Goal: Task Accomplishment & Management: Manage account settings

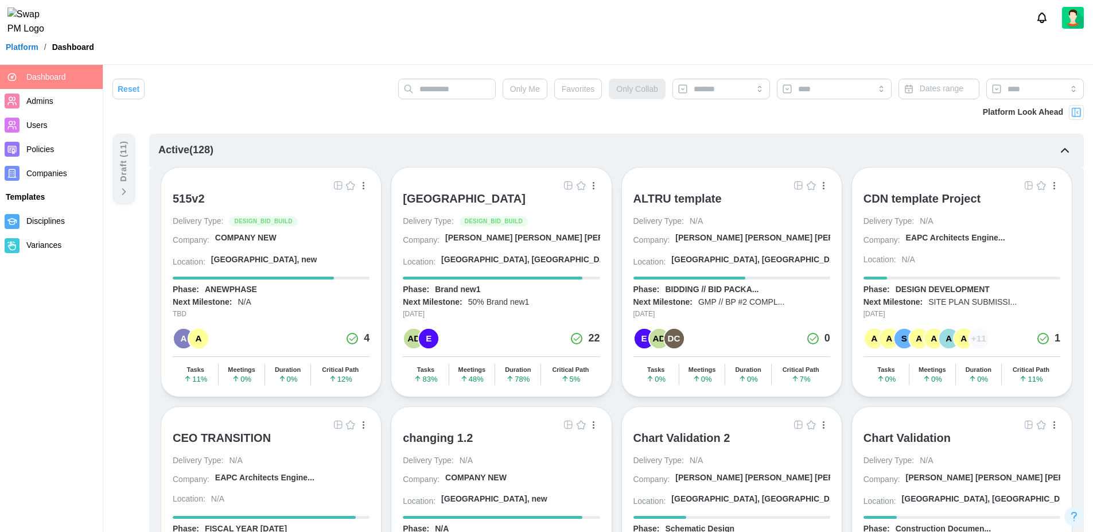
click at [265, 237] on div "COMPANY NEW" at bounding box center [245, 237] width 61 height 11
click at [41, 122] on span "Users" at bounding box center [36, 124] width 21 height 9
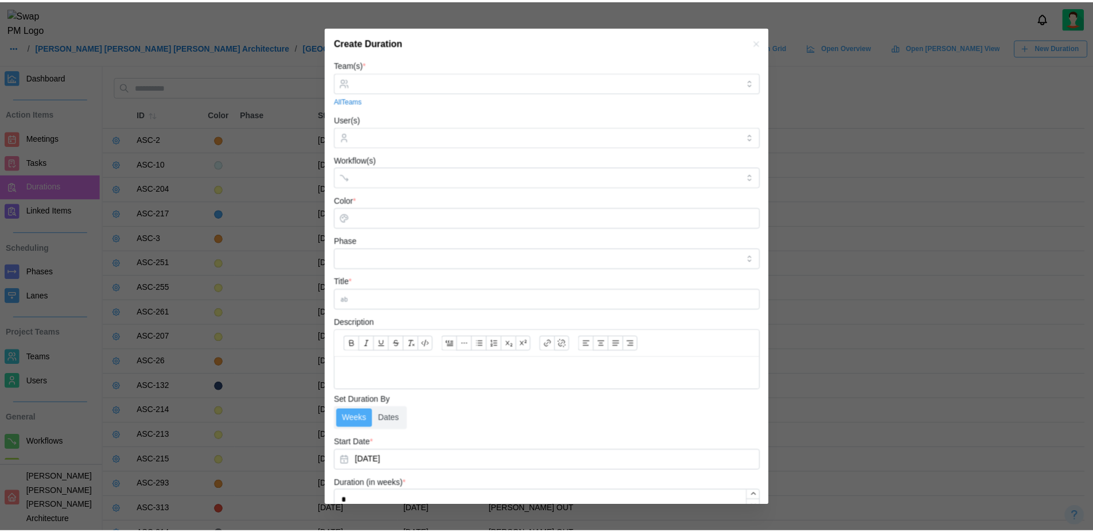
scroll to position [28, 0]
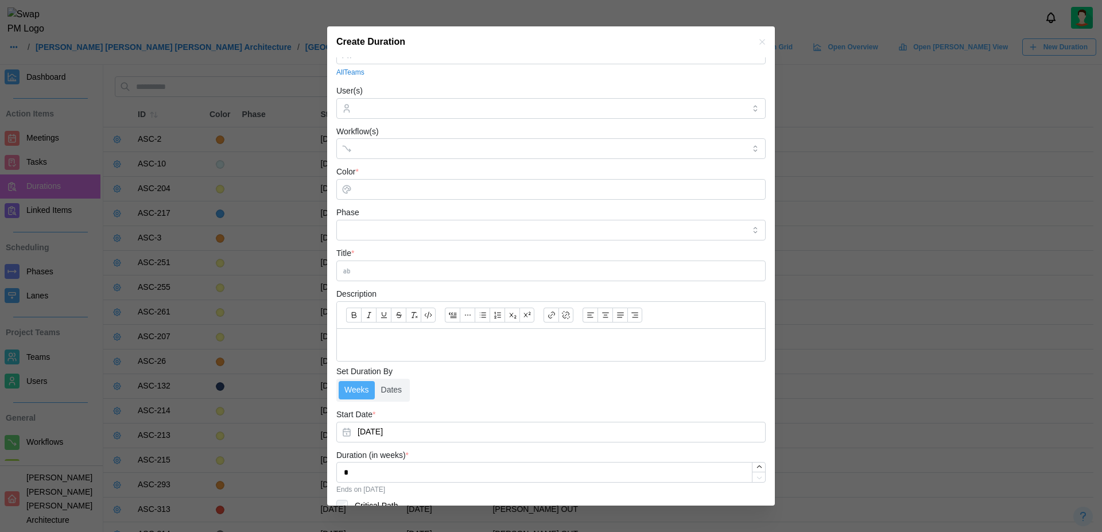
click at [757, 41] on icon "button" at bounding box center [761, 41] width 9 height 9
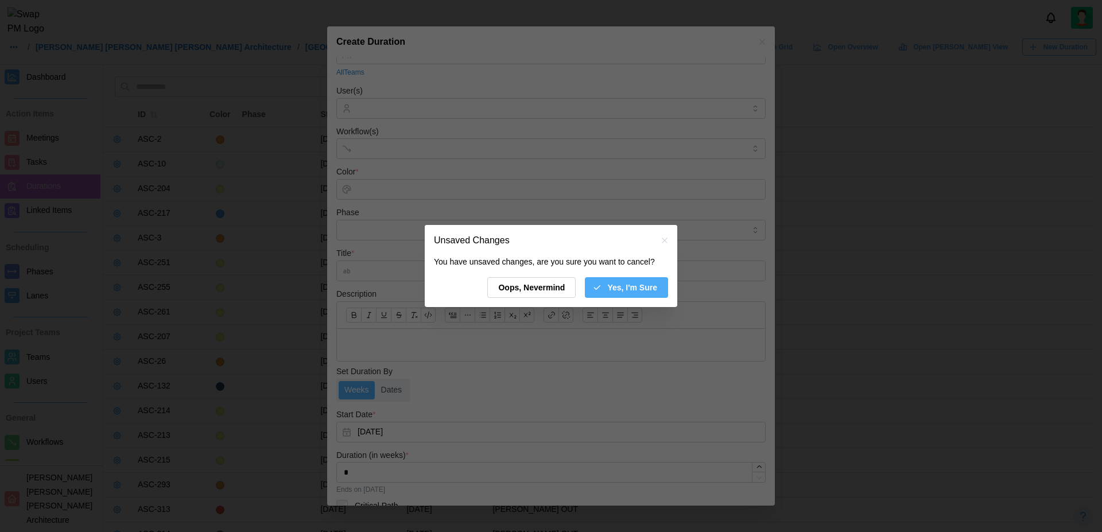
click at [643, 287] on span "Yes, I'm Sure" at bounding box center [632, 288] width 50 height 20
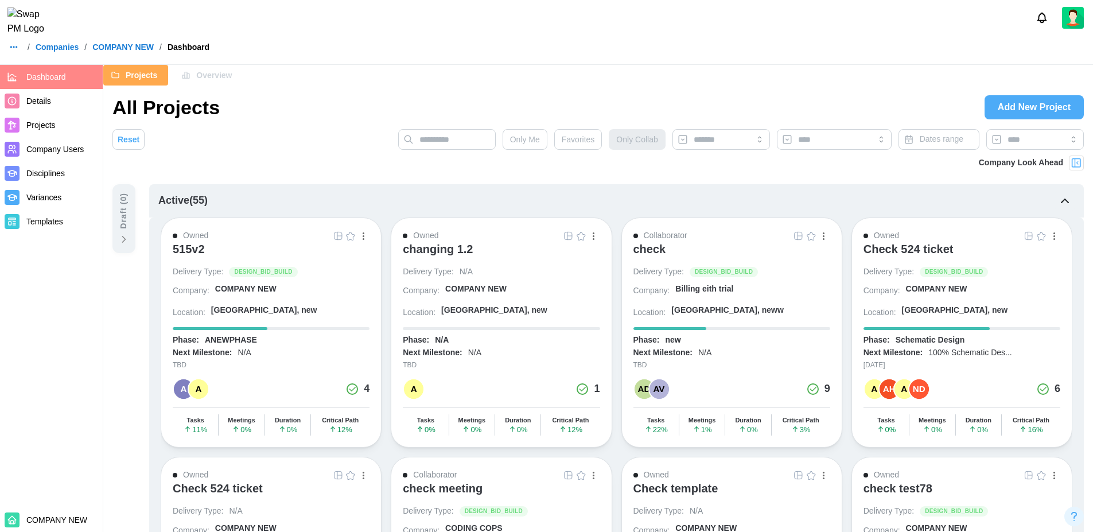
click at [207, 73] on span "Overview" at bounding box center [214, 75] width 36 height 20
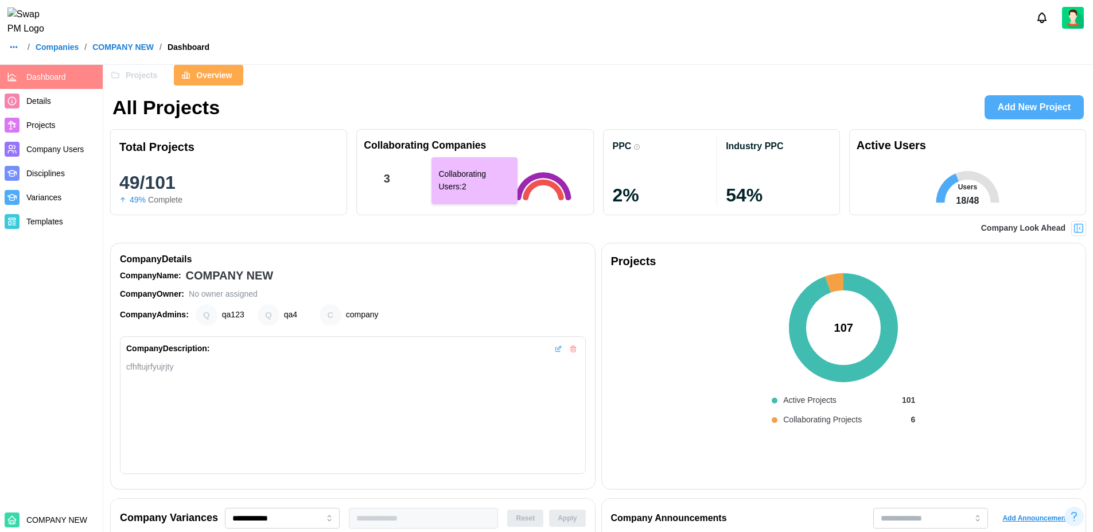
scroll to position [0, 2126]
click at [59, 51] on link "Companies" at bounding box center [57, 47] width 43 height 8
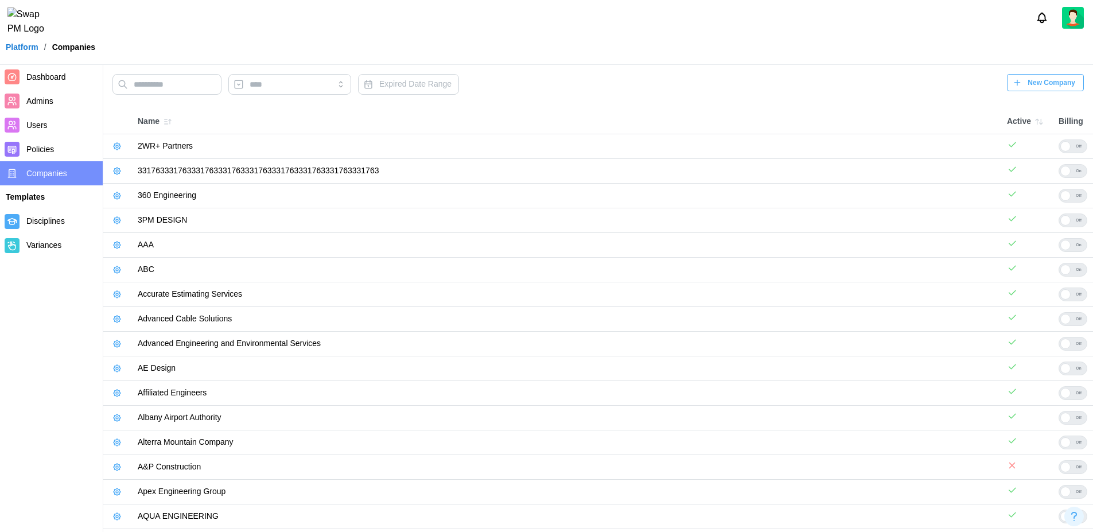
click at [1049, 81] on span "New Company" at bounding box center [1052, 83] width 48 height 16
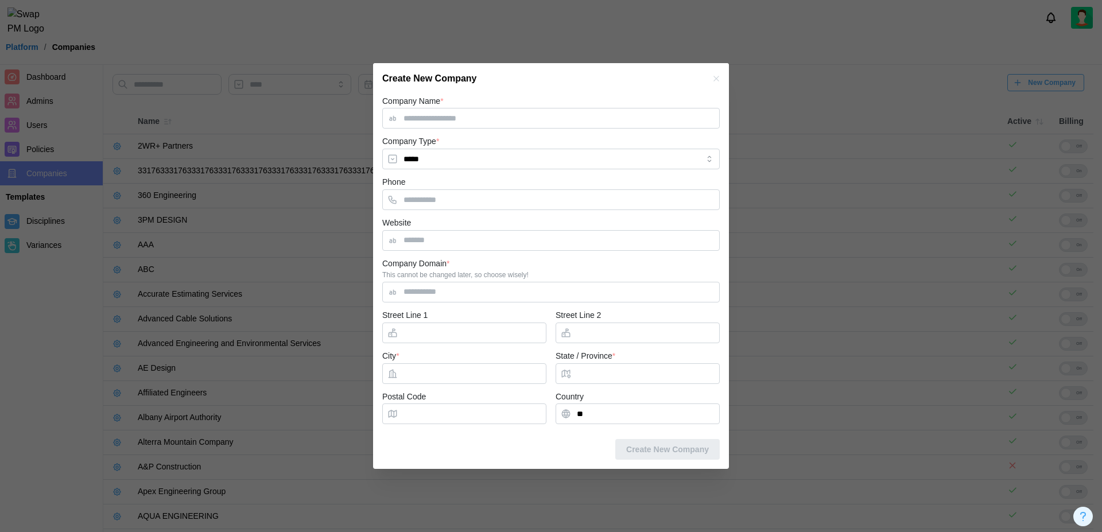
type input "**********"
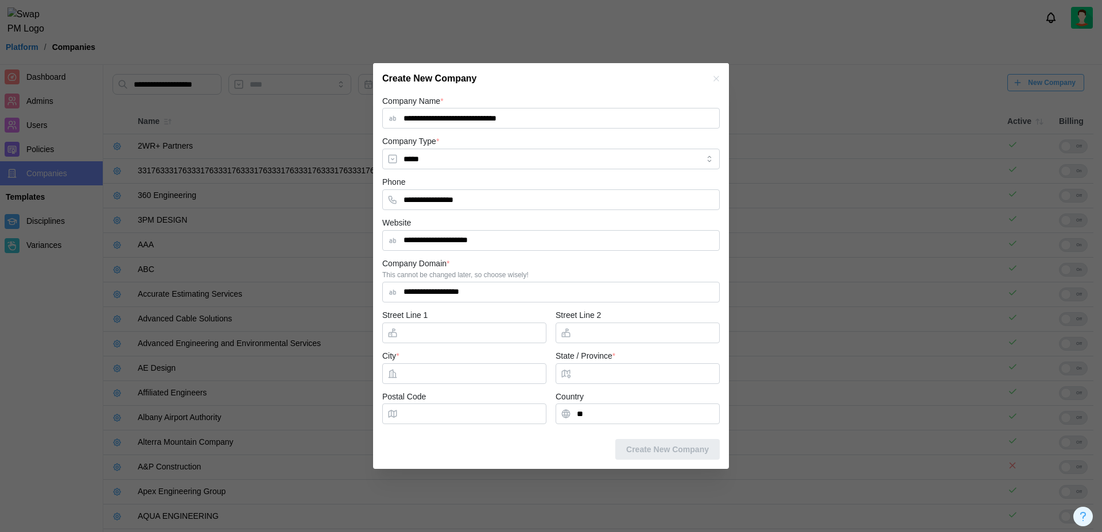
type input "**********"
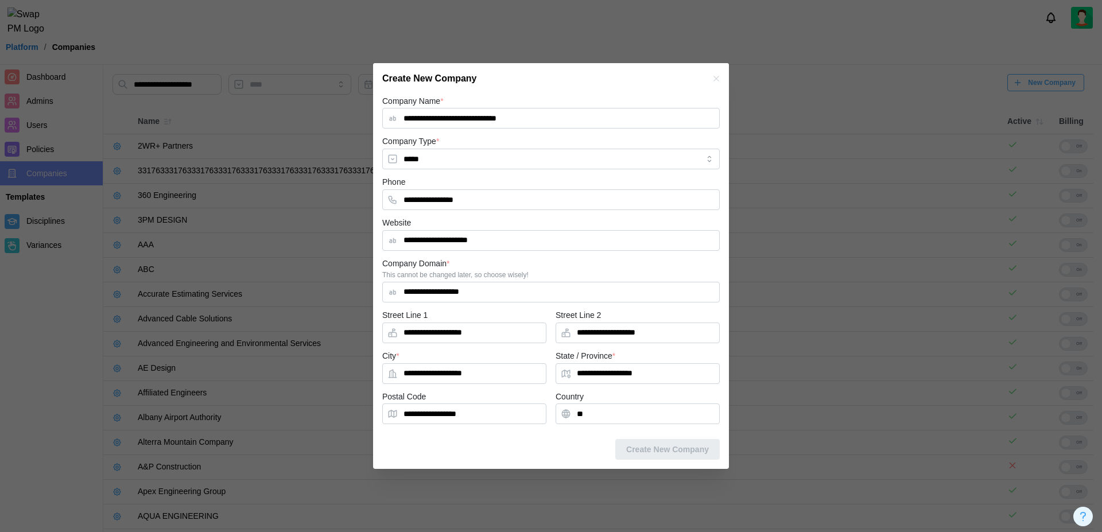
type input "**********"
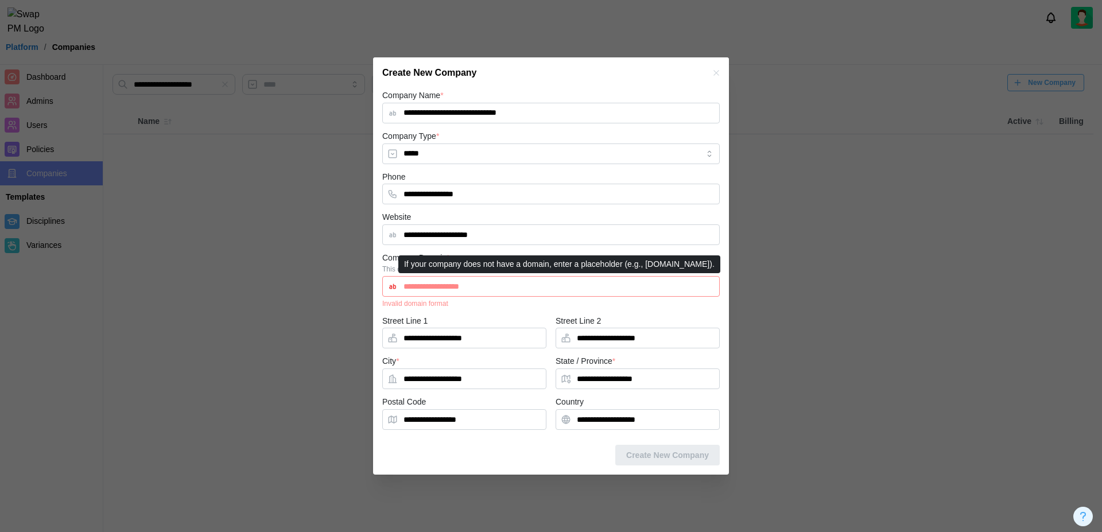
drag, startPoint x: 493, startPoint y: 289, endPoint x: 421, endPoint y: 291, distance: 71.8
click at [421, 291] on input "**********" at bounding box center [550, 286] width 337 height 21
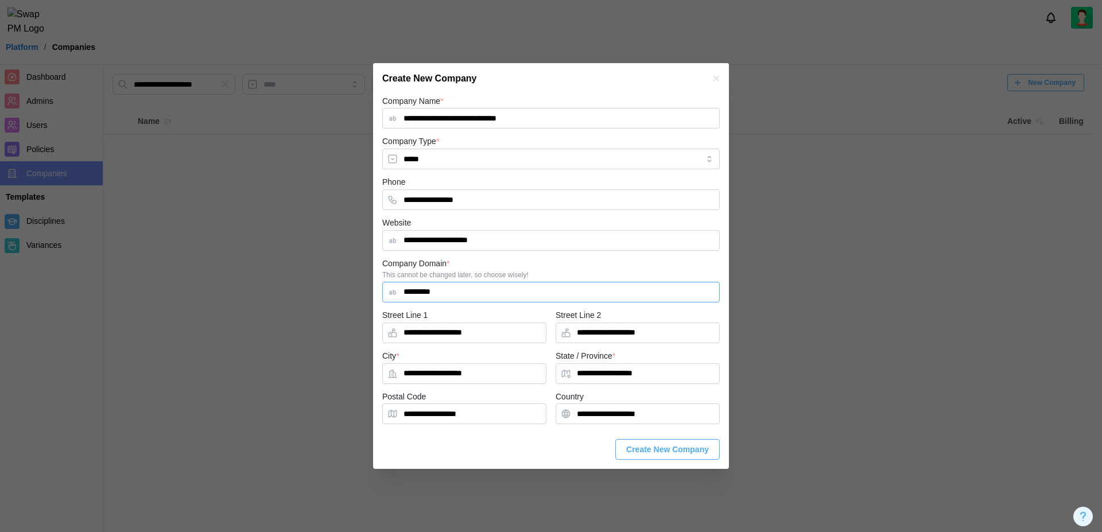
type input "*********"
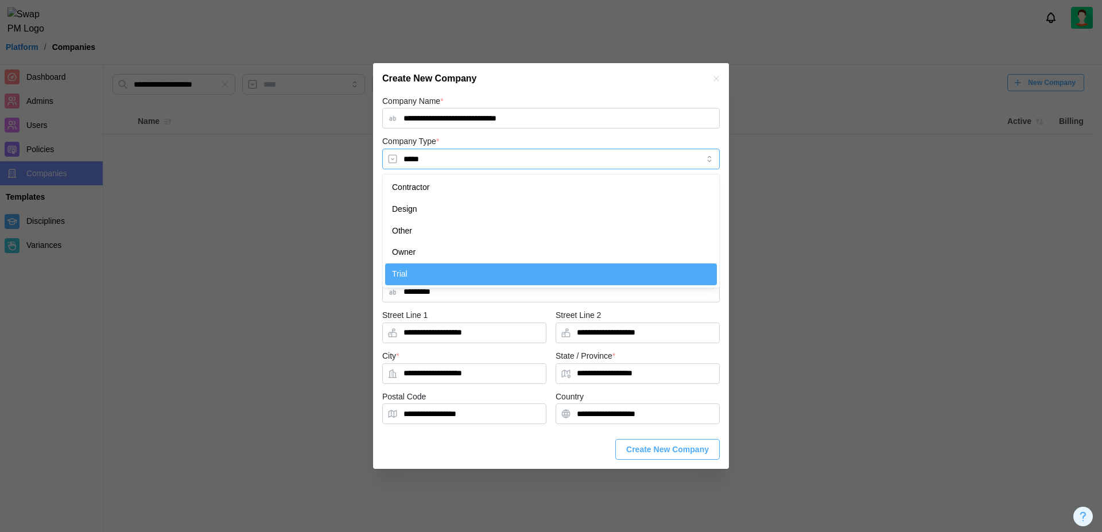
click at [676, 158] on input "*****" at bounding box center [550, 159] width 337 height 21
type input "**********"
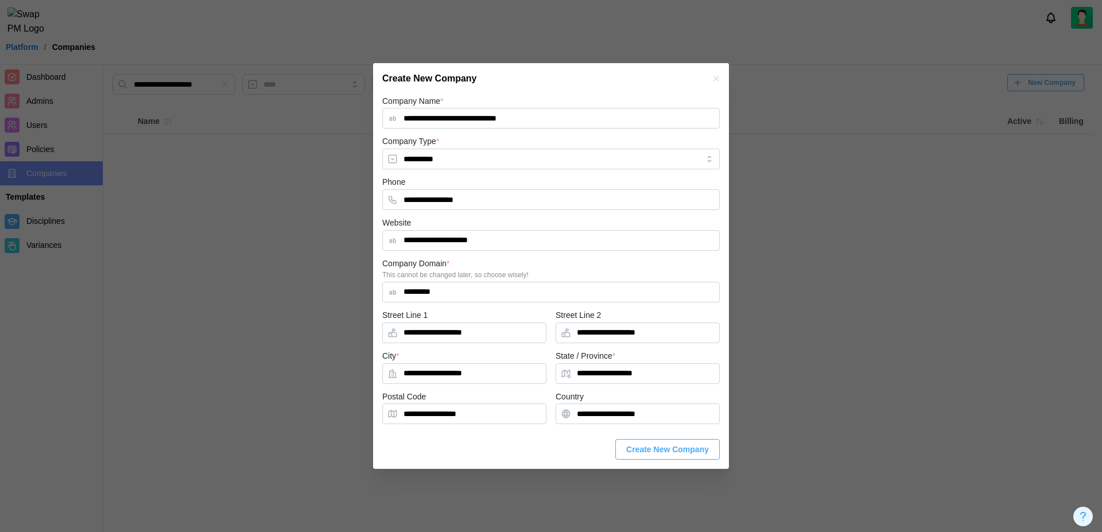
click at [668, 450] on span "Create New Company" at bounding box center [667, 449] width 83 height 20
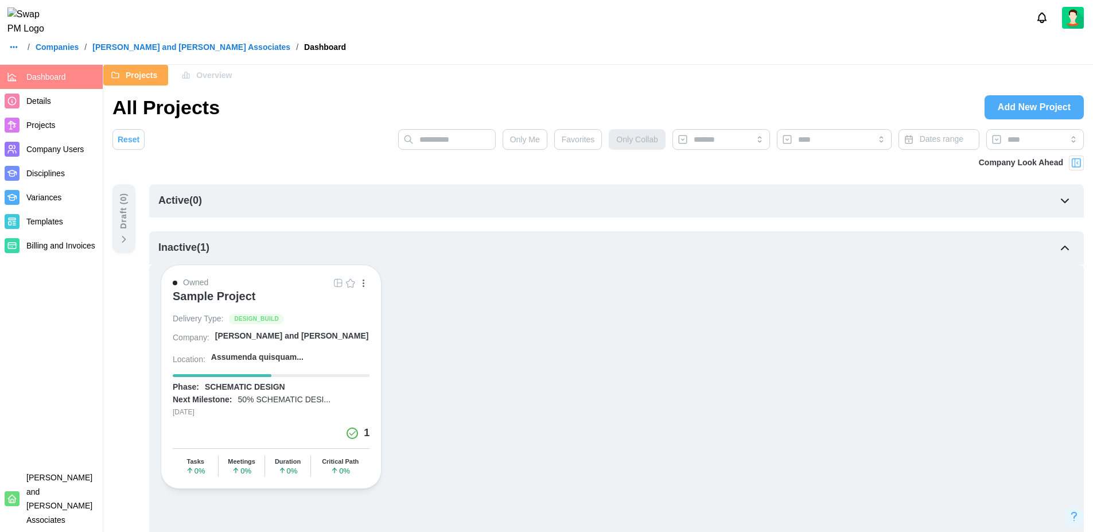
click at [49, 154] on span "Company Users" at bounding box center [62, 149] width 72 height 14
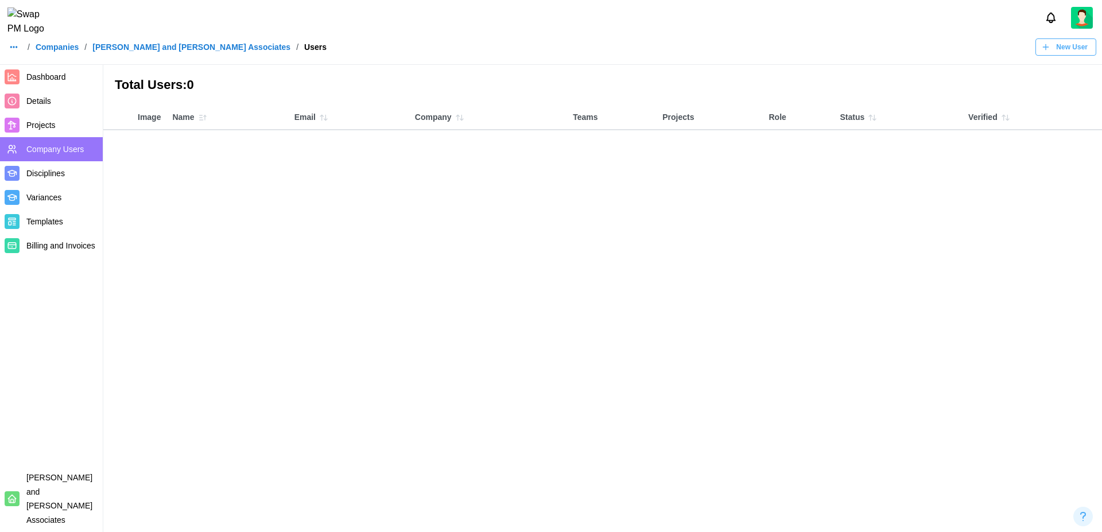
click at [1073, 55] on span "New User" at bounding box center [1072, 47] width 32 height 16
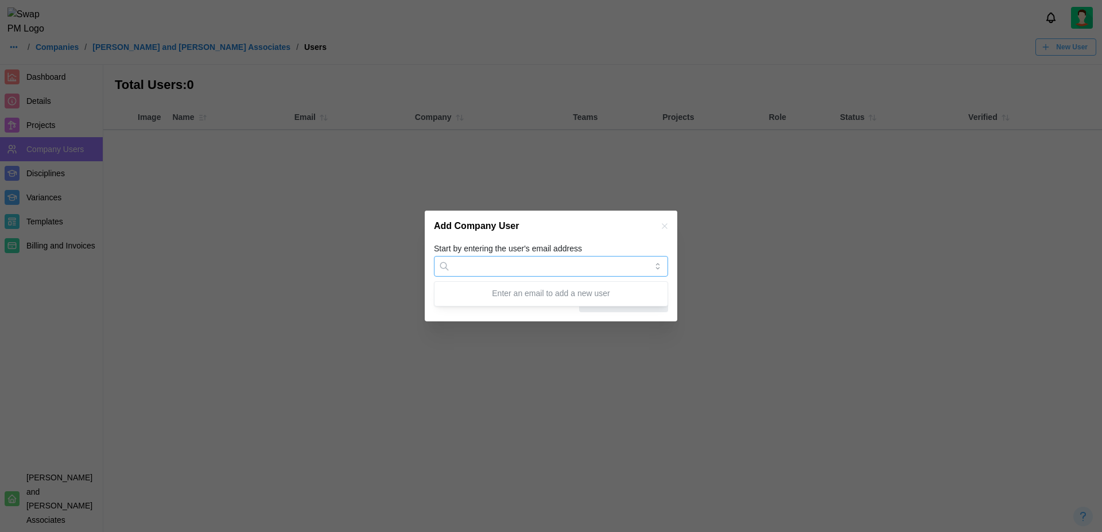
click at [546, 266] on input "Start by entering the user's email address" at bounding box center [551, 266] width 234 height 21
type input "**********"
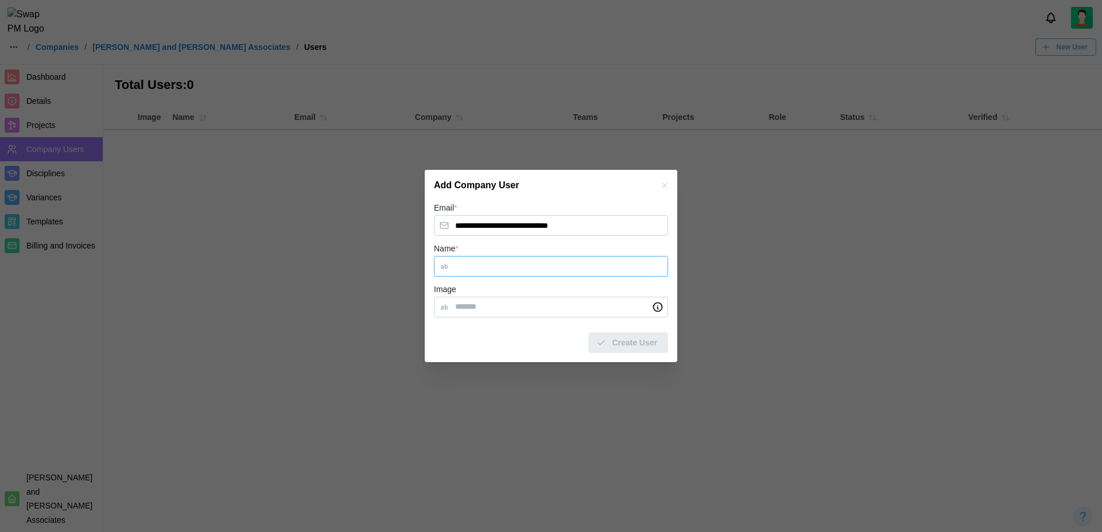
click at [527, 258] on input "Name *" at bounding box center [551, 266] width 234 height 21
type input "**********"
click at [626, 337] on span "Create User" at bounding box center [634, 343] width 45 height 20
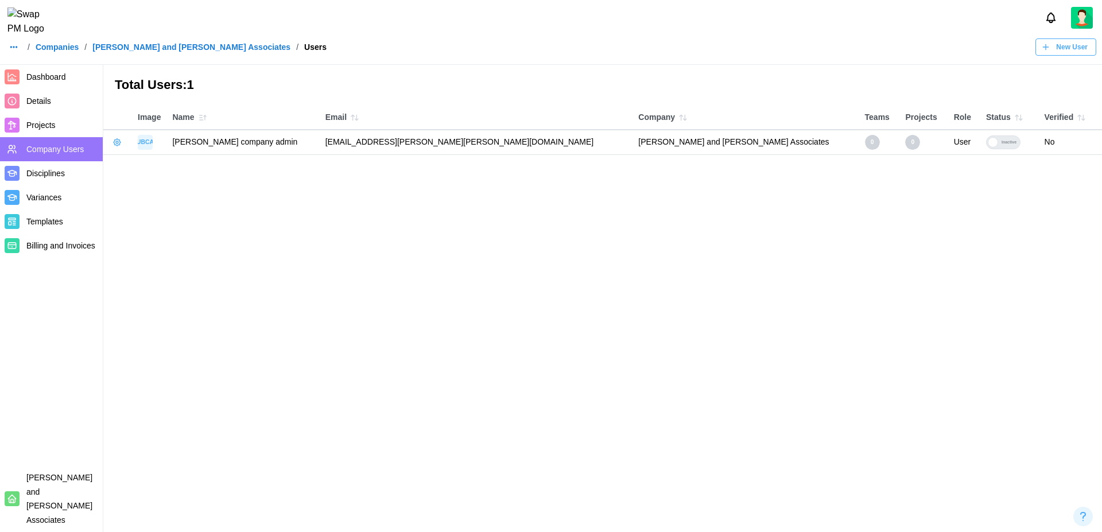
click at [987, 143] on div at bounding box center [992, 142] width 10 height 10
click at [119, 142] on icon "button" at bounding box center [116, 142] width 9 height 9
click at [149, 174] on div "Manage App User" at bounding box center [177, 172] width 88 height 13
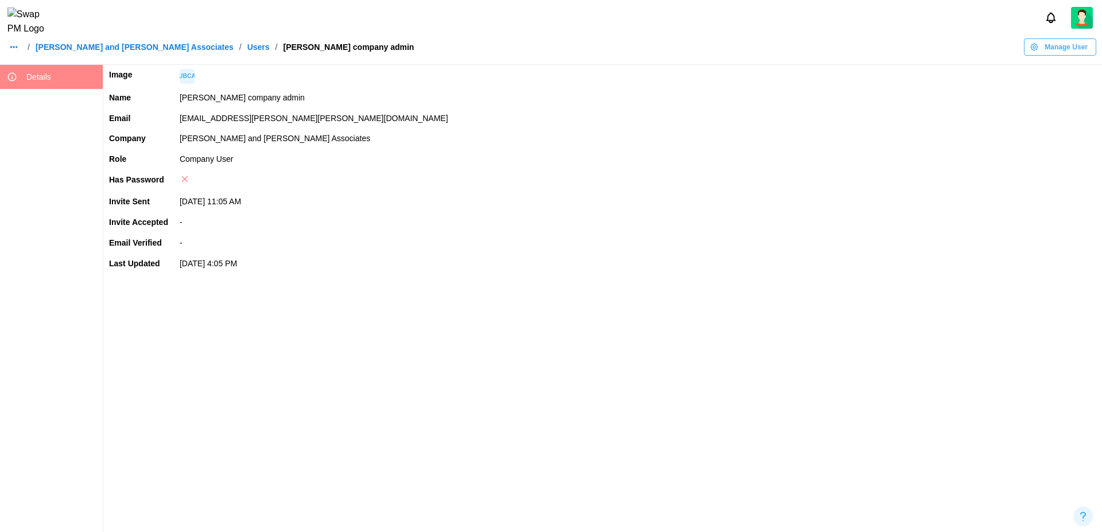
click at [1065, 53] on span "Manage User" at bounding box center [1065, 47] width 43 height 16
click at [1056, 120] on div "Set User Password" at bounding box center [1057, 119] width 69 height 9
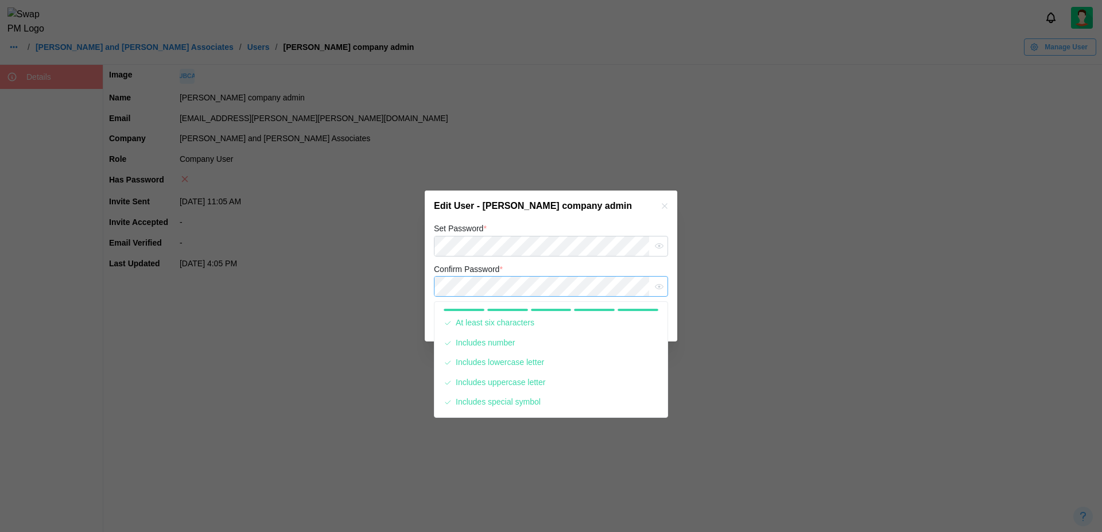
click at [614, 312] on button "Save" at bounding box center [640, 322] width 53 height 21
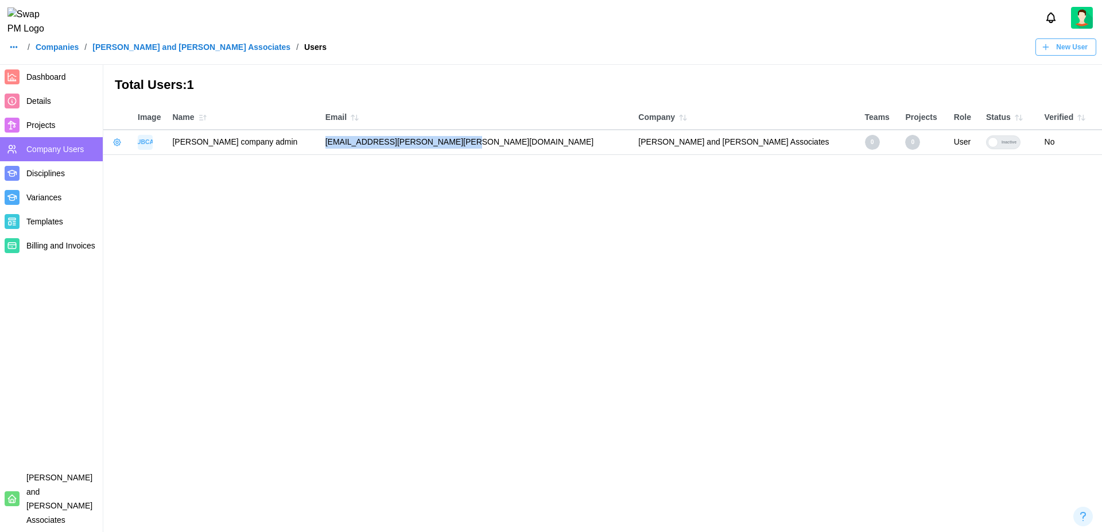
drag, startPoint x: 491, startPoint y: 141, endPoint x: 349, endPoint y: 145, distance: 141.8
click at [349, 145] on td "umar.imran+briggs@codingcops.com" at bounding box center [476, 142] width 313 height 25
copy td "umar.imran+briggs@codingcops.com"
click at [491, 192] on main "Total Users: 1 Image Name Email Company Teams Projects Role Status Verified UBC…" at bounding box center [551, 266] width 1102 height 532
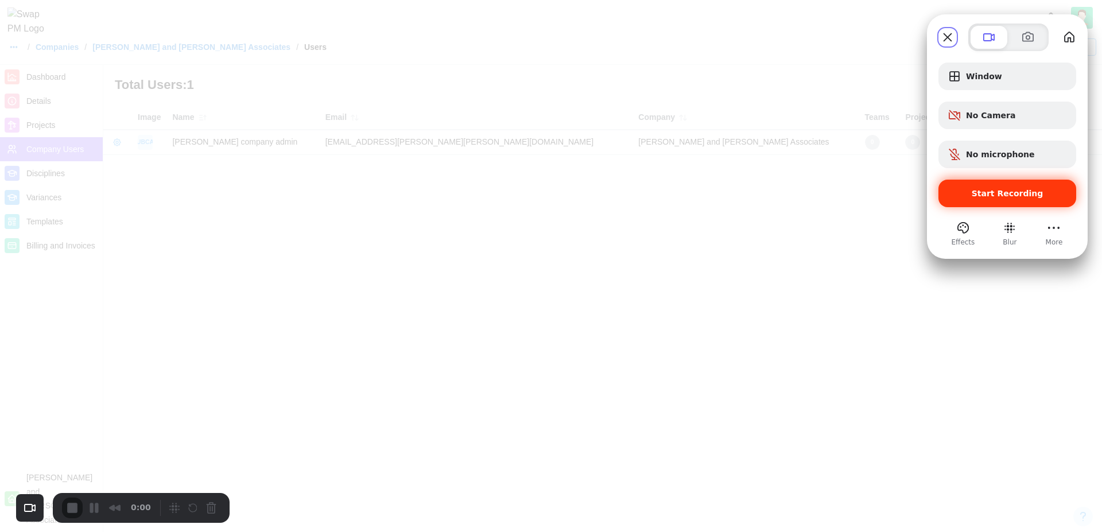
click at [999, 197] on span "Start Recording" at bounding box center [1007, 193] width 72 height 9
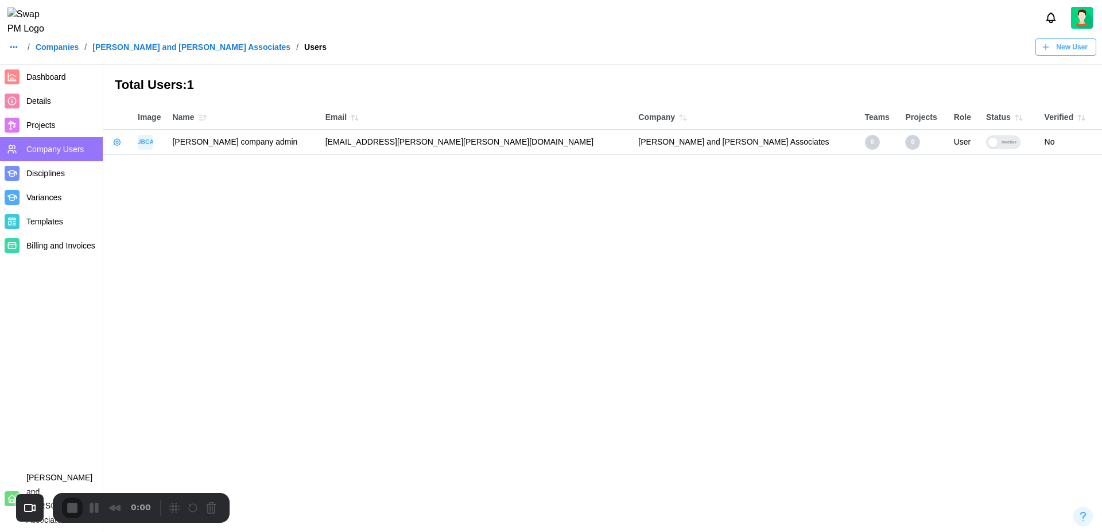
click at [94, 509] on button "Pause Recording" at bounding box center [96, 509] width 18 height 18
click at [492, 332] on main "Total Users: 1 Image Name Email Company Teams Projects Role Status Verified UBC…" at bounding box center [551, 266] width 1102 height 532
click at [987, 145] on div at bounding box center [992, 142] width 10 height 10
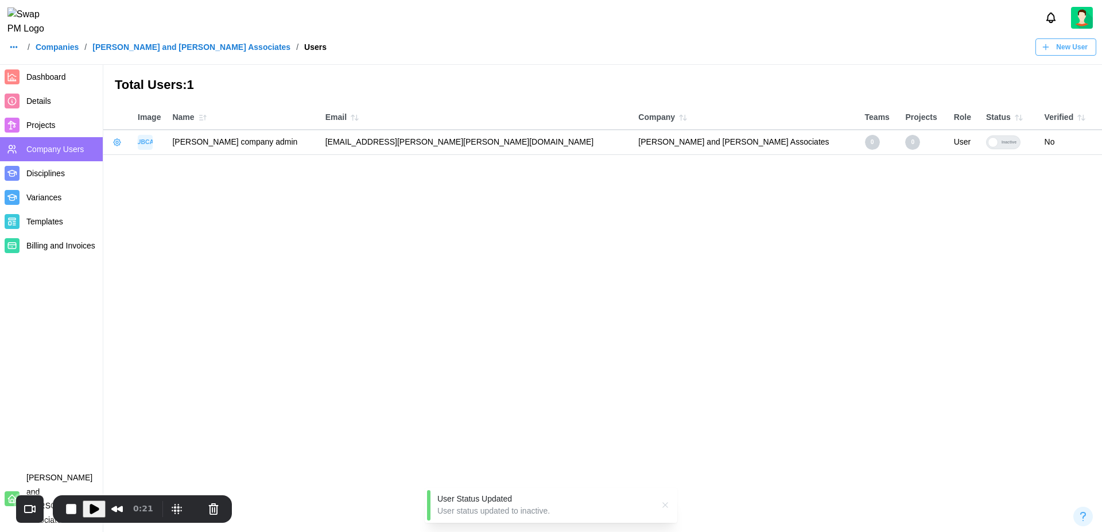
click at [987, 142] on div at bounding box center [992, 142] width 10 height 10
click at [48, 80] on span "Dashboard" at bounding box center [46, 76] width 40 height 9
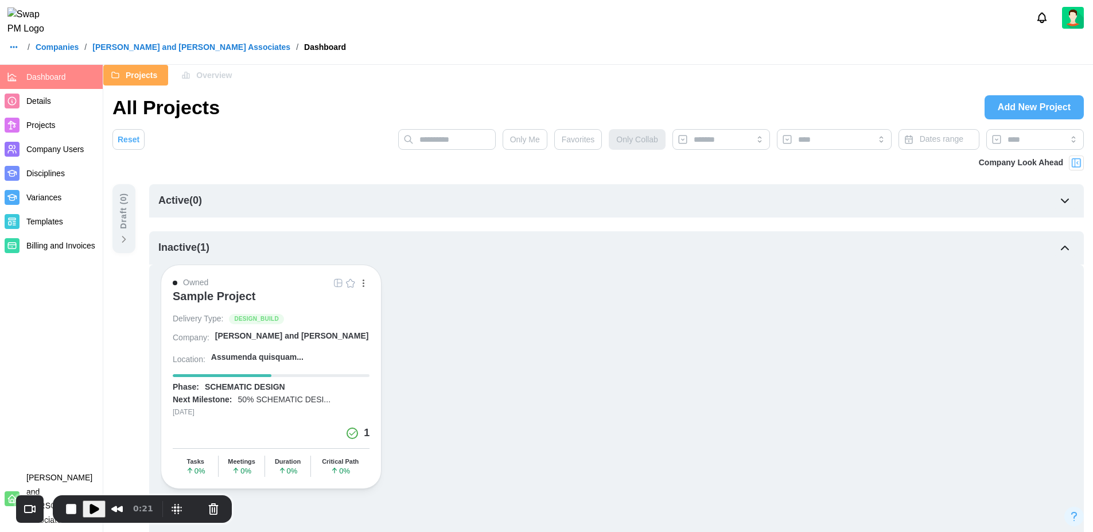
click at [56, 159] on link "Company Users" at bounding box center [51, 149] width 103 height 24
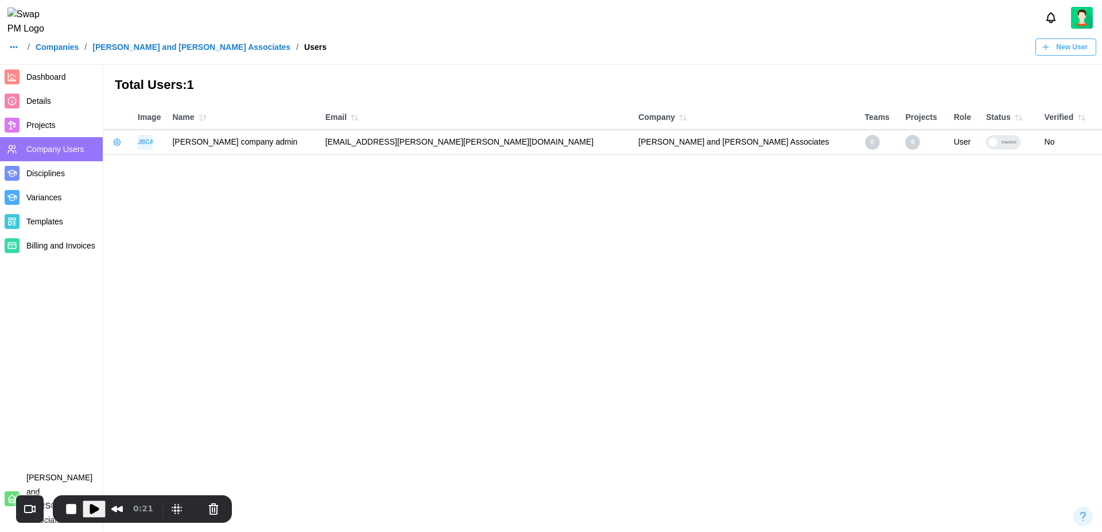
click at [987, 142] on div at bounding box center [992, 142] width 10 height 10
click at [998, 144] on div "Inactive" at bounding box center [1009, 142] width 22 height 13
click at [663, 507] on icon "button" at bounding box center [664, 504] width 9 height 9
click at [20, 52] on button "button" at bounding box center [14, 47] width 16 height 16
click at [36, 74] on div "Dashboard" at bounding box center [36, 79] width 42 height 13
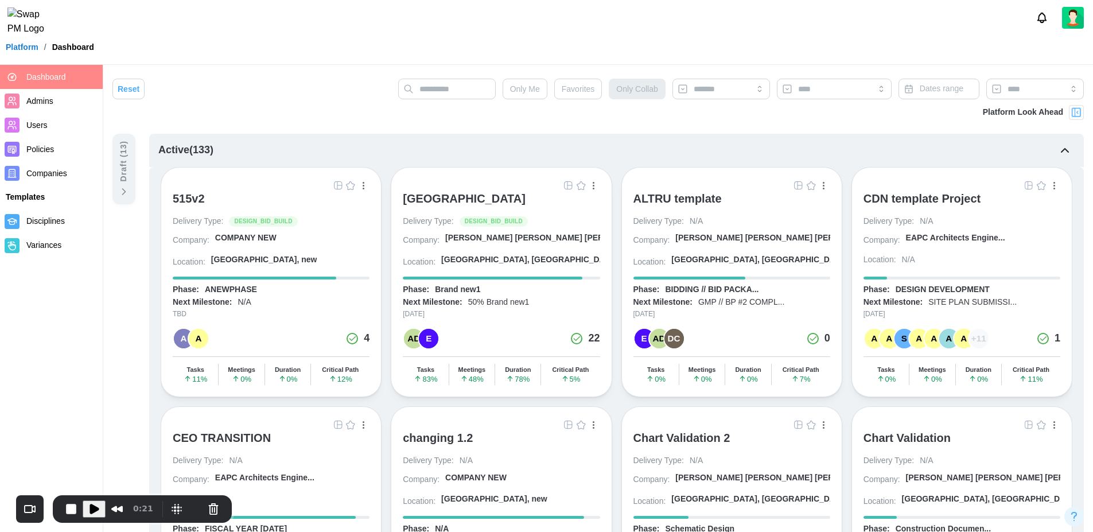
click at [36, 131] on span "Users" at bounding box center [62, 125] width 72 height 14
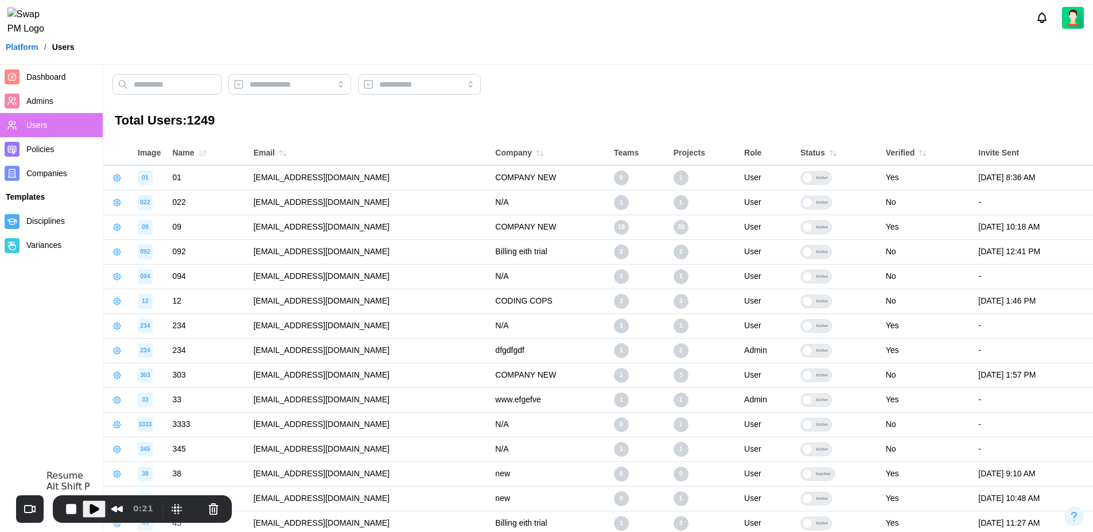
click at [95, 508] on span "Play Recording" at bounding box center [94, 509] width 14 height 14
click at [95, 501] on button "Pause Recording" at bounding box center [96, 509] width 18 height 18
click at [209, 511] on button "Cancel Recording" at bounding box center [213, 509] width 18 height 18
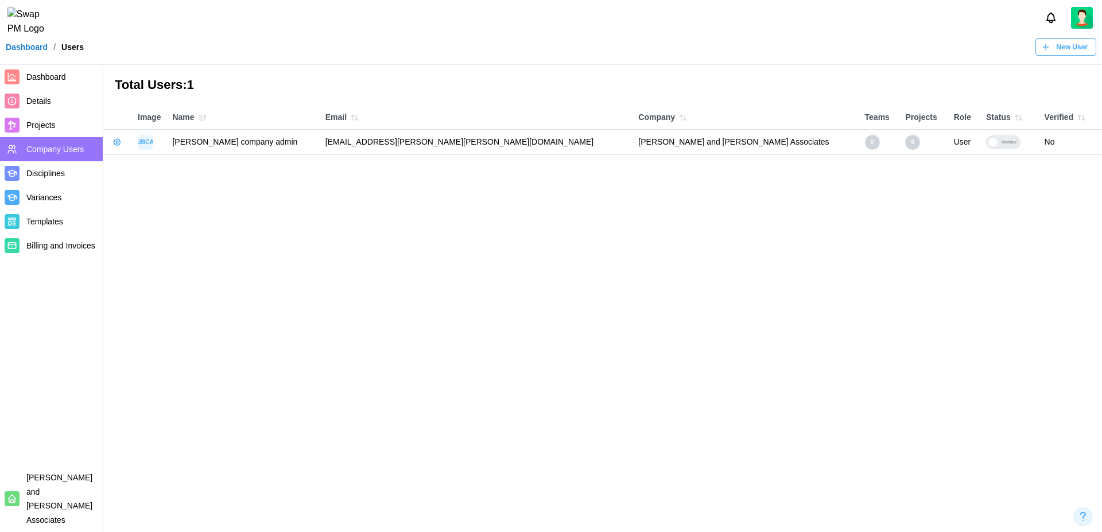
click at [45, 152] on span "Company Users" at bounding box center [54, 149] width 57 height 9
click at [110, 145] on button "button" at bounding box center [117, 142] width 16 height 16
click at [171, 176] on div "Manage App User" at bounding box center [177, 172] width 88 height 13
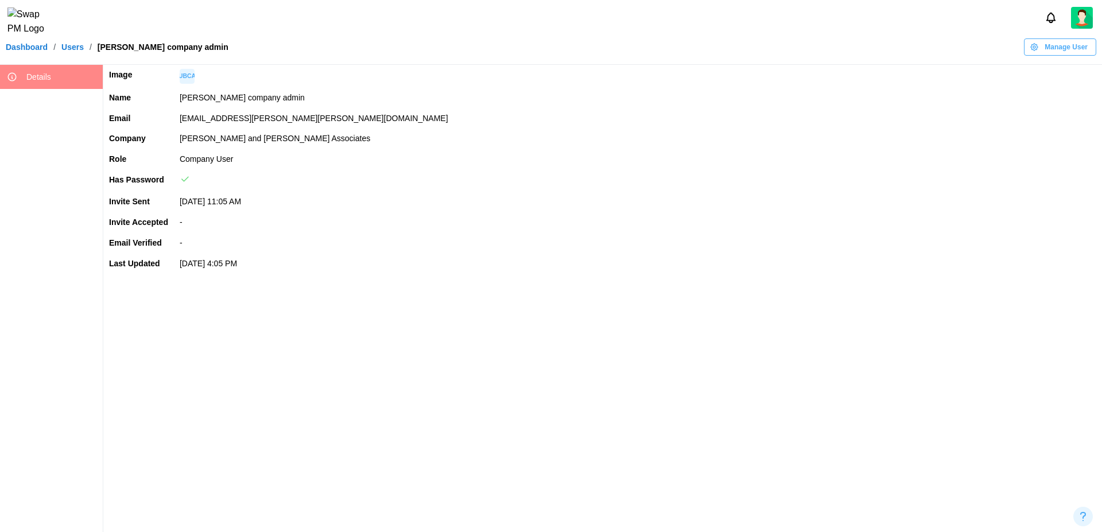
click at [1056, 55] on span "Manage User" at bounding box center [1065, 47] width 43 height 16
click at [1056, 79] on div "Promote User" at bounding box center [1057, 77] width 69 height 9
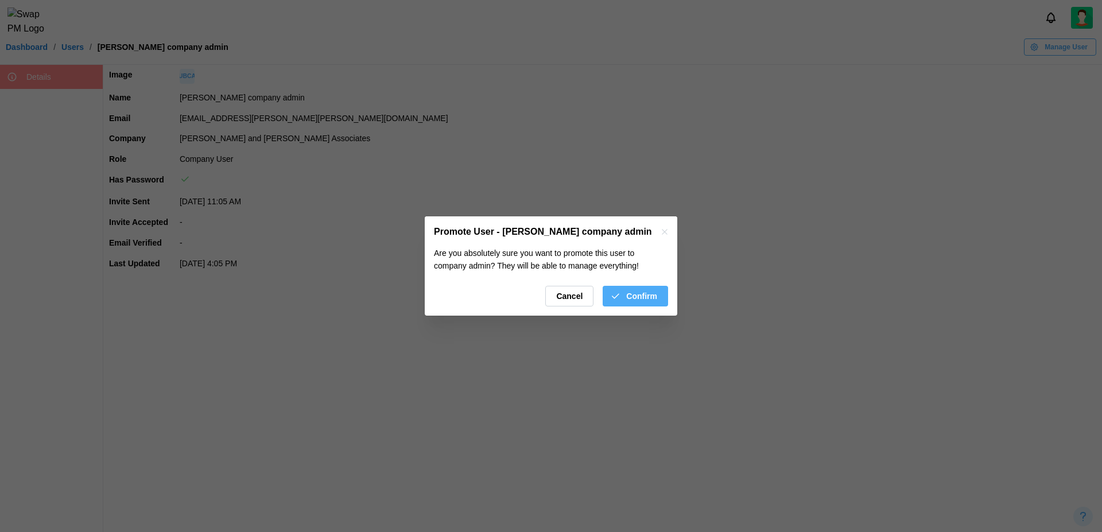
click at [637, 294] on span "Confirm" at bounding box center [641, 296] width 31 height 20
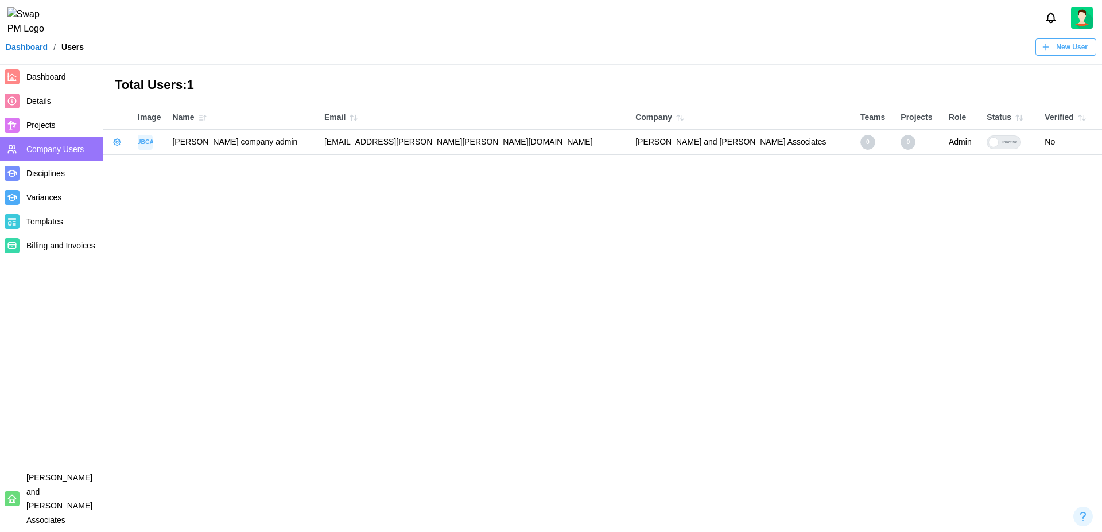
click at [980, 150] on td "Inactive" at bounding box center [1009, 142] width 58 height 25
click at [988, 140] on div at bounding box center [993, 142] width 10 height 10
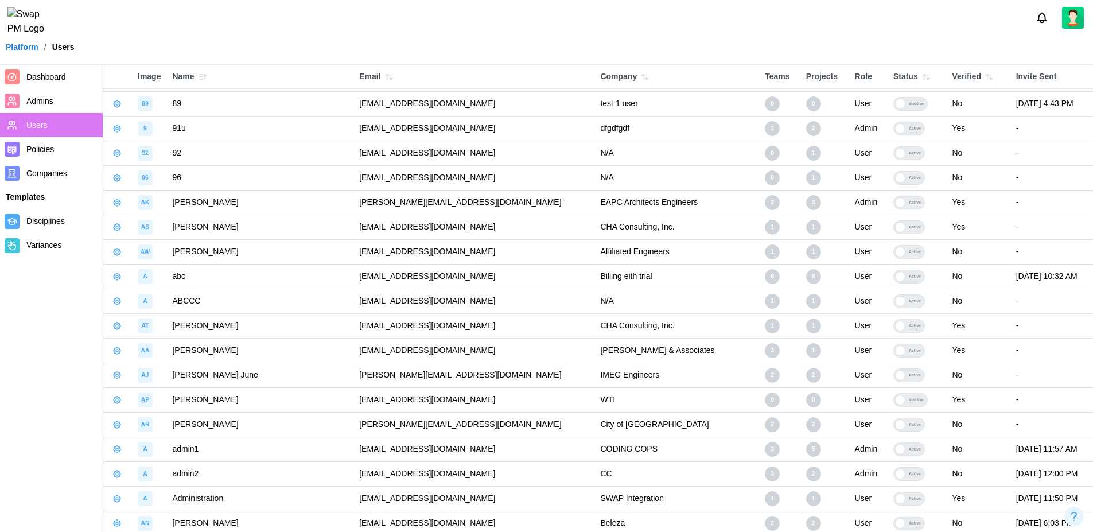
scroll to position [902, 0]
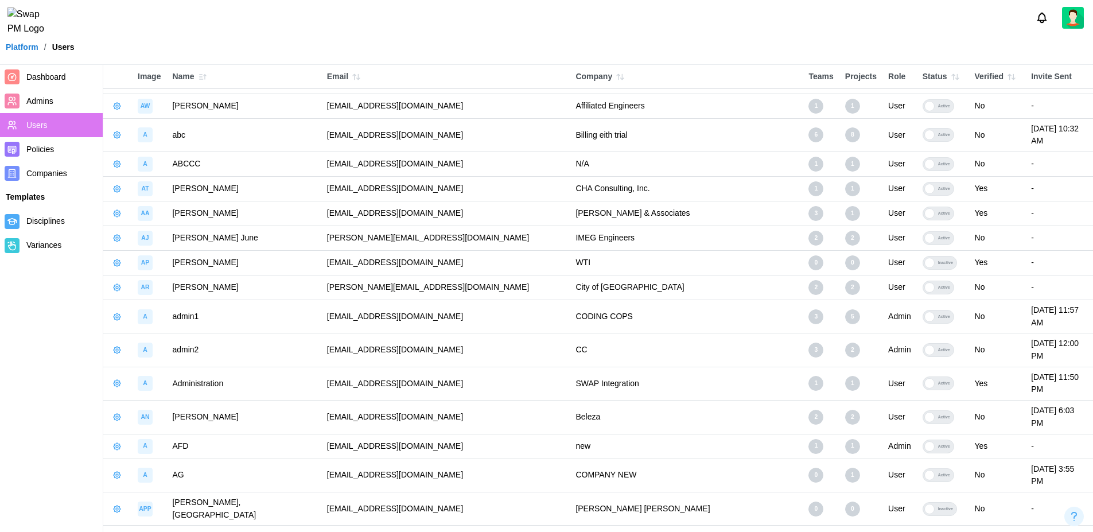
drag, startPoint x: 431, startPoint y: 437, endPoint x: 280, endPoint y: 434, distance: 151.5
copy td "awiskus12345qwerty@pkelectrical.com"
click at [49, 76] on span "Dashboard" at bounding box center [46, 76] width 40 height 9
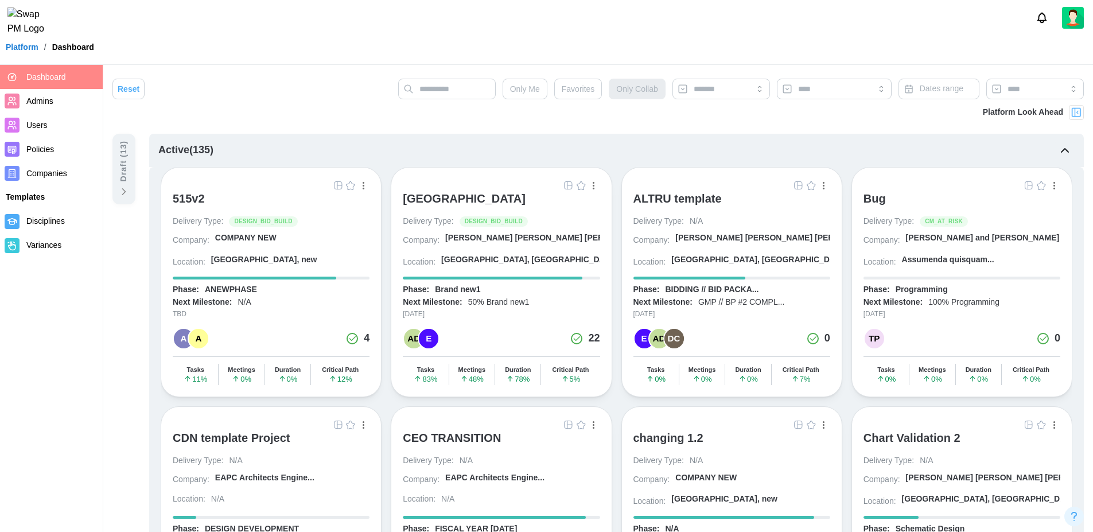
click at [512, 200] on div "[GEOGRAPHIC_DATA]" at bounding box center [464, 199] width 123 height 14
click at [461, 438] on div "CEO TRANSITION" at bounding box center [452, 438] width 98 height 14
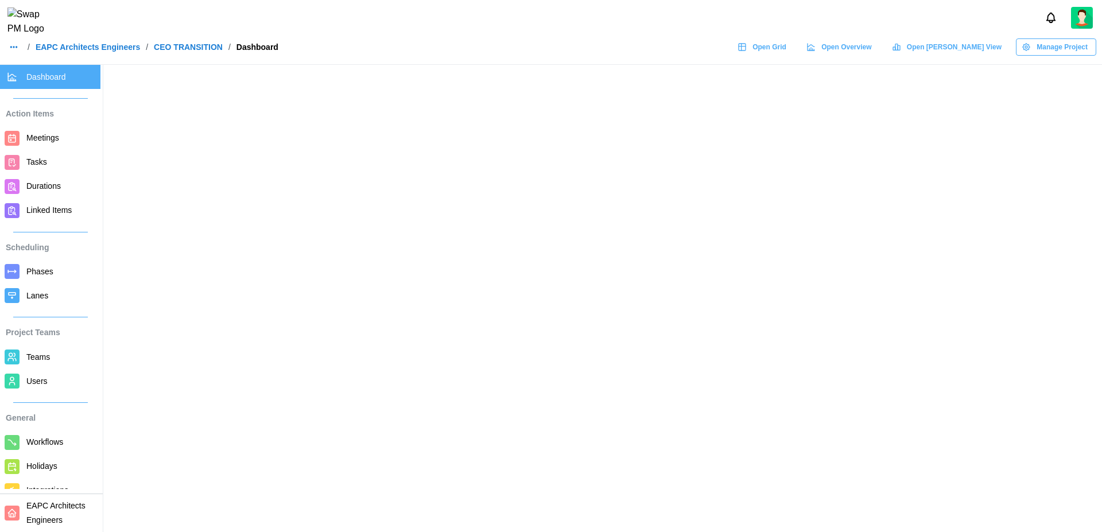
click at [33, 358] on span "Teams" at bounding box center [38, 356] width 24 height 9
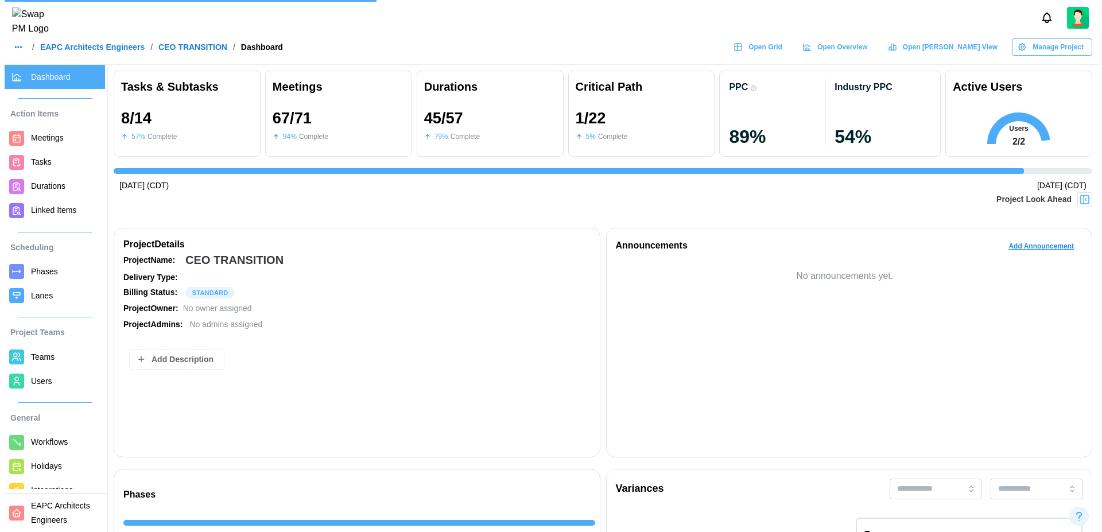
scroll to position [0, 13328]
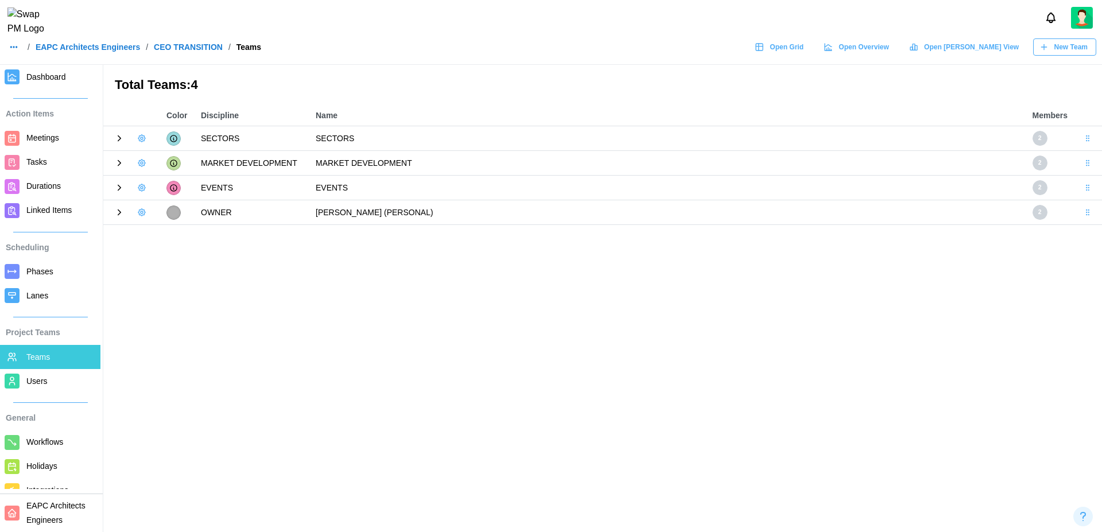
click at [119, 141] on icon at bounding box center [119, 138] width 10 height 10
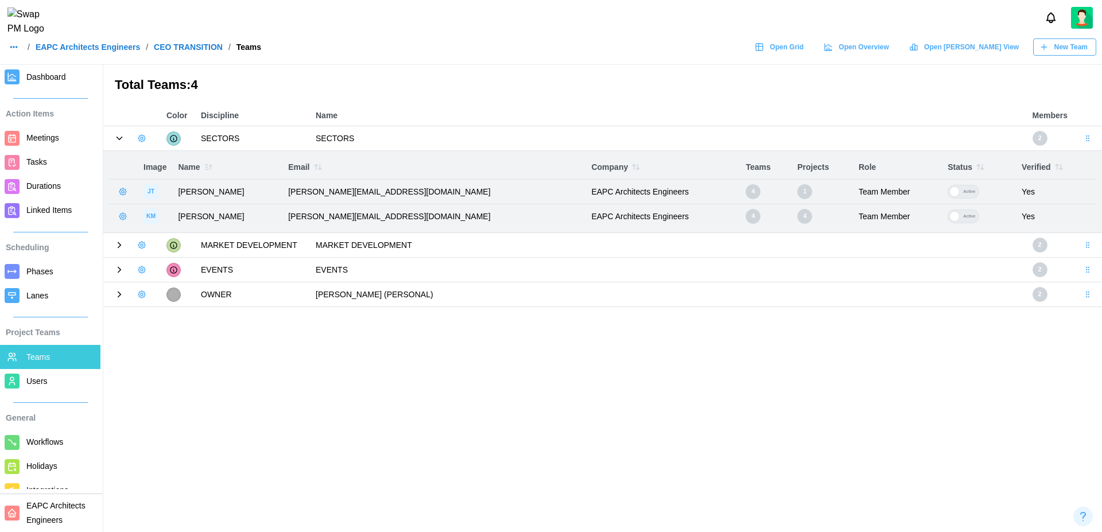
click at [141, 141] on icon "button" at bounding box center [141, 138] width 9 height 9
click at [178, 166] on div "Add User" at bounding box center [180, 162] width 42 height 9
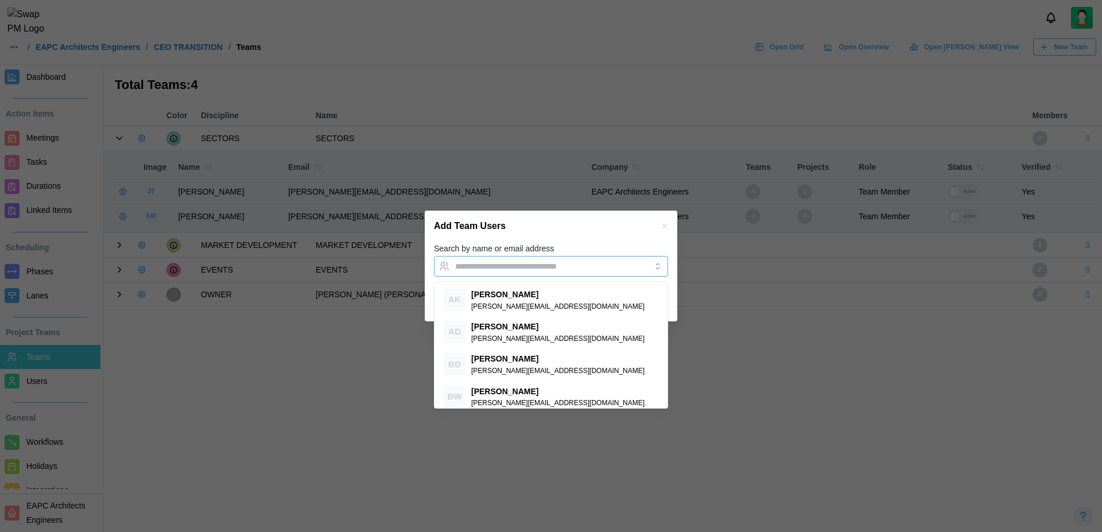
click at [500, 269] on input "Search by name or email address" at bounding box center [540, 266] width 171 height 9
paste input "**********"
type input "**********"
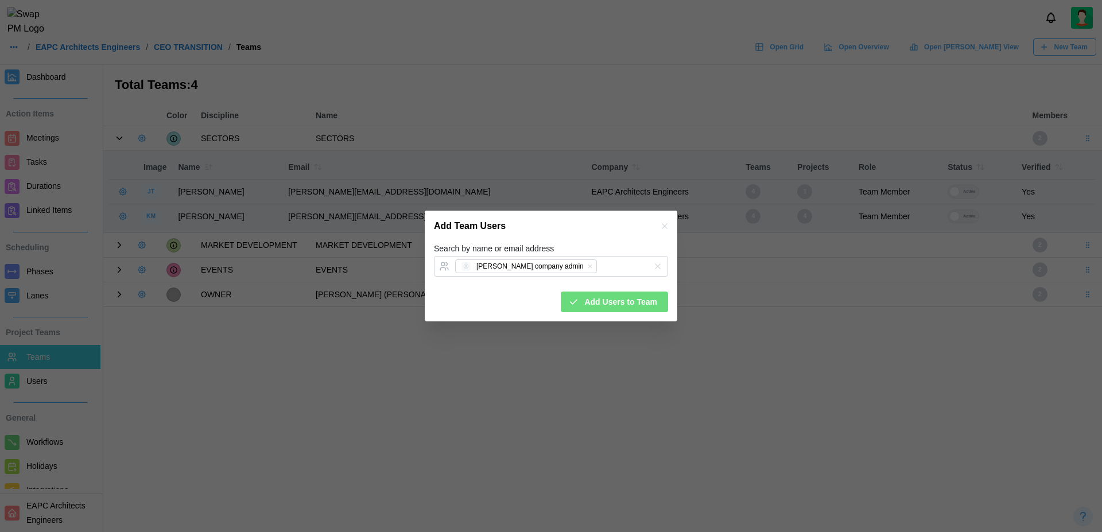
click at [613, 307] on span "Add Users to Team" at bounding box center [620, 302] width 73 height 20
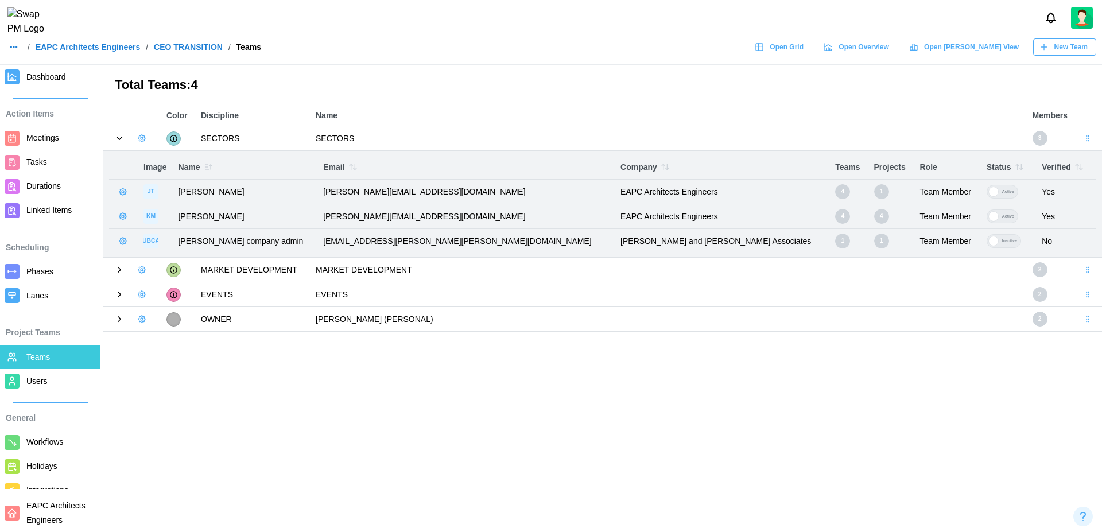
click at [988, 240] on div at bounding box center [993, 241] width 10 height 10
click at [988, 215] on div at bounding box center [993, 216] width 10 height 10
click at [988, 219] on div at bounding box center [993, 216] width 10 height 10
click at [988, 237] on div at bounding box center [993, 241] width 10 height 10
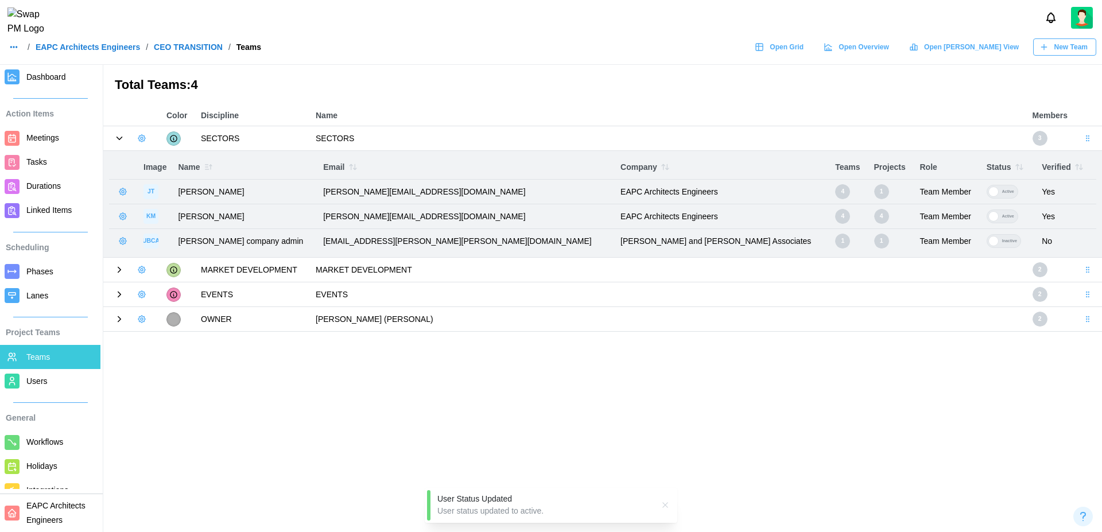
click at [988, 241] on div at bounding box center [993, 241] width 10 height 10
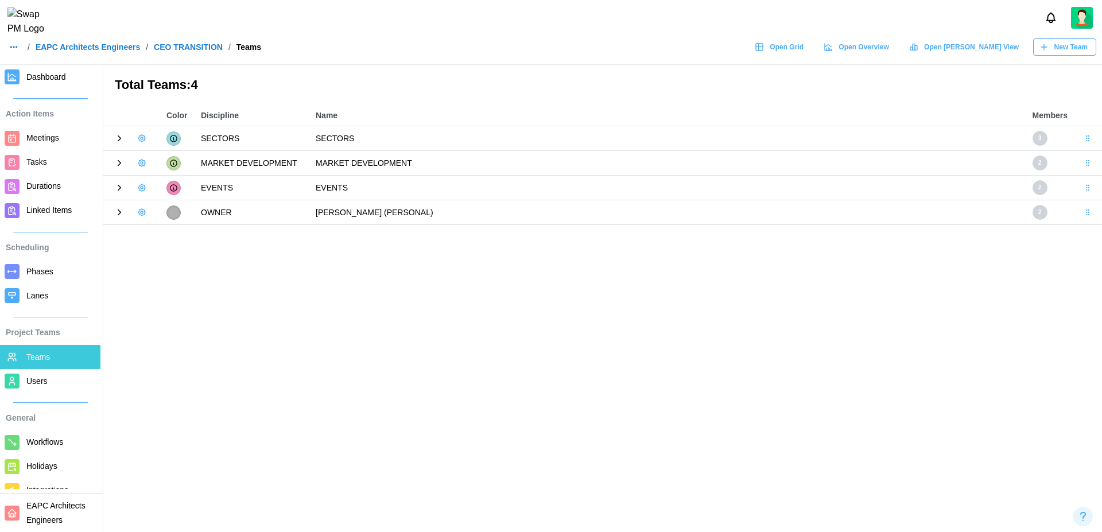
click at [117, 144] on div at bounding box center [132, 138] width 46 height 16
click at [117, 139] on icon at bounding box center [119, 138] width 10 height 10
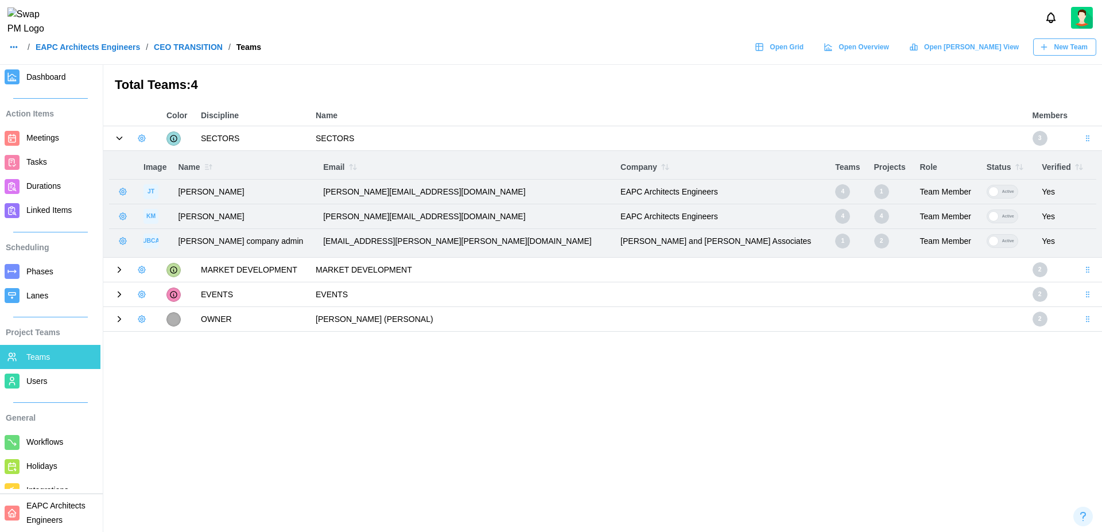
click at [117, 51] on link "EAPC Architects Engineers" at bounding box center [88, 47] width 104 height 8
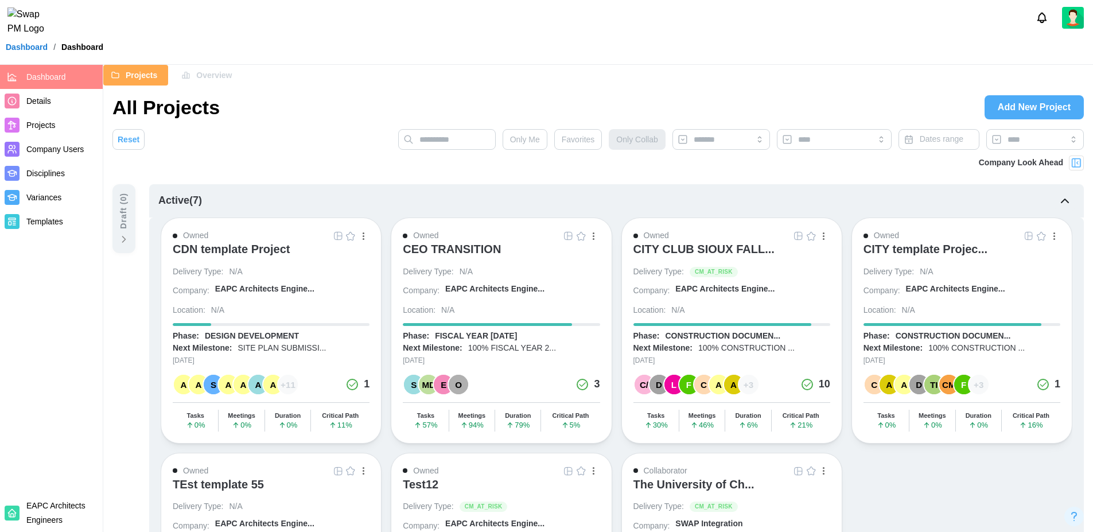
click at [1083, 162] on div at bounding box center [1076, 162] width 15 height 15
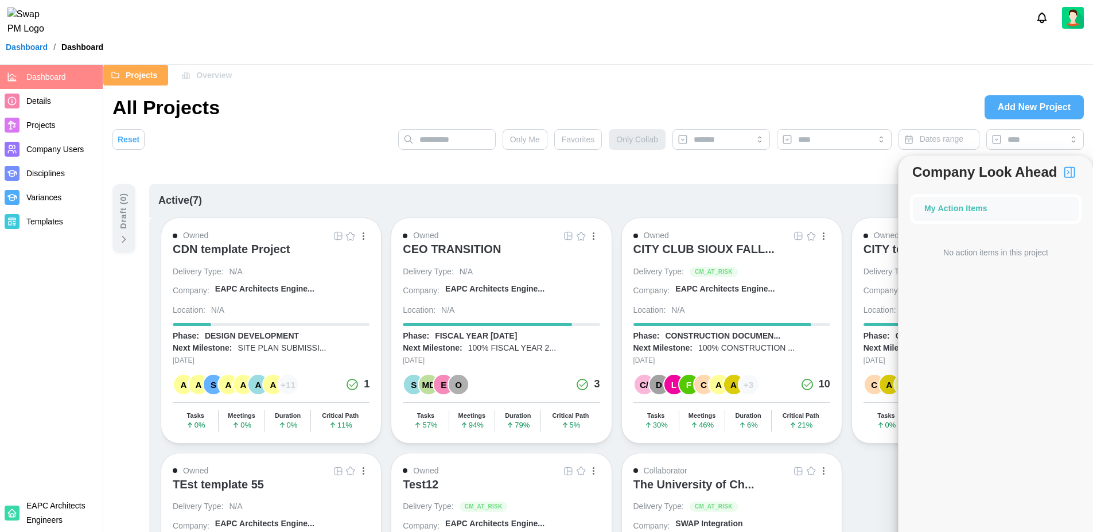
click at [1072, 174] on img "button" at bounding box center [1070, 172] width 14 height 14
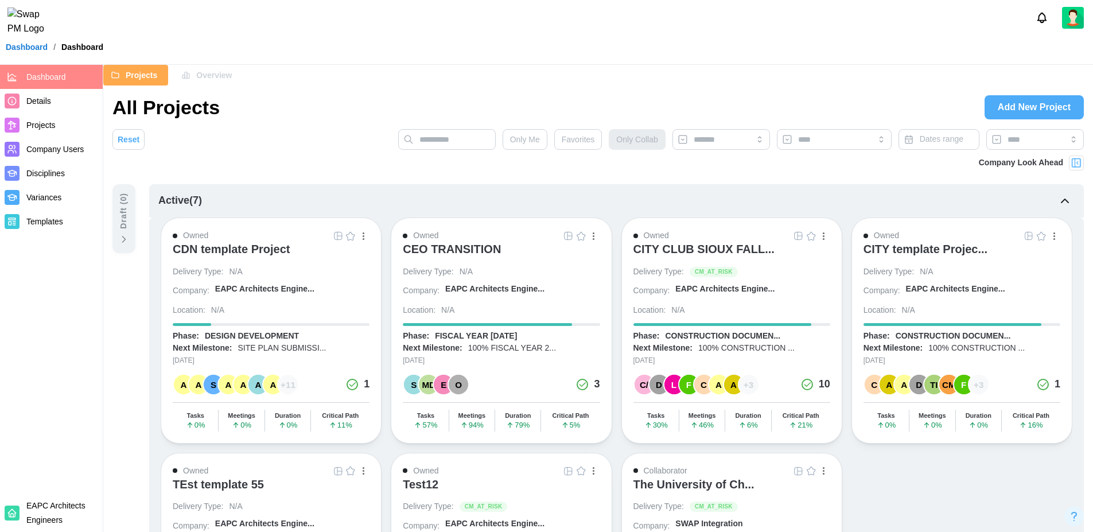
click at [457, 248] on div "CEO TRANSITION" at bounding box center [452, 249] width 98 height 14
click at [1074, 162] on img at bounding box center [1076, 162] width 11 height 11
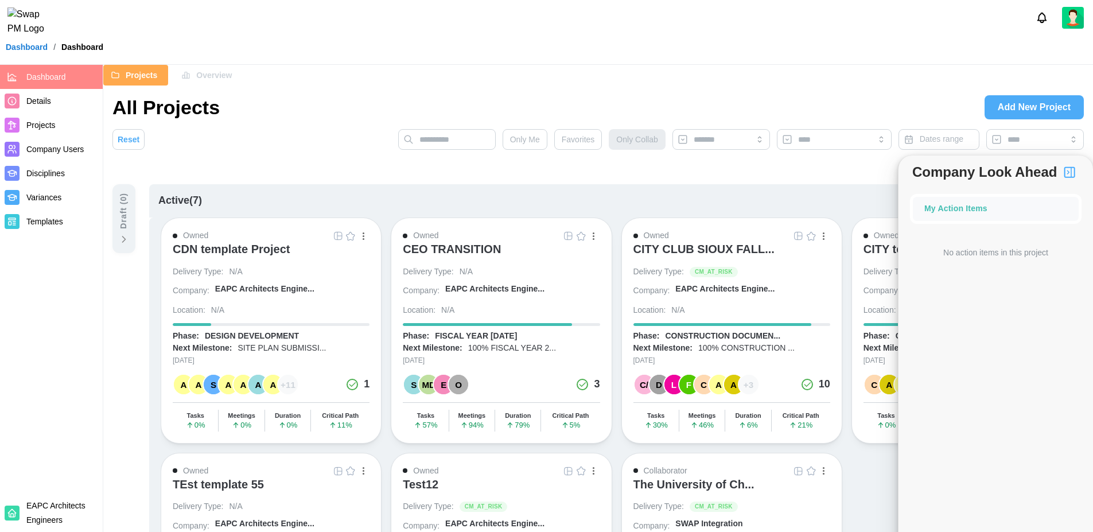
click at [1071, 174] on img "button" at bounding box center [1070, 172] width 14 height 14
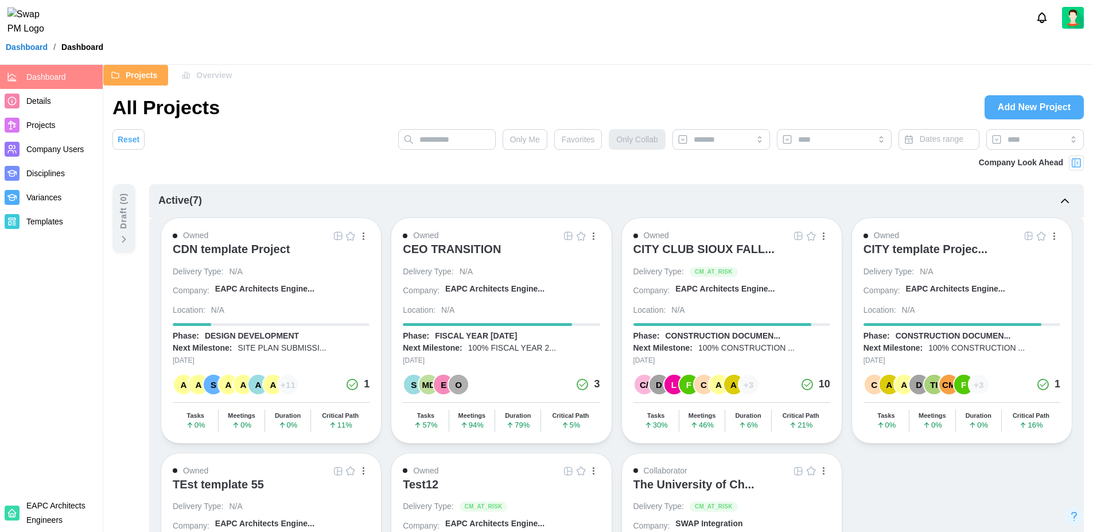
click at [41, 50] on link "Dashboard" at bounding box center [27, 47] width 42 height 8
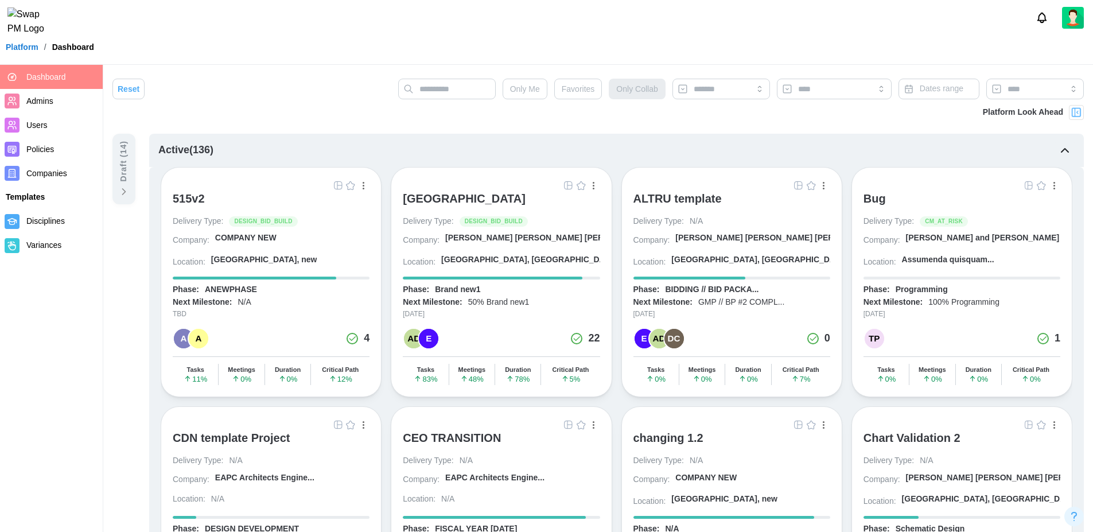
click at [1074, 118] on div at bounding box center [1076, 112] width 15 height 15
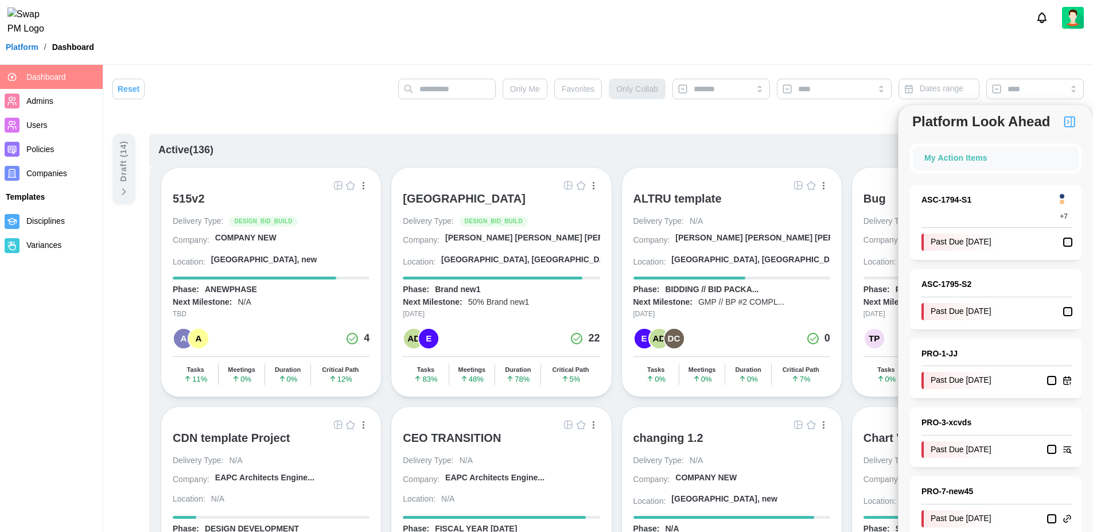
click at [1063, 122] on img "button" at bounding box center [1070, 122] width 14 height 14
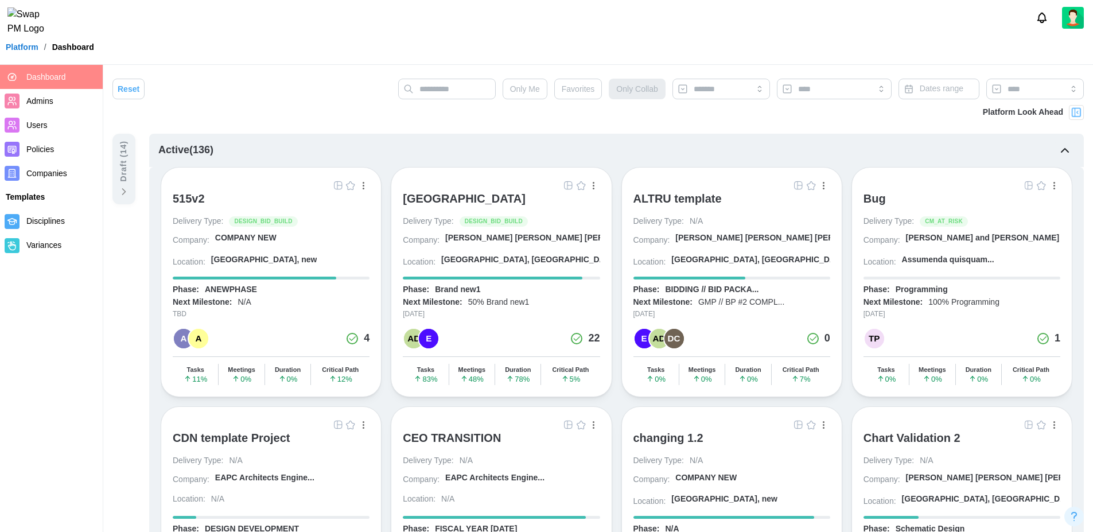
click at [34, 116] on link "Users" at bounding box center [51, 125] width 103 height 24
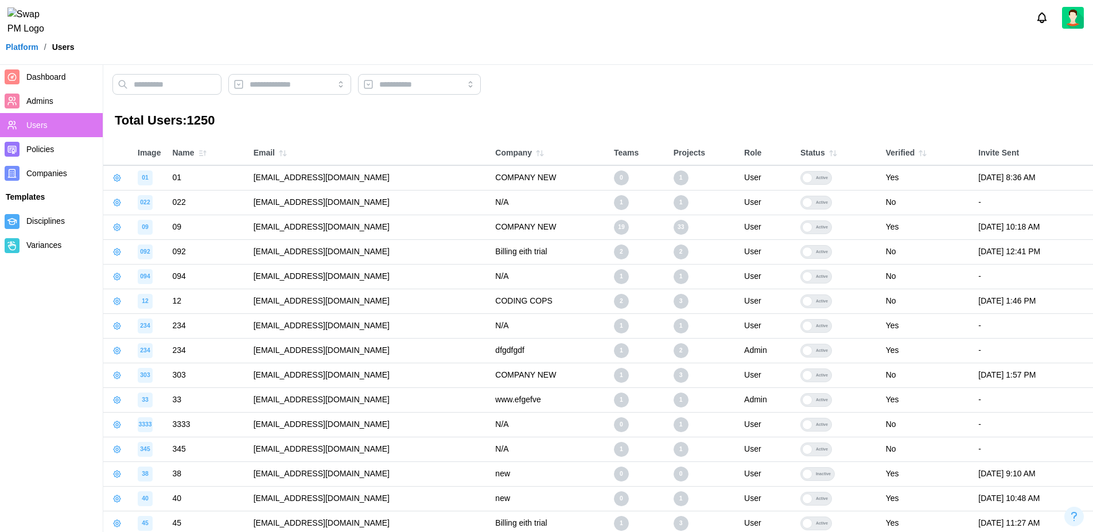
click at [229, 95] on div at bounding box center [597, 87] width 971 height 26
click at [216, 91] on input "text" at bounding box center [166, 84] width 109 height 21
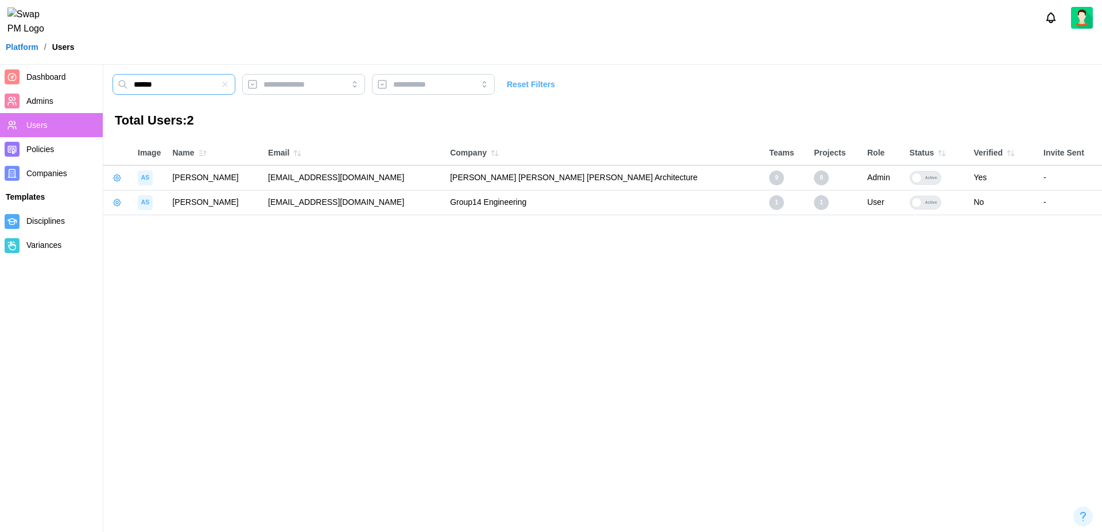
type input "******"
drag, startPoint x: 268, startPoint y: 178, endPoint x: 443, endPoint y: 184, distance: 175.7
click at [443, 184] on td "amandaspear12345qwerty@brsarch.com" at bounding box center [353, 177] width 182 height 25
copy td "amandaspear12345qwerty@brsarch.com"
click at [619, 248] on main "****** Reset Filters Total Users: 2 Image Name Email Company Teams Projects Rol…" at bounding box center [551, 266] width 1102 height 532
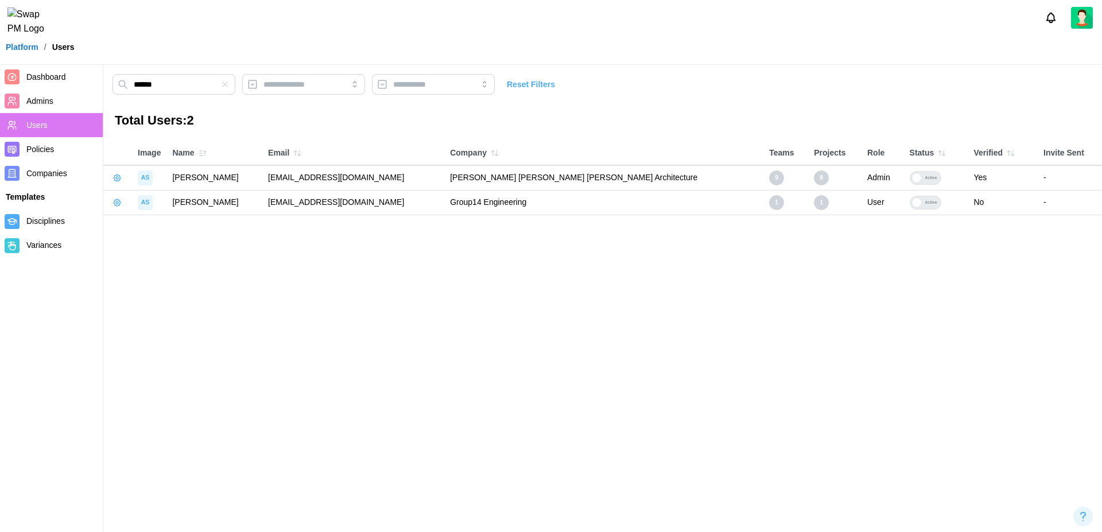
drag, startPoint x: 408, startPoint y: 201, endPoint x: 280, endPoint y: 194, distance: 128.7
click at [280, 194] on td "aspice12345qwerty@group14eng.com" at bounding box center [353, 202] width 182 height 25
copy td "aspice12345qwerty@group14eng.com"
click at [119, 201] on icon "button" at bounding box center [116, 202] width 9 height 9
click at [147, 225] on div "Set User Password" at bounding box center [167, 225] width 69 height 9
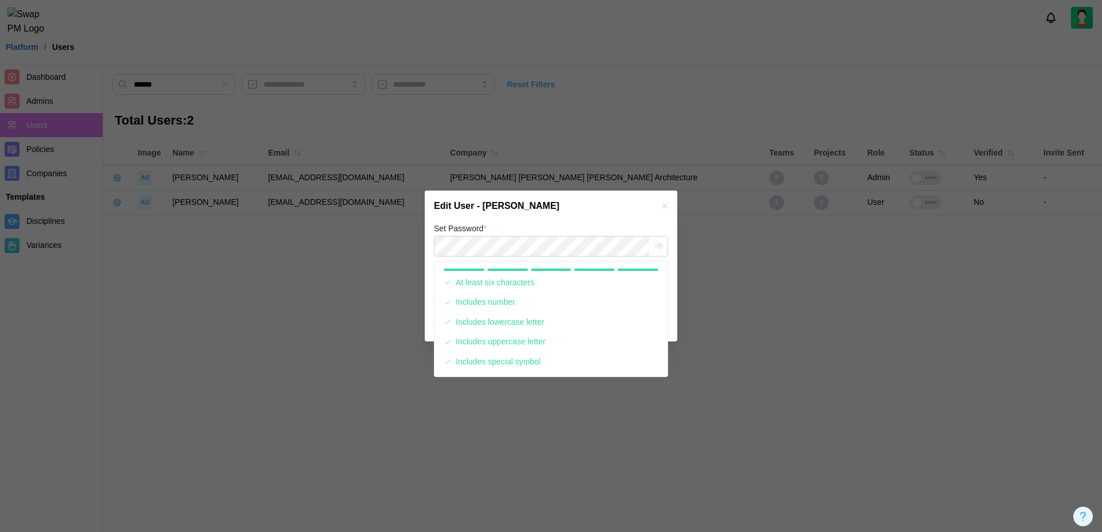
click at [604, 213] on div "Edit User - Amanda Spice" at bounding box center [551, 205] width 252 height 31
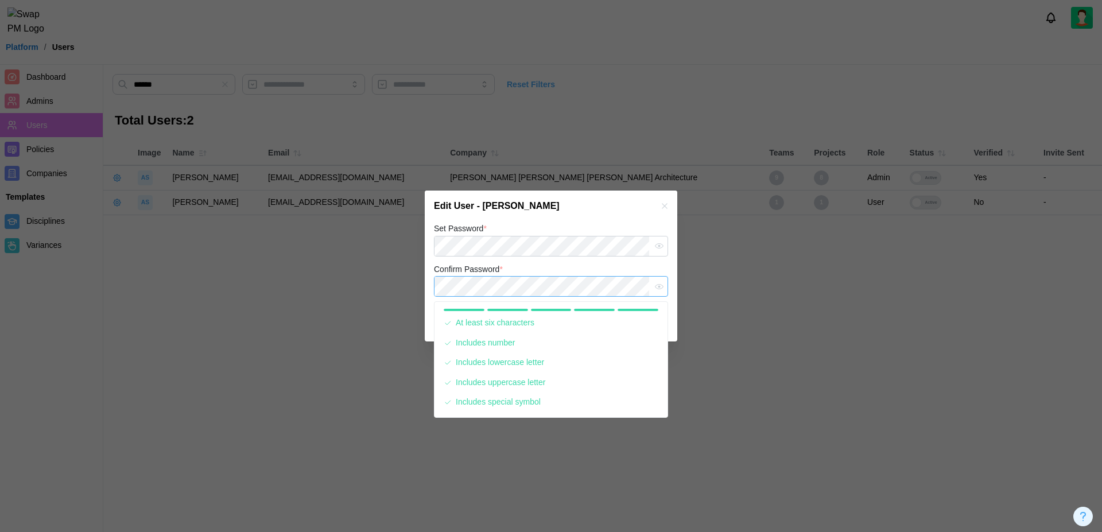
click at [614, 312] on button "Save" at bounding box center [640, 322] width 53 height 21
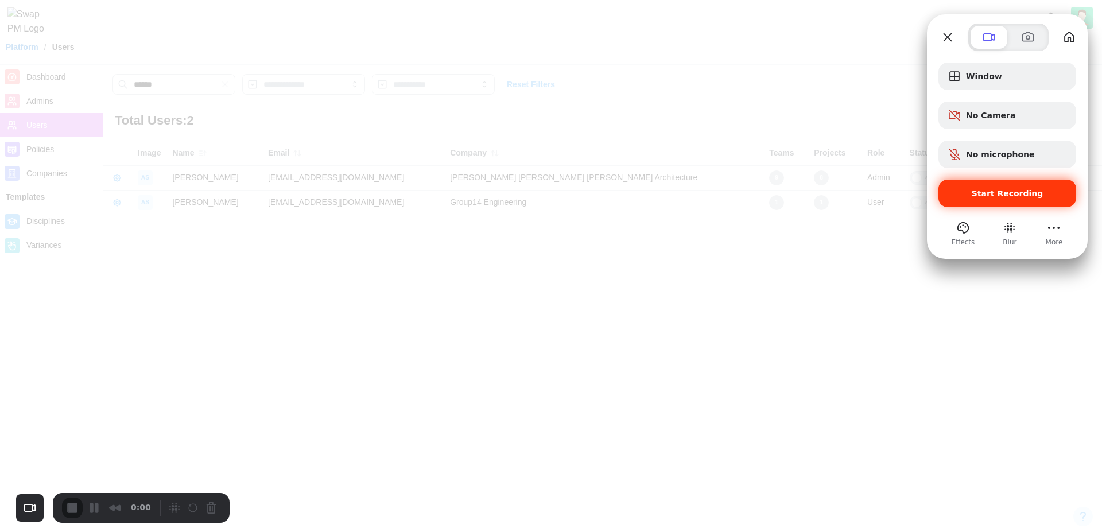
click at [1003, 196] on span "Start Recording" at bounding box center [1007, 193] width 72 height 9
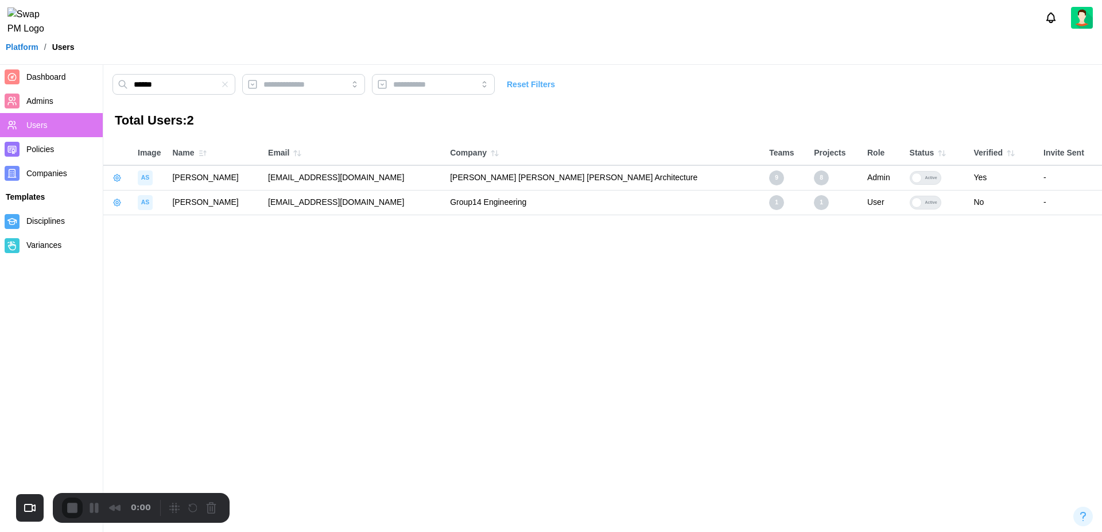
click at [71, 510] on span "End Recording" at bounding box center [74, 509] width 14 height 14
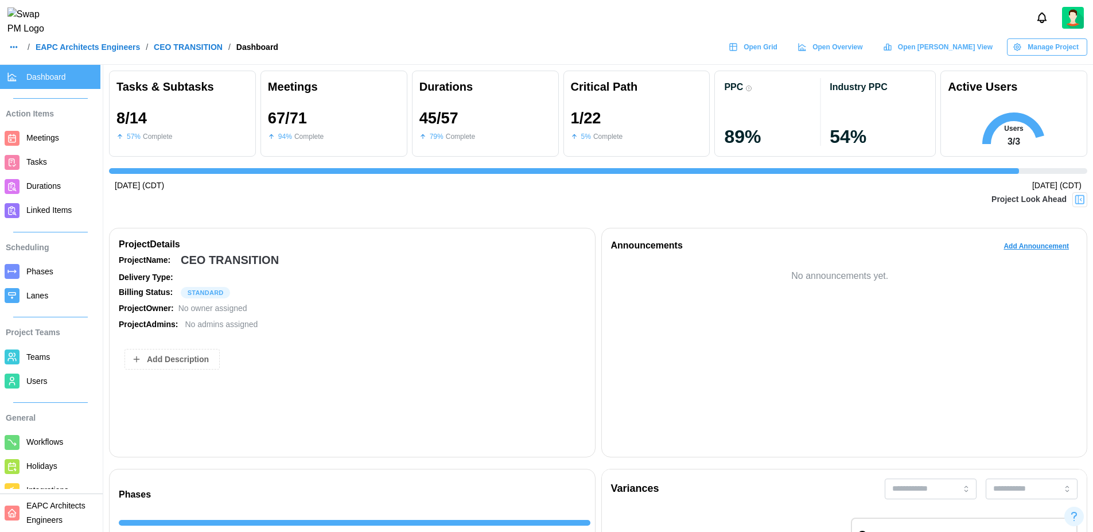
click at [1081, 195] on img at bounding box center [1079, 199] width 11 height 11
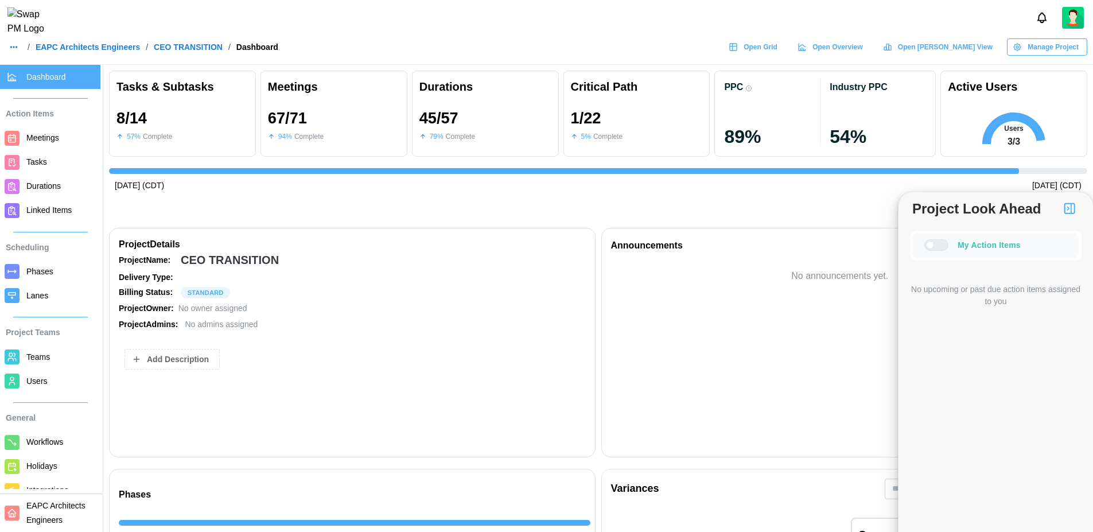
scroll to position [0, 13328]
click at [934, 247] on div at bounding box center [930, 245] width 8 height 8
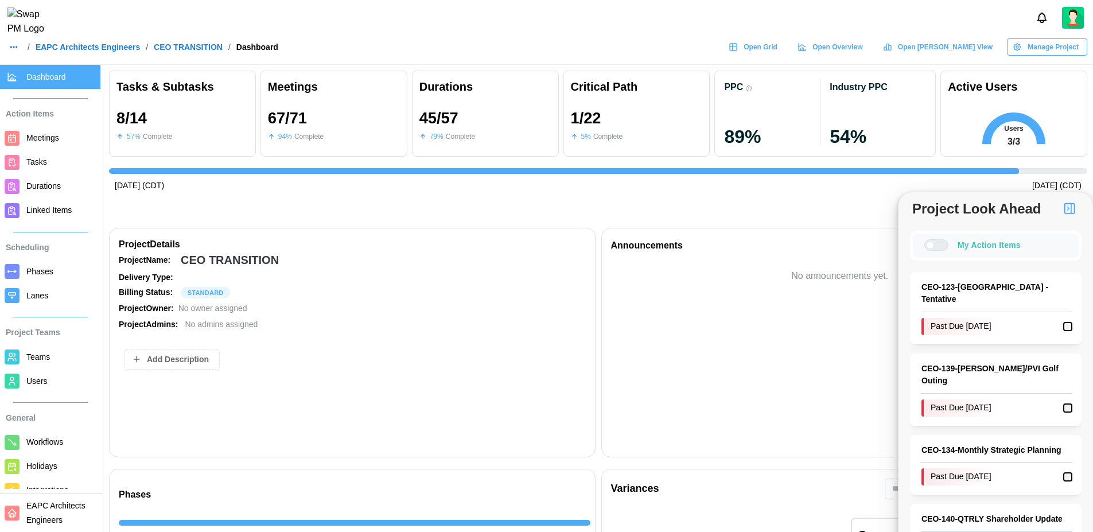
click at [942, 247] on div at bounding box center [941, 245] width 14 height 10
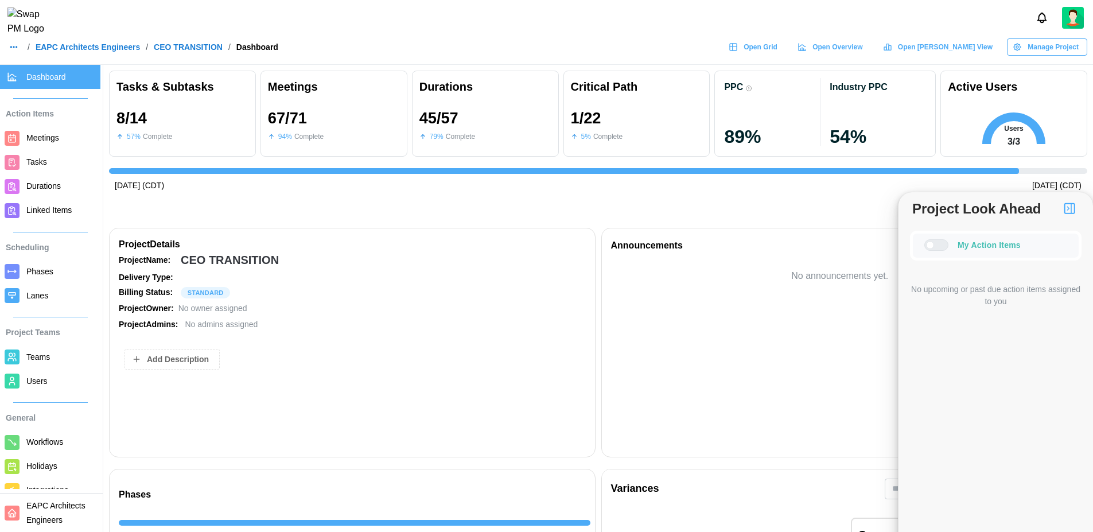
click at [934, 247] on div at bounding box center [930, 245] width 8 height 8
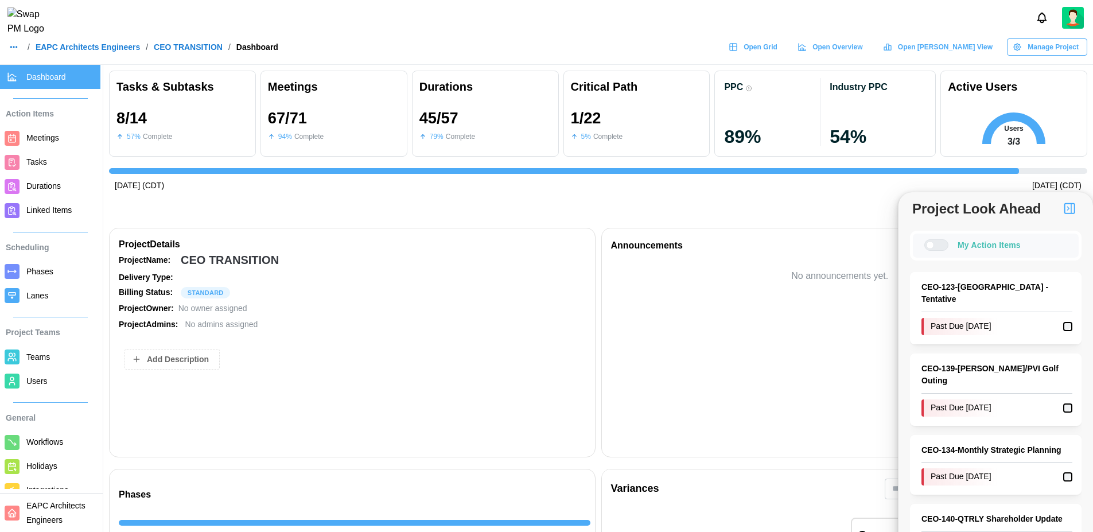
click at [1065, 204] on img "button" at bounding box center [1070, 208] width 14 height 14
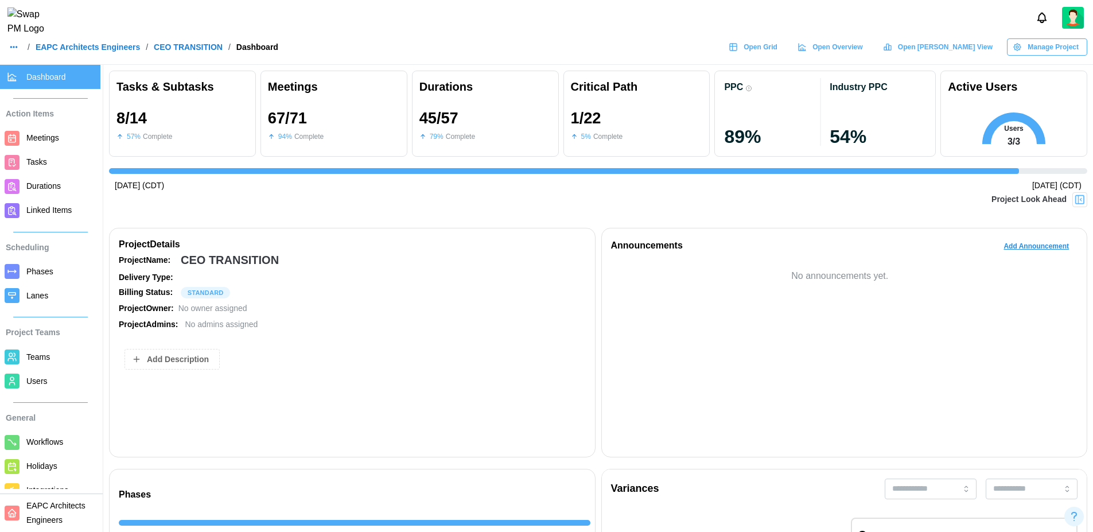
click at [1079, 204] on img at bounding box center [1079, 199] width 11 height 11
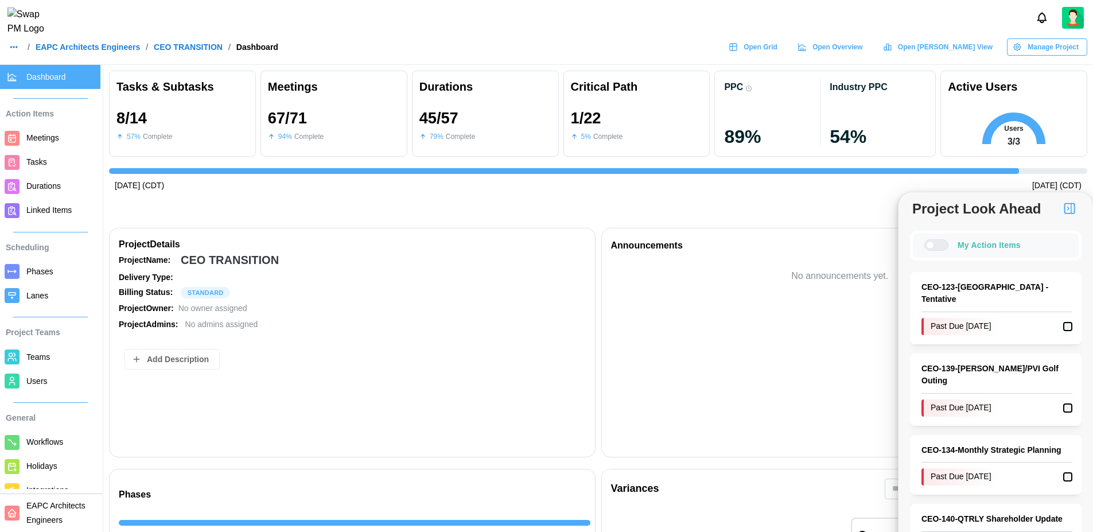
click at [937, 244] on div at bounding box center [941, 245] width 14 height 10
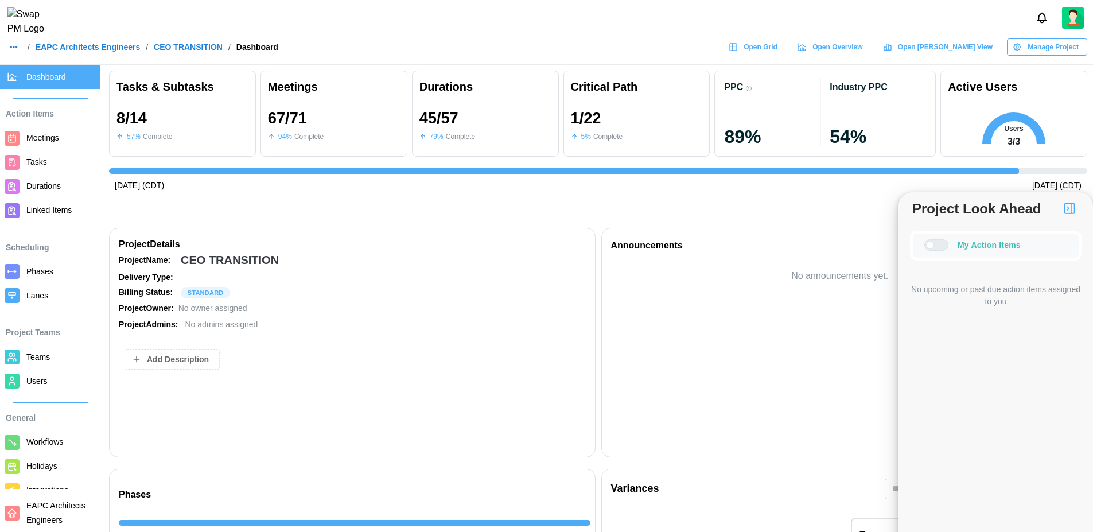
click at [937, 244] on div at bounding box center [941, 245] width 14 height 10
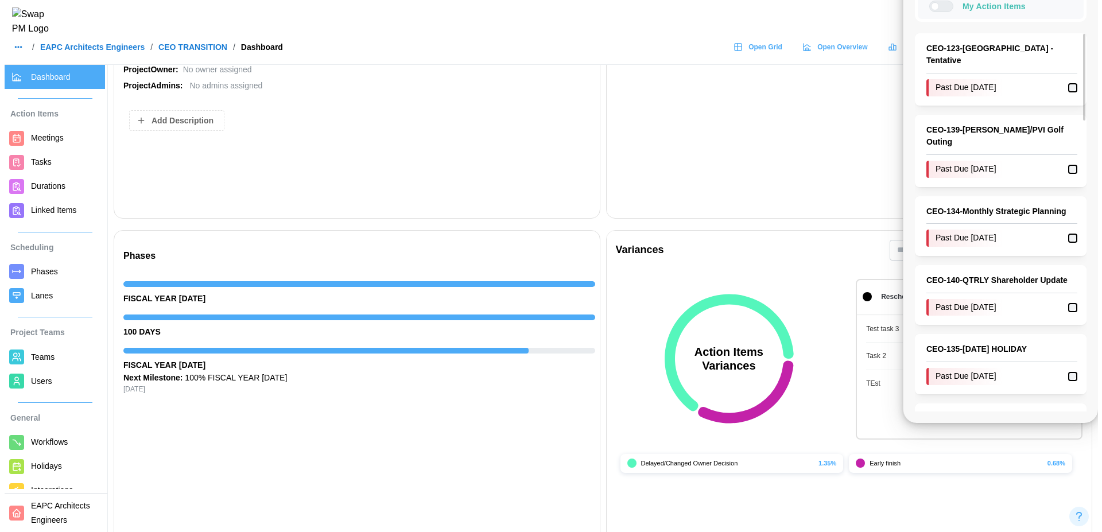
scroll to position [0, 0]
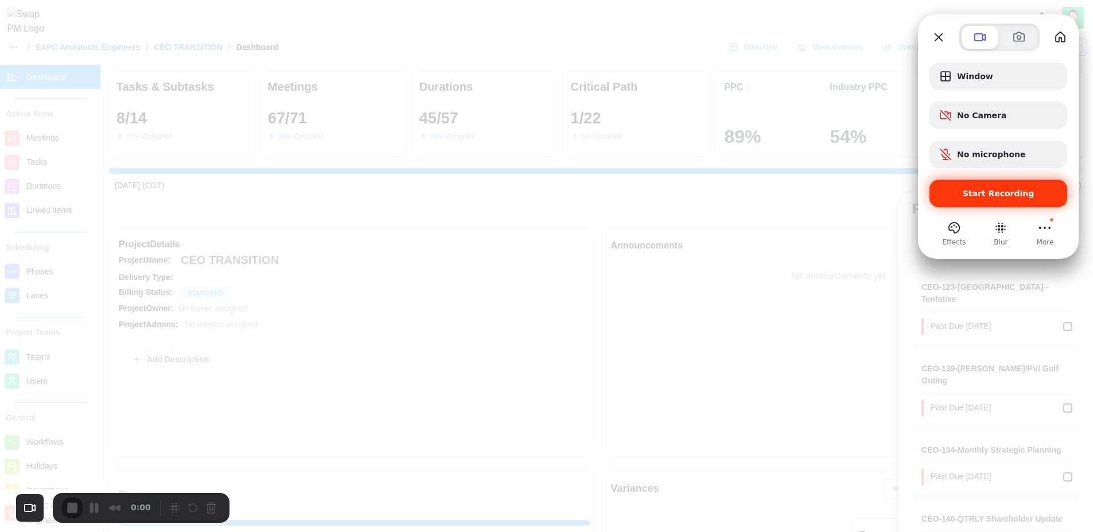
click at [973, 191] on span "Start Recording" at bounding box center [999, 193] width 72 height 9
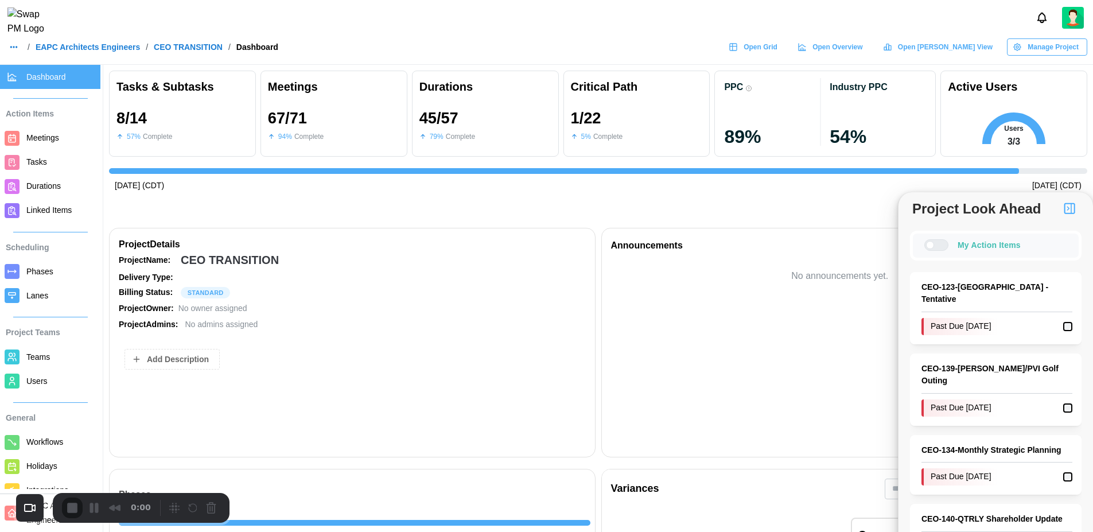
click at [43, 184] on span "Durations" at bounding box center [43, 185] width 34 height 9
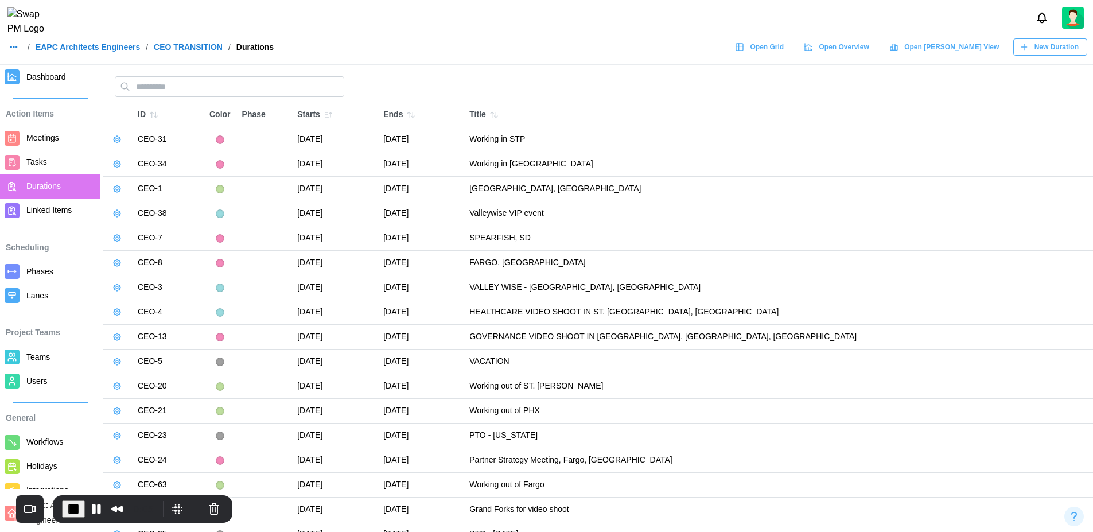
click at [1034, 52] on span "New Duration" at bounding box center [1056, 47] width 44 height 16
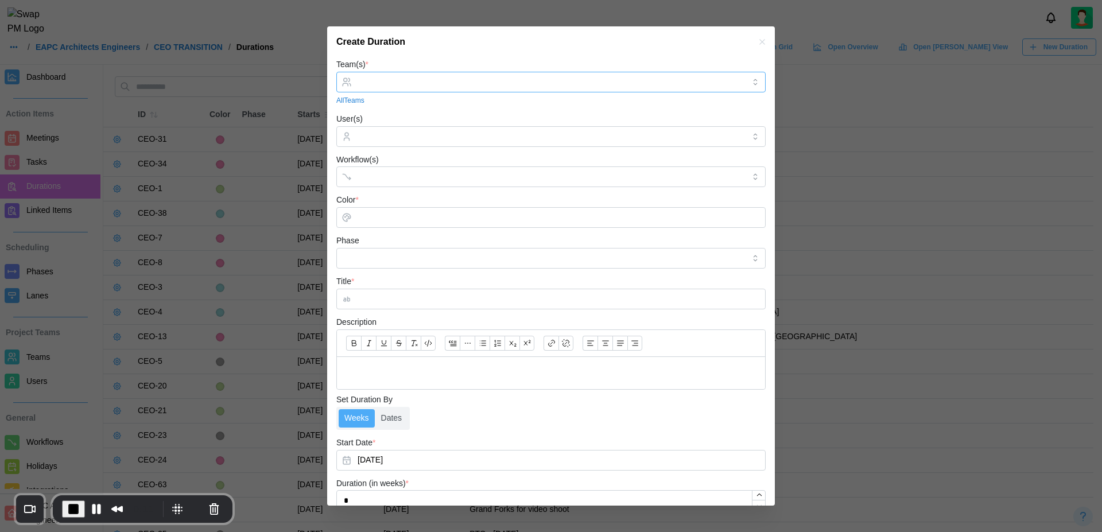
click at [386, 77] on input "Team(s) *" at bounding box center [550, 81] width 387 height 9
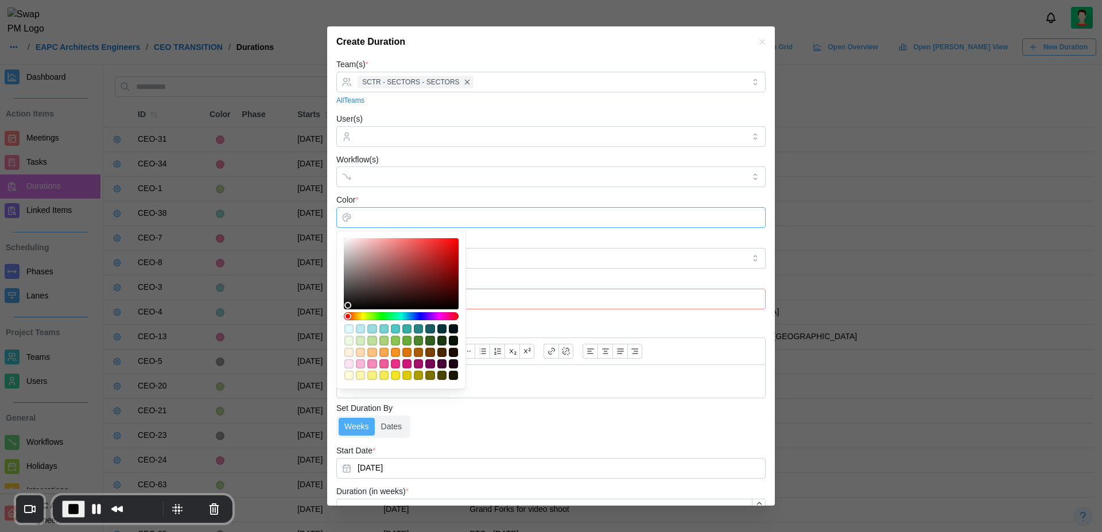
click at [410, 218] on input "Color *" at bounding box center [550, 217] width 429 height 21
type input "*******"
click at [426, 262] on div at bounding box center [401, 273] width 107 height 63
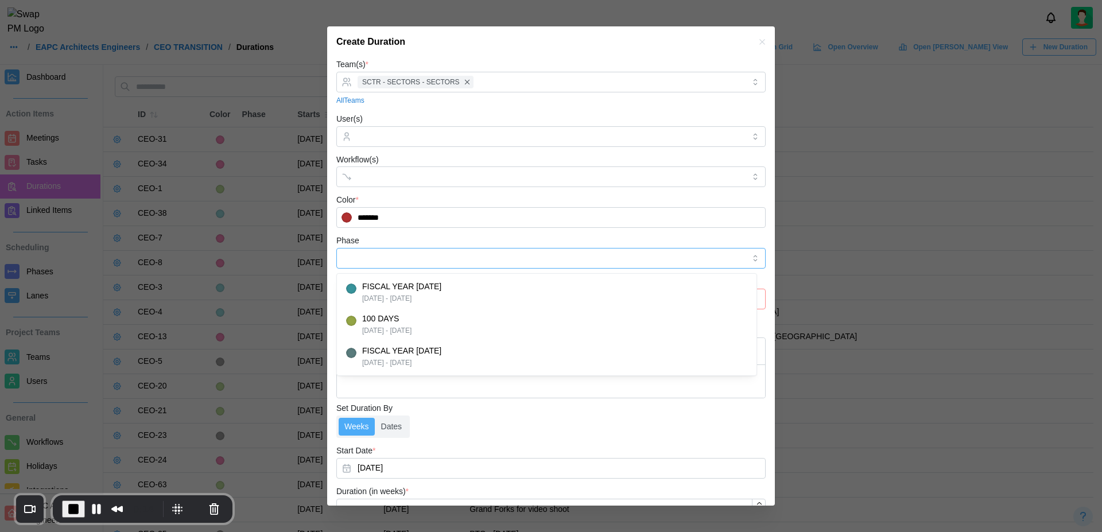
click at [501, 248] on input "Phase" at bounding box center [550, 258] width 429 height 21
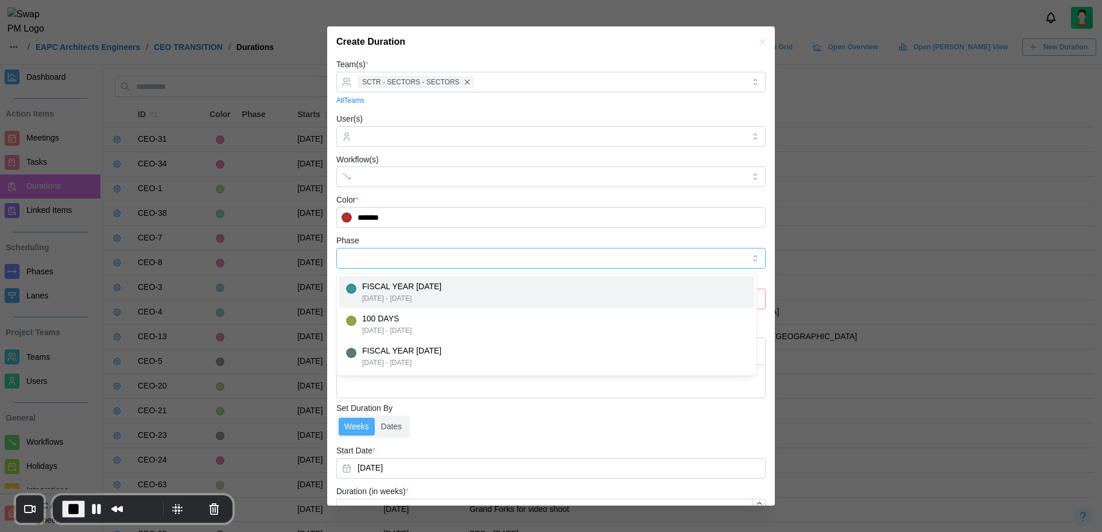
type input "**********"
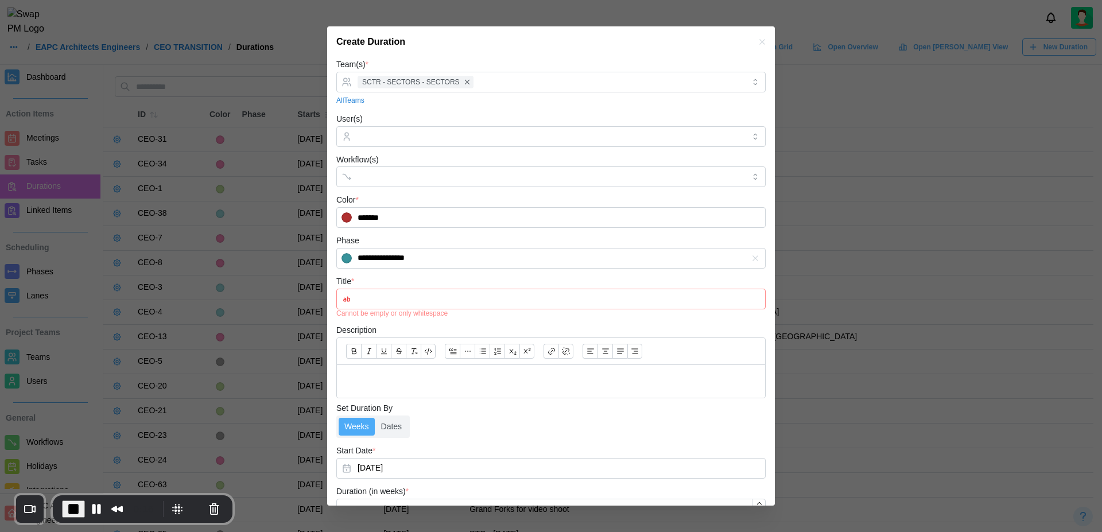
click at [394, 301] on input "Title *" at bounding box center [550, 299] width 429 height 21
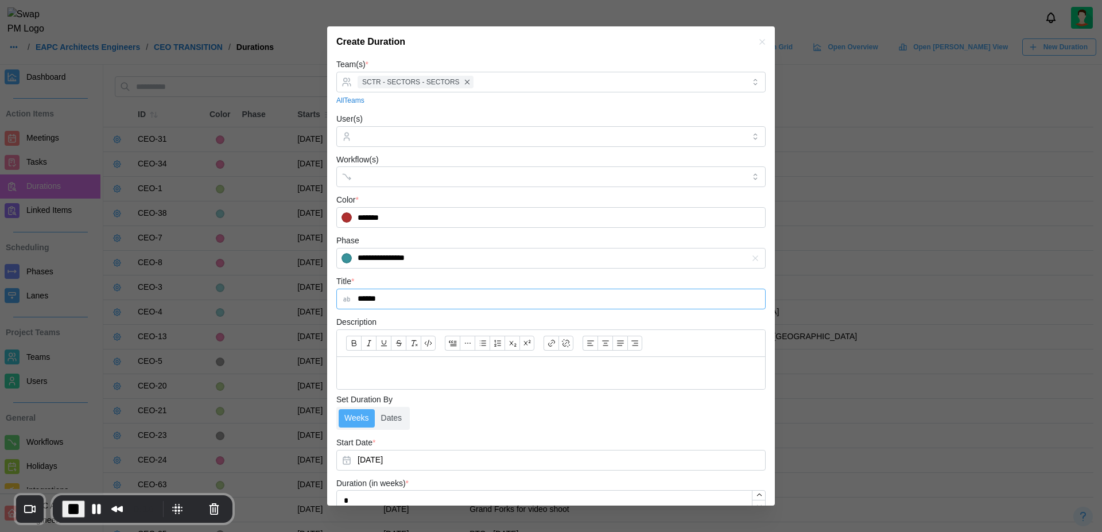
scroll to position [80, 0]
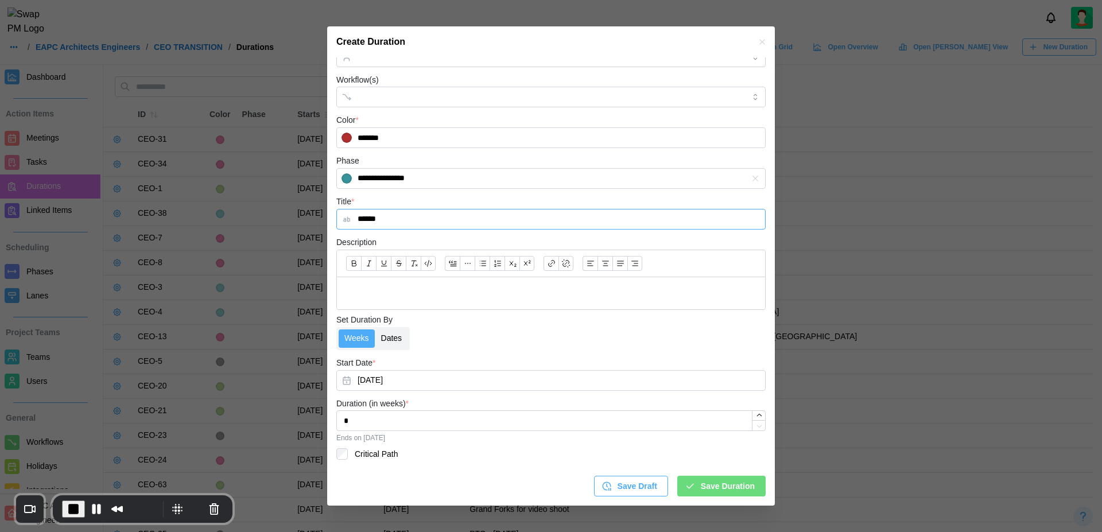
type input "******"
click at [396, 341] on label "Dates" at bounding box center [391, 338] width 33 height 18
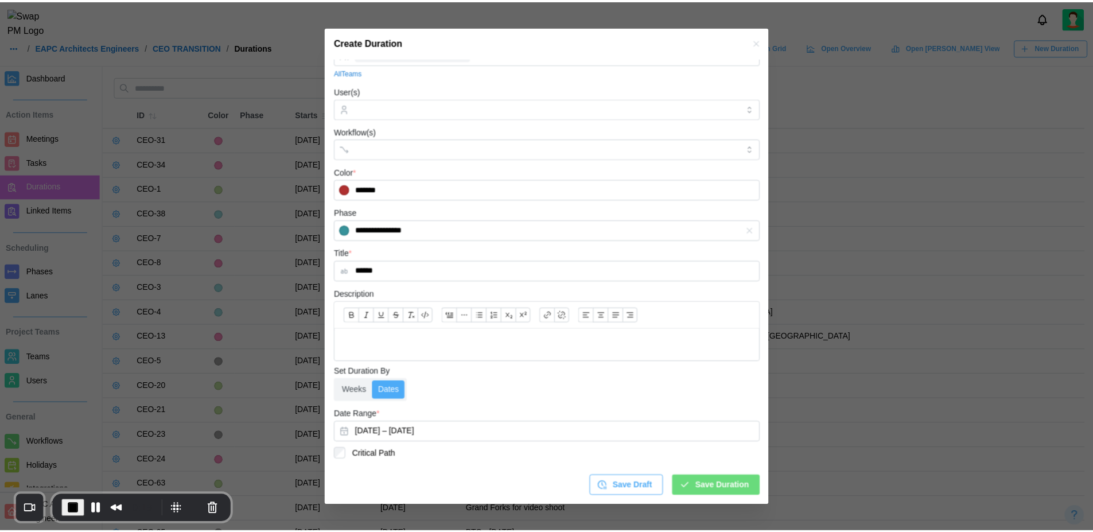
scroll to position [28, 0]
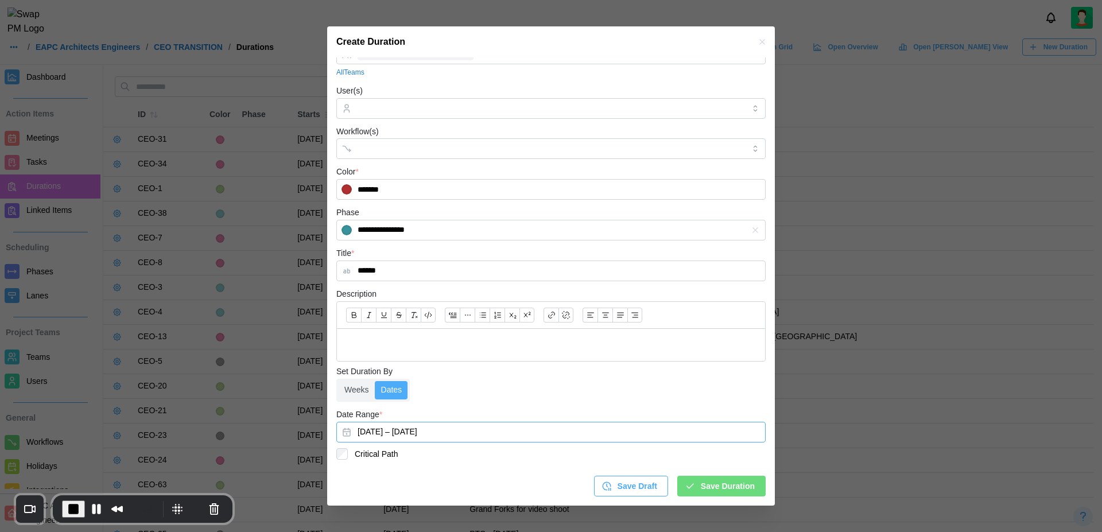
click at [401, 434] on button "September 9, 2025 – September 16, 2025" at bounding box center [550, 432] width 429 height 21
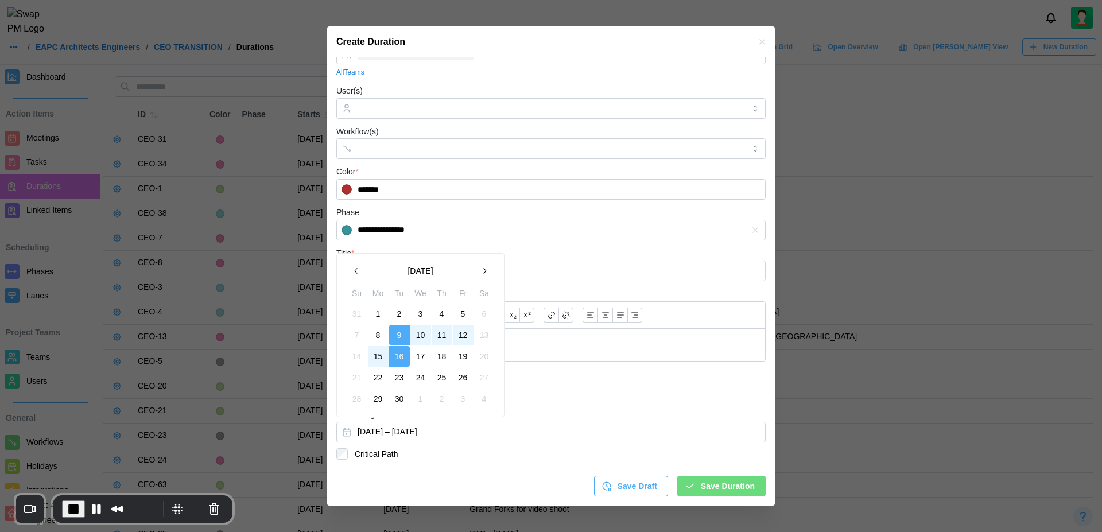
click at [404, 333] on button "9" at bounding box center [399, 335] width 21 height 21
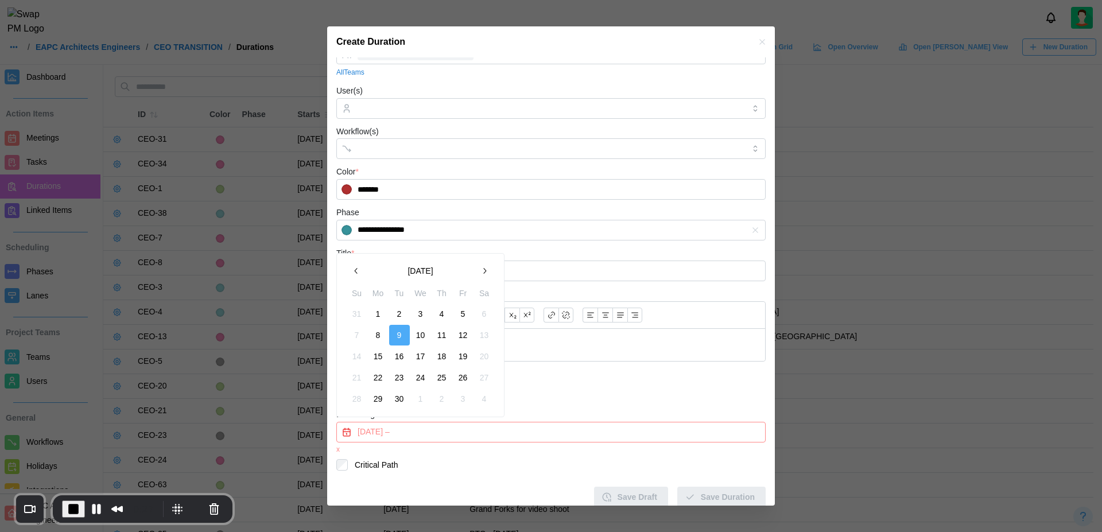
click at [404, 333] on button "9" at bounding box center [399, 335] width 21 height 21
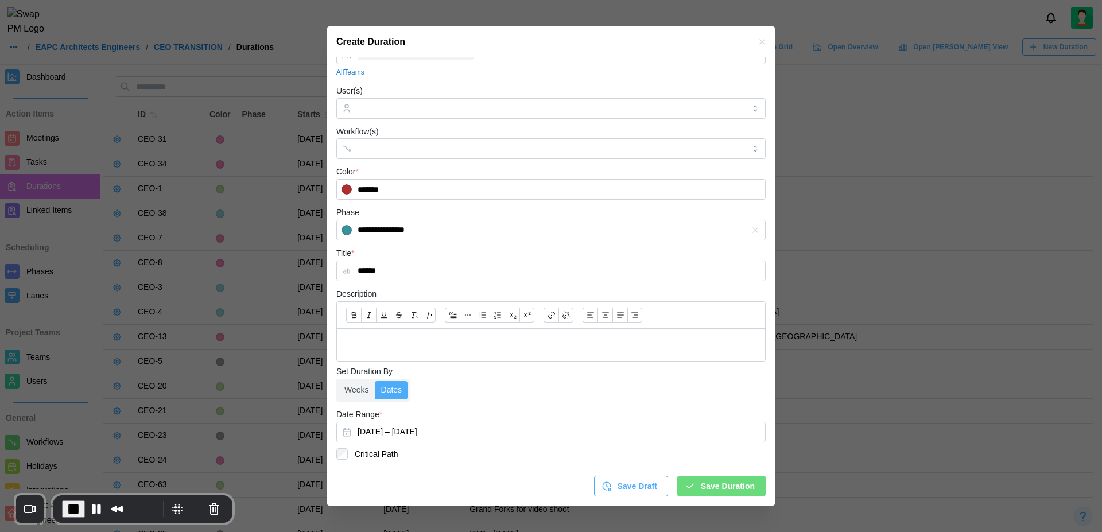
click at [587, 403] on form "**********" at bounding box center [550, 262] width 429 height 466
click at [722, 485] on span "Save Duration" at bounding box center [728, 486] width 54 height 20
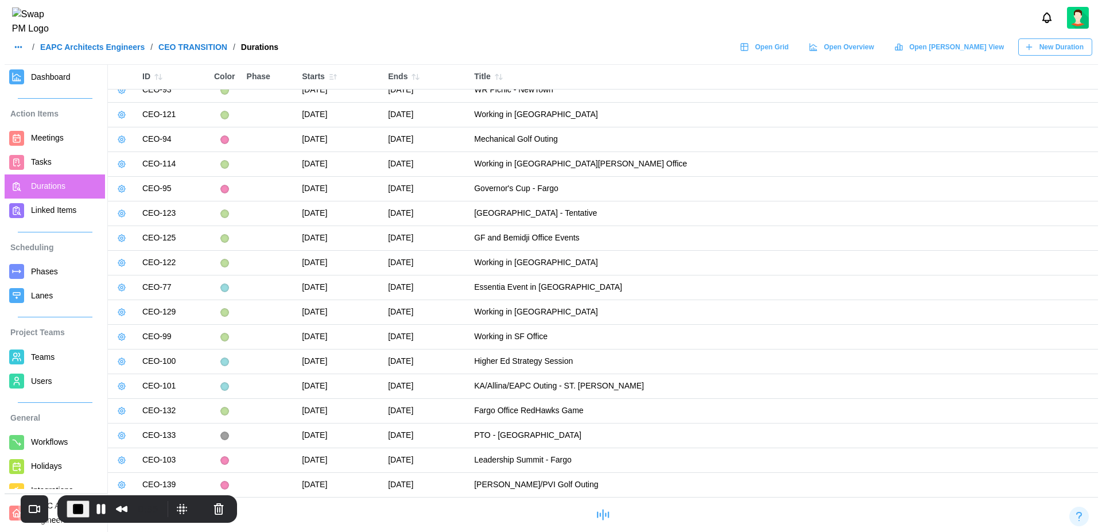
scroll to position [0, 0]
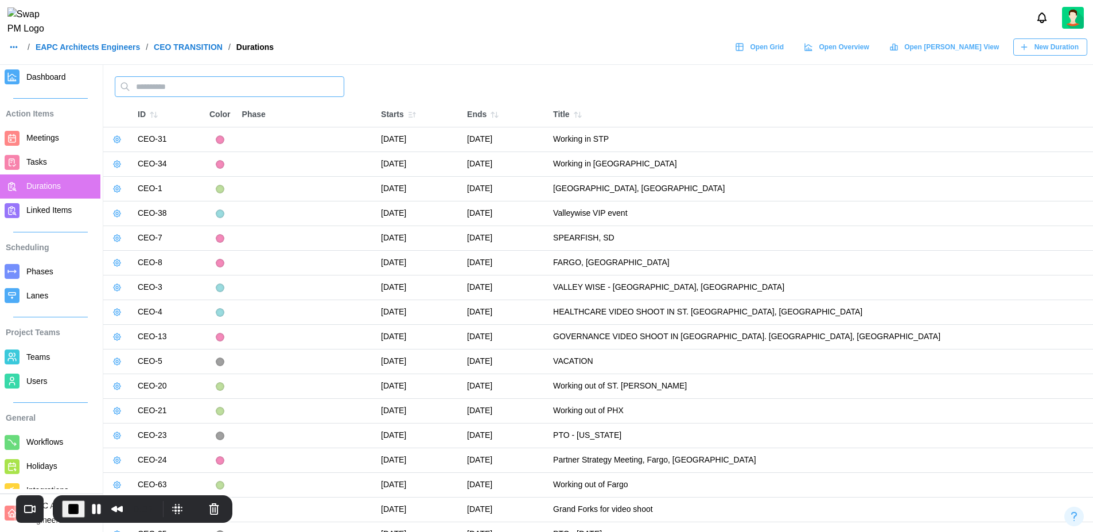
click at [182, 85] on input "text" at bounding box center [229, 86] width 229 height 21
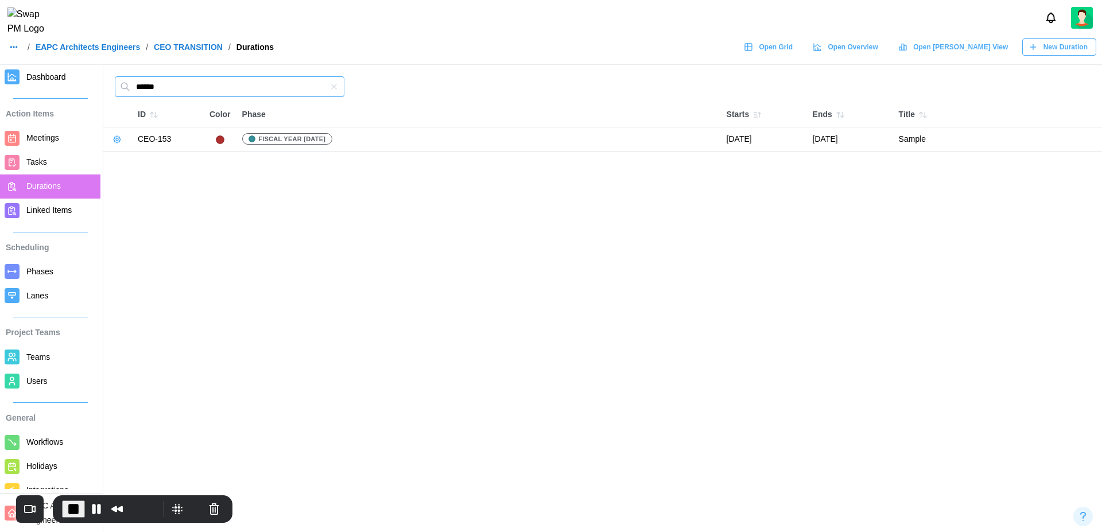
type input "******"
click at [117, 142] on icon "button" at bounding box center [116, 139] width 9 height 9
click at [157, 162] on div "Edit Duration" at bounding box center [161, 162] width 56 height 9
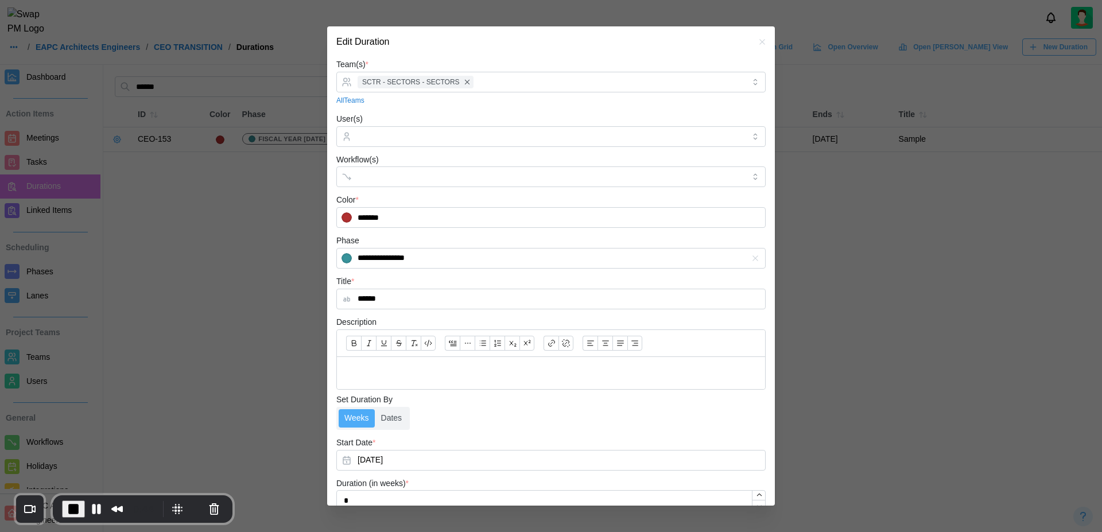
scroll to position [133, 0]
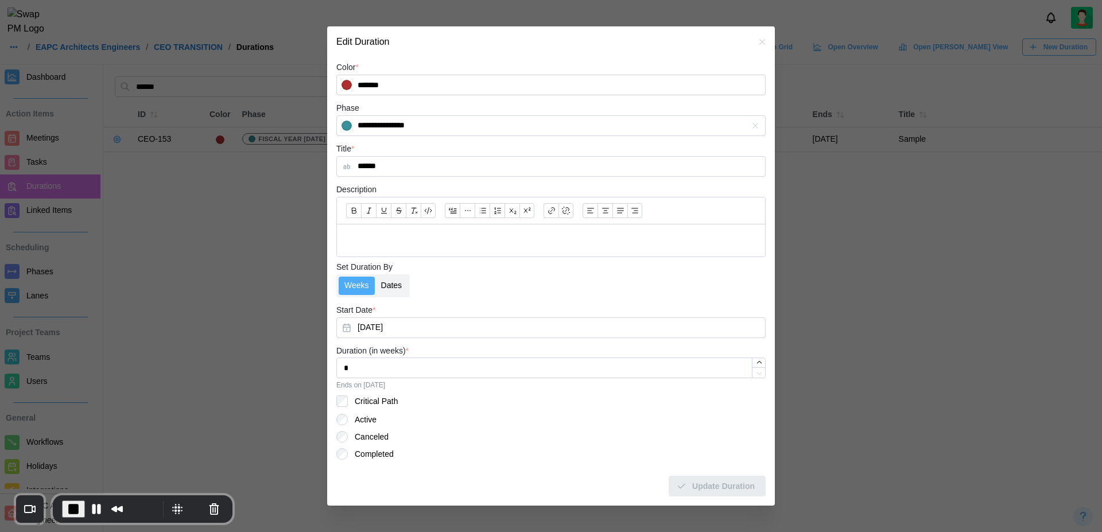
click at [389, 287] on label "Dates" at bounding box center [391, 286] width 33 height 18
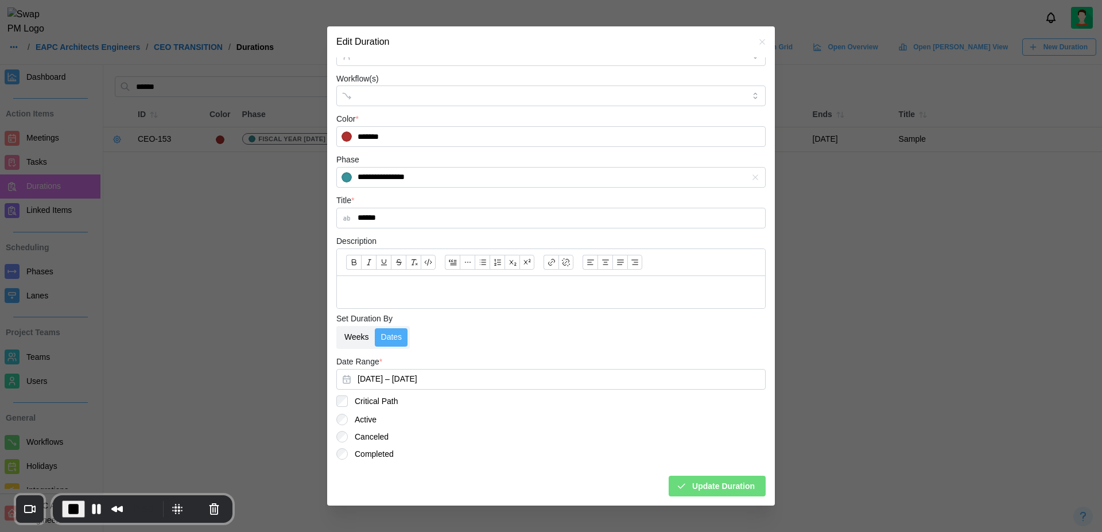
click at [361, 340] on label "Weeks" at bounding box center [356, 337] width 36 height 18
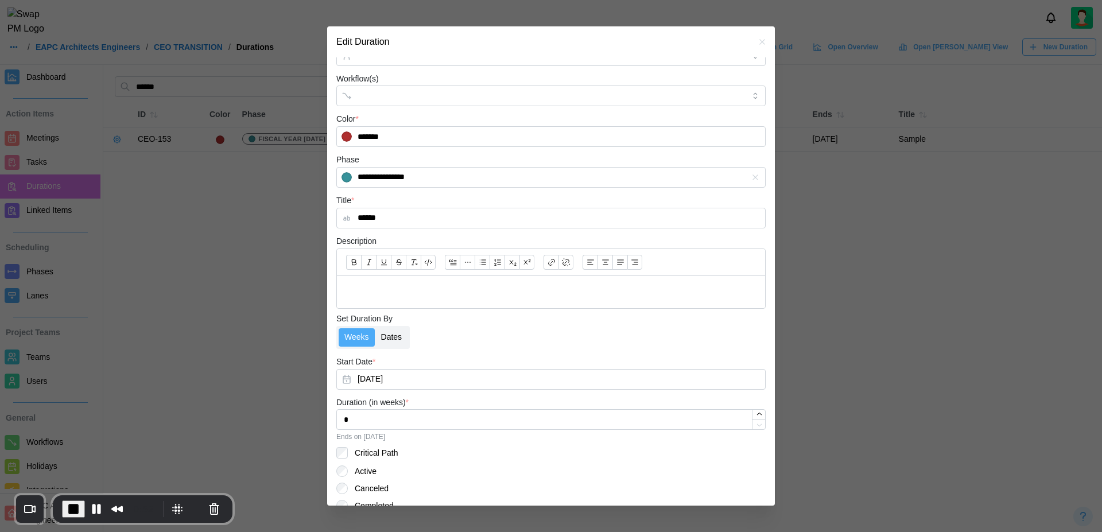
click at [400, 333] on label "Dates" at bounding box center [391, 337] width 33 height 18
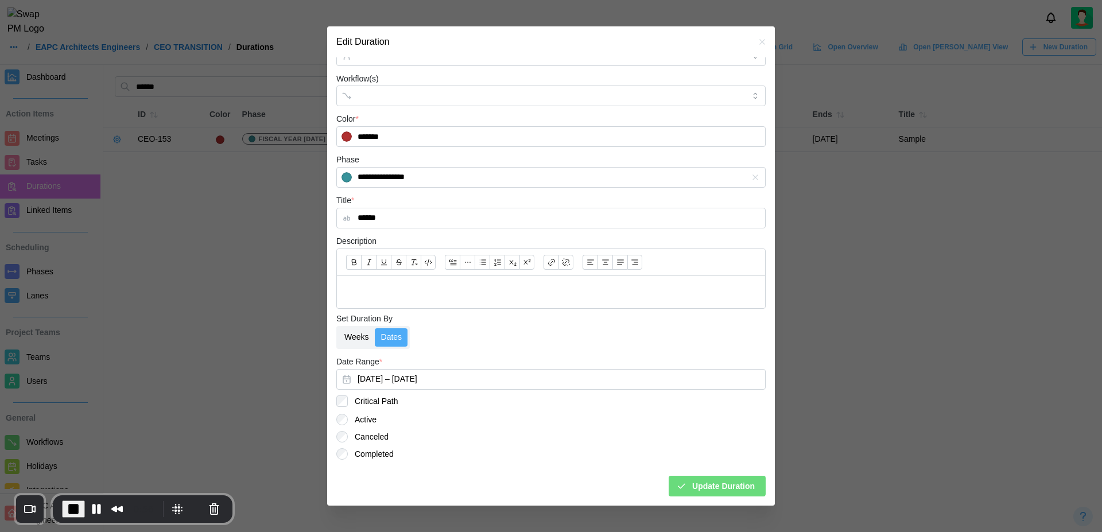
click at [361, 336] on label "Weeks" at bounding box center [356, 337] width 36 height 18
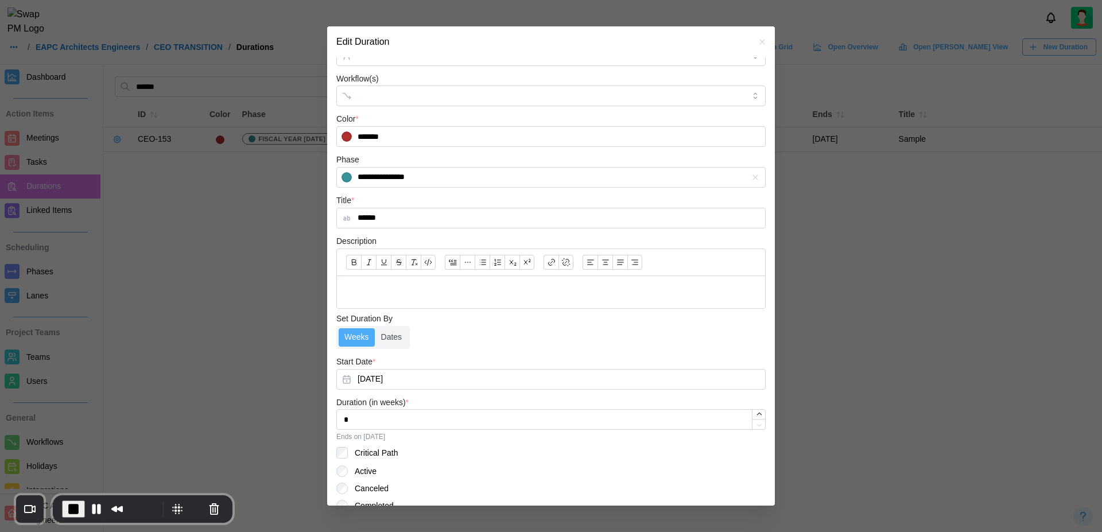
click at [411, 339] on div "Weeks Dates" at bounding box center [550, 337] width 429 height 23
click at [391, 340] on label "Dates" at bounding box center [391, 337] width 33 height 18
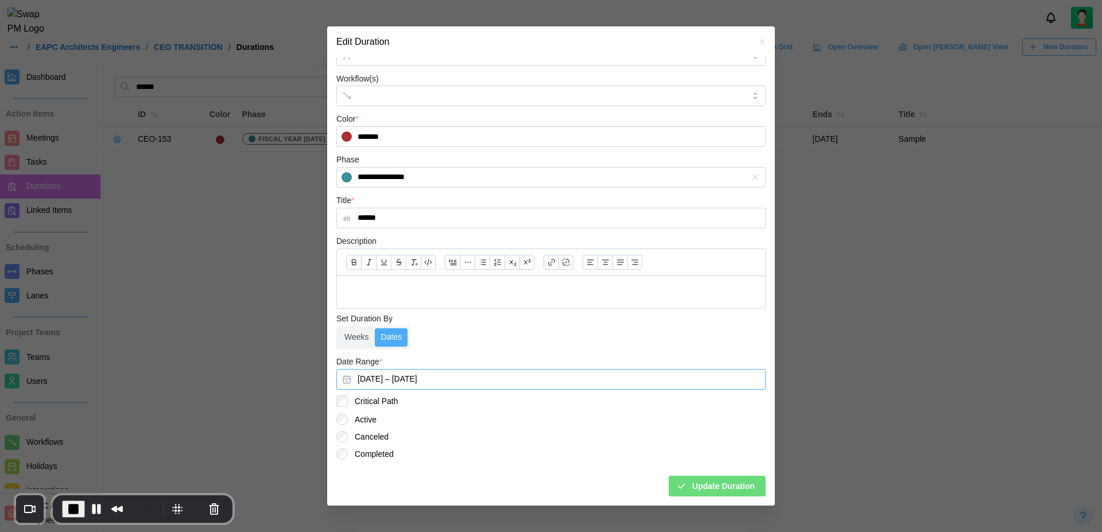
click at [417, 385] on button "September 9, 2025 – September 9, 2025" at bounding box center [550, 379] width 429 height 21
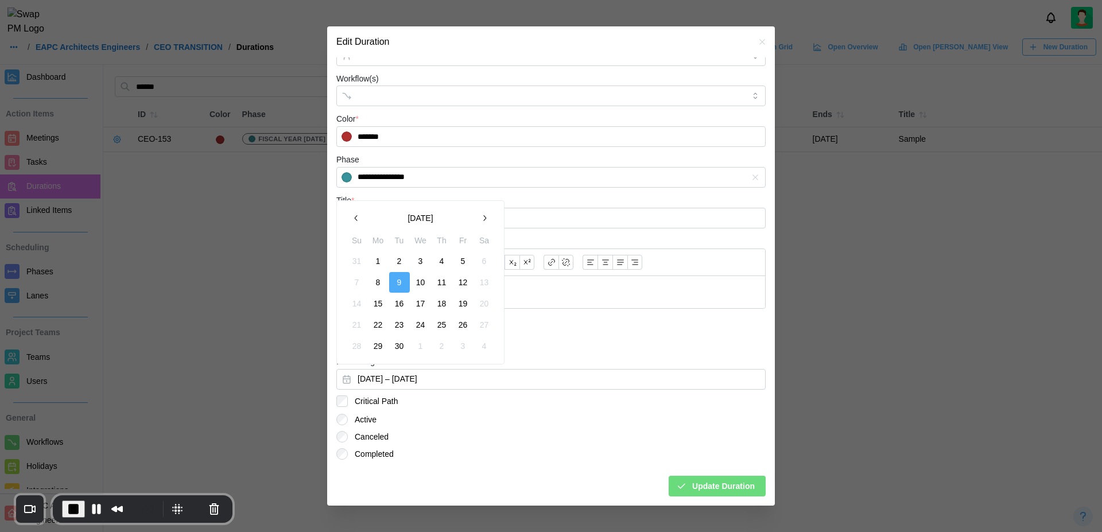
click at [397, 279] on button "9" at bounding box center [399, 282] width 21 height 21
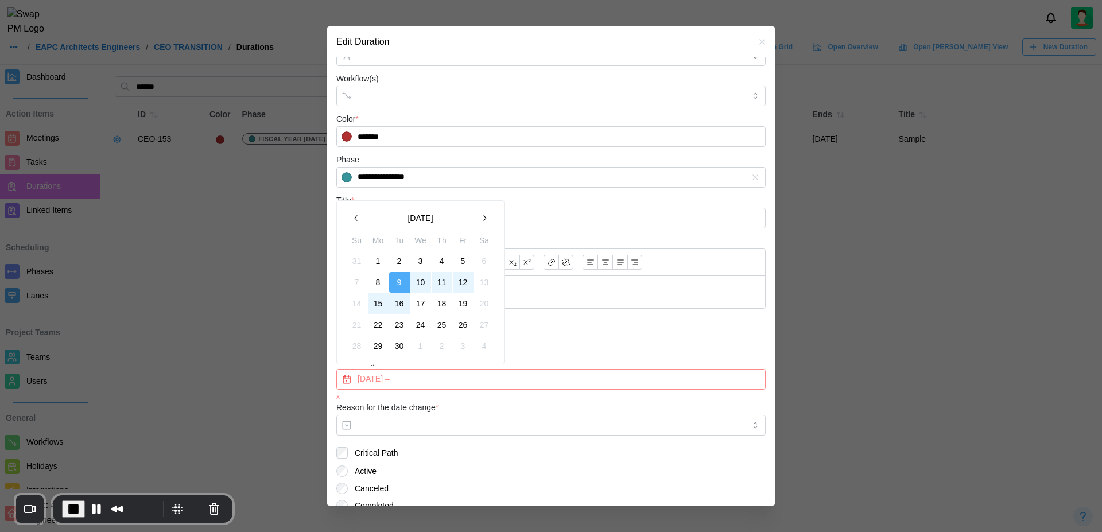
click at [398, 305] on button "16" at bounding box center [399, 303] width 21 height 21
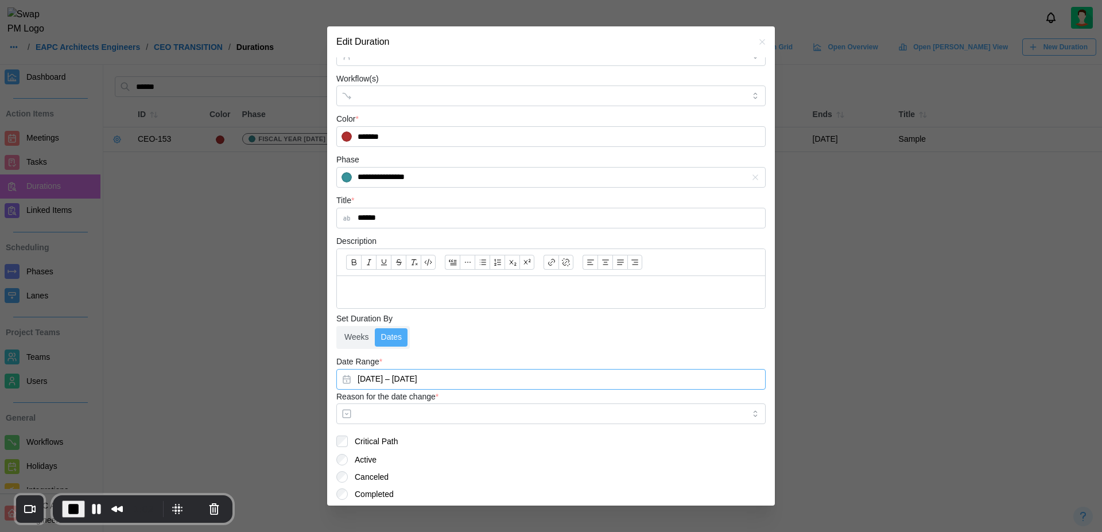
scroll to position [121, 0]
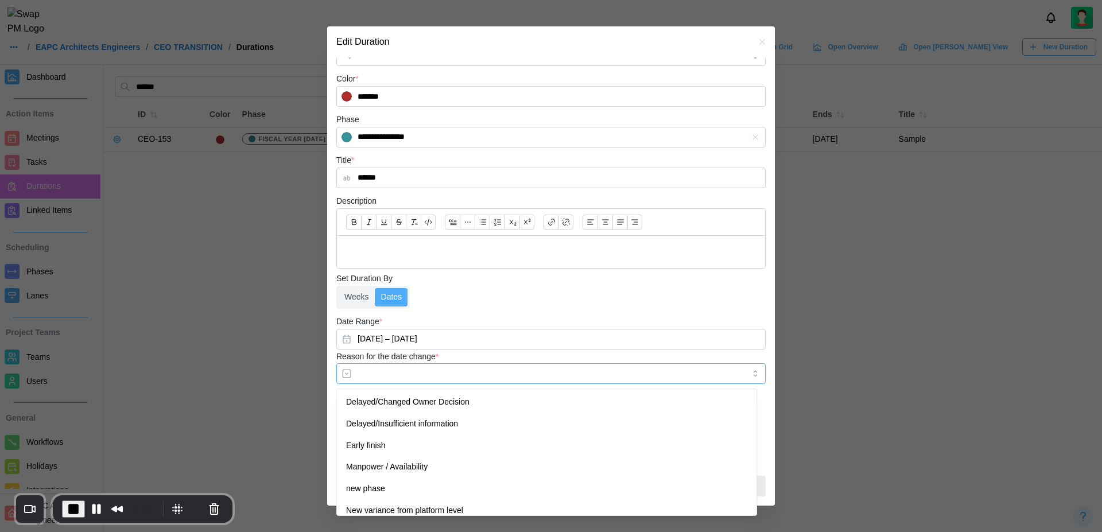
click at [509, 376] on input "Reason for the date change *" at bounding box center [550, 373] width 429 height 21
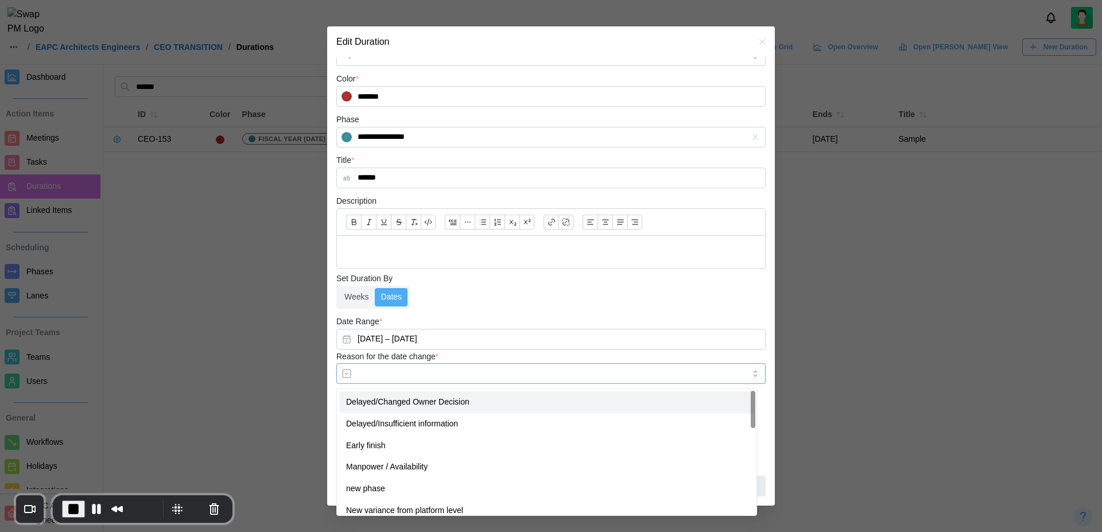
type input "**********"
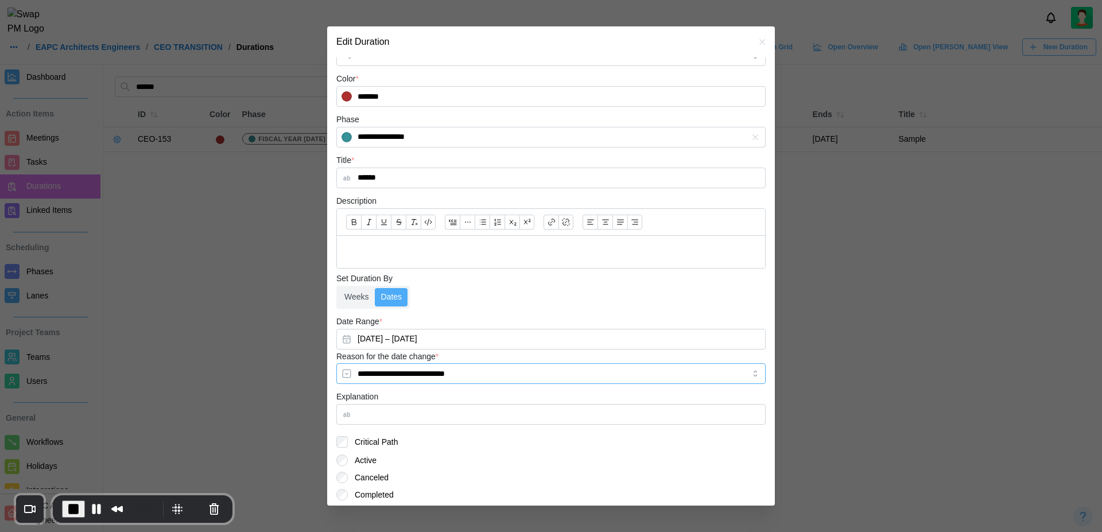
scroll to position [162, 0]
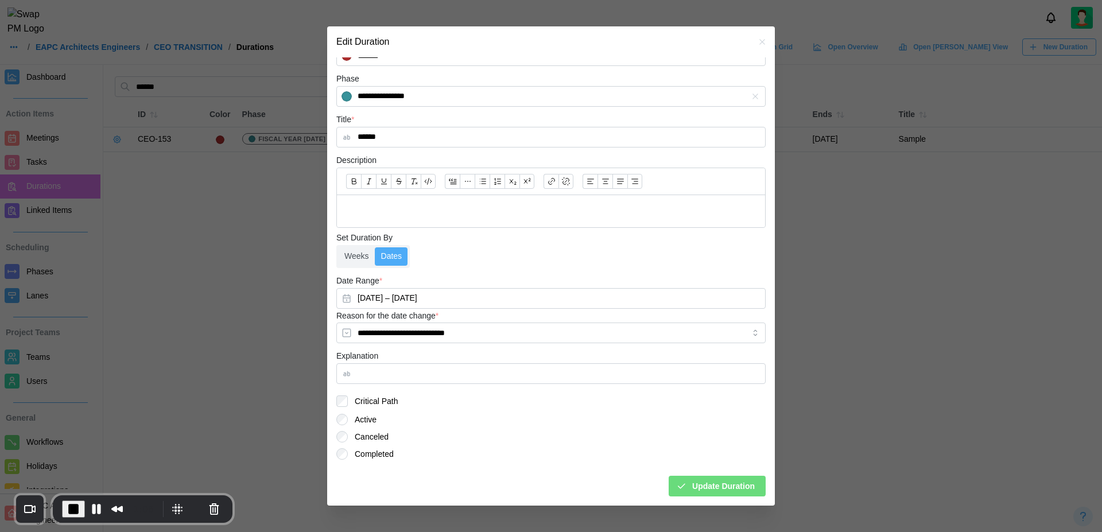
click at [734, 485] on span "Update Duration" at bounding box center [723, 486] width 63 height 20
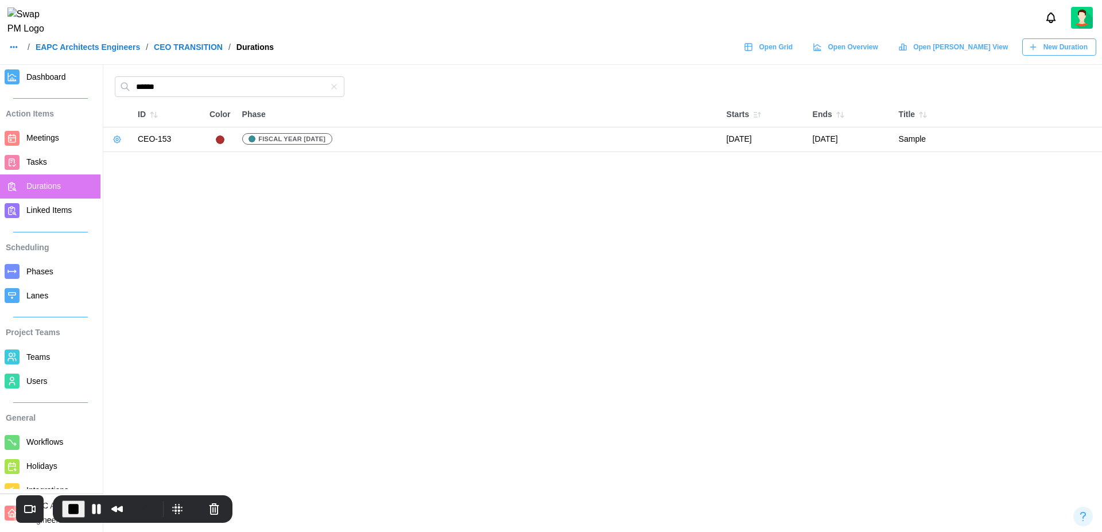
scroll to position [81, 0]
click at [115, 138] on icon "button" at bounding box center [116, 139] width 9 height 9
click at [148, 161] on div "Edit Duration" at bounding box center [161, 162] width 56 height 9
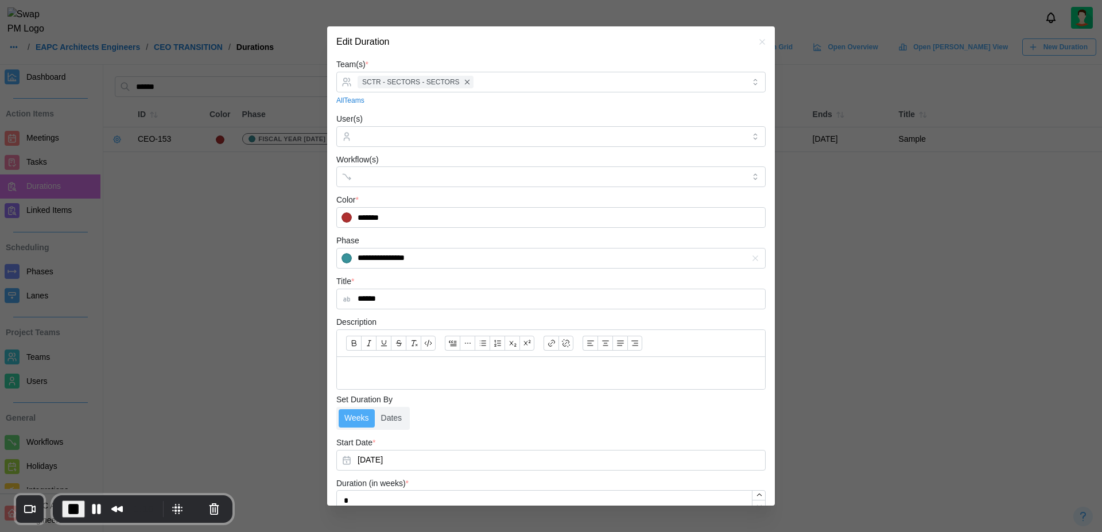
scroll to position [133, 0]
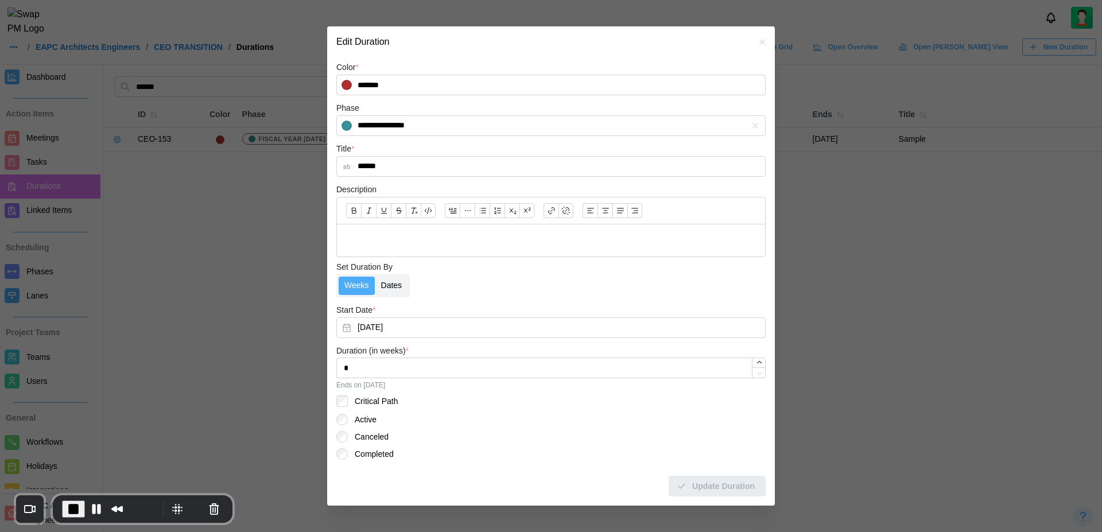
click at [389, 285] on label "Dates" at bounding box center [391, 286] width 33 height 18
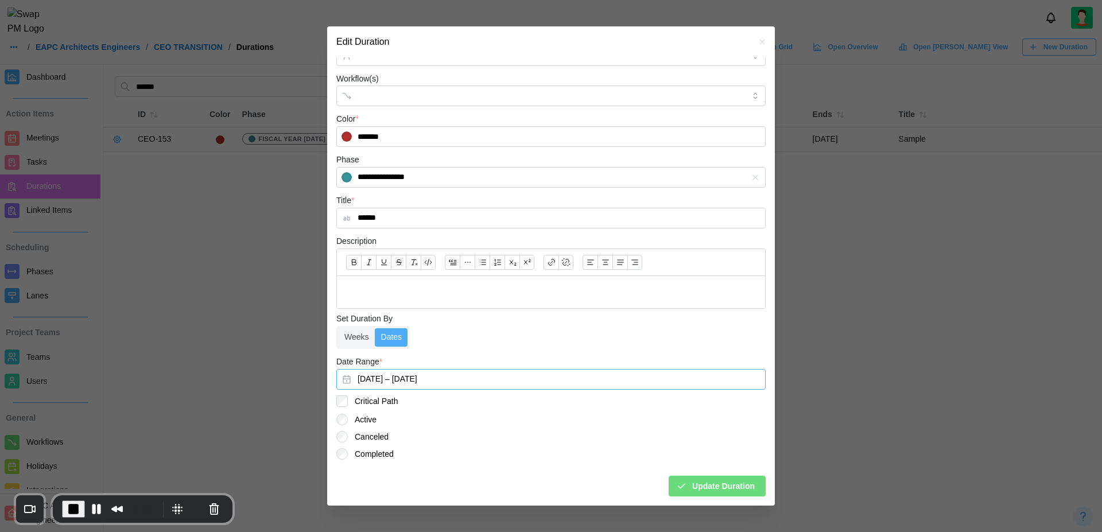
click at [402, 381] on button "September 9, 2025 – September 16, 2025" at bounding box center [550, 379] width 429 height 21
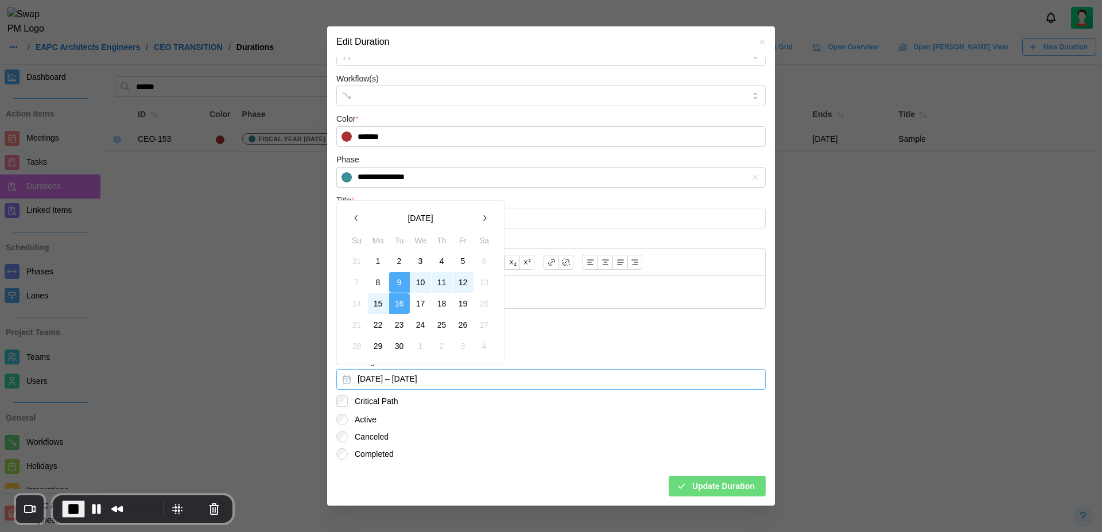
click at [517, 336] on div "Weeks Dates" at bounding box center [550, 337] width 429 height 23
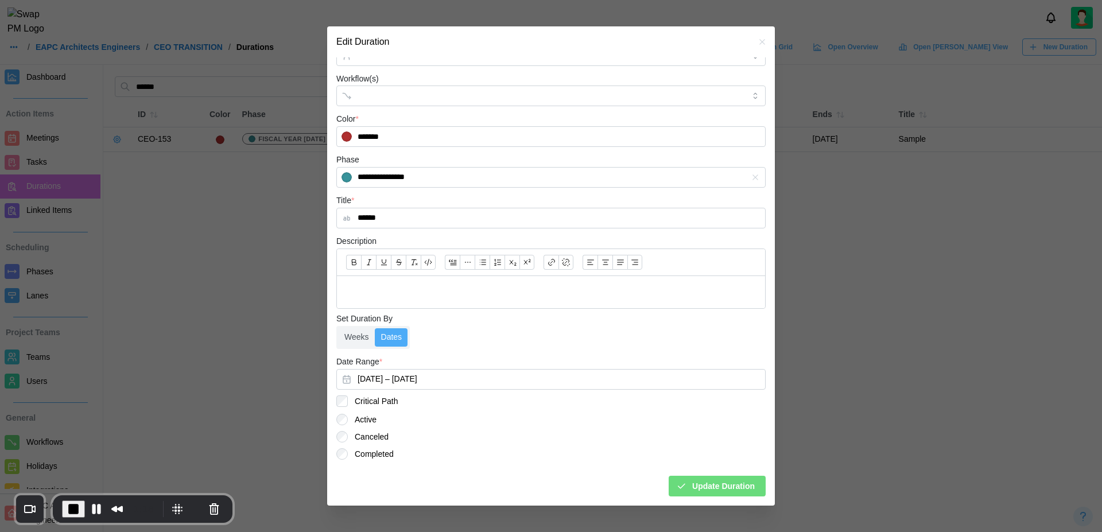
click at [746, 40] on div "Edit Duration" at bounding box center [550, 41] width 447 height 31
click at [759, 40] on icon "button" at bounding box center [761, 42] width 5 height 5
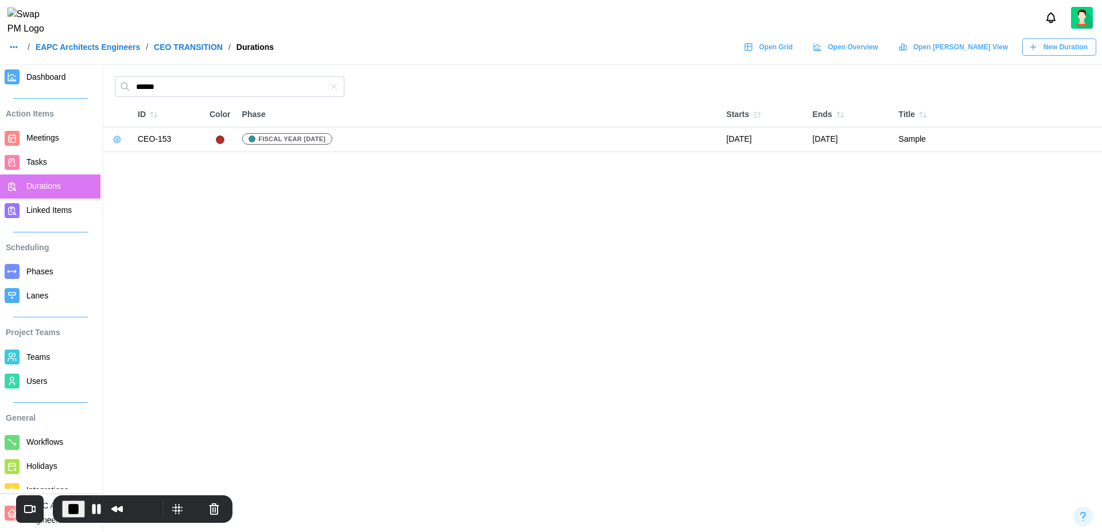
drag, startPoint x: 343, startPoint y: 83, endPoint x: 328, endPoint y: 92, distance: 17.5
click at [328, 92] on div at bounding box center [334, 86] width 21 height 21
click at [333, 88] on icon "button" at bounding box center [333, 86] width 9 height 9
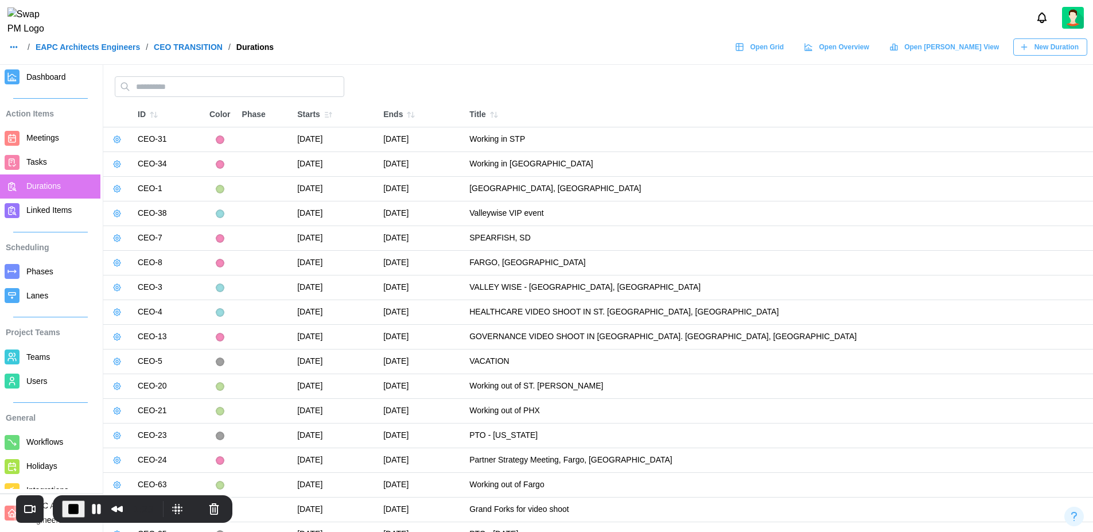
click at [1050, 55] on span "New Duration" at bounding box center [1056, 47] width 44 height 16
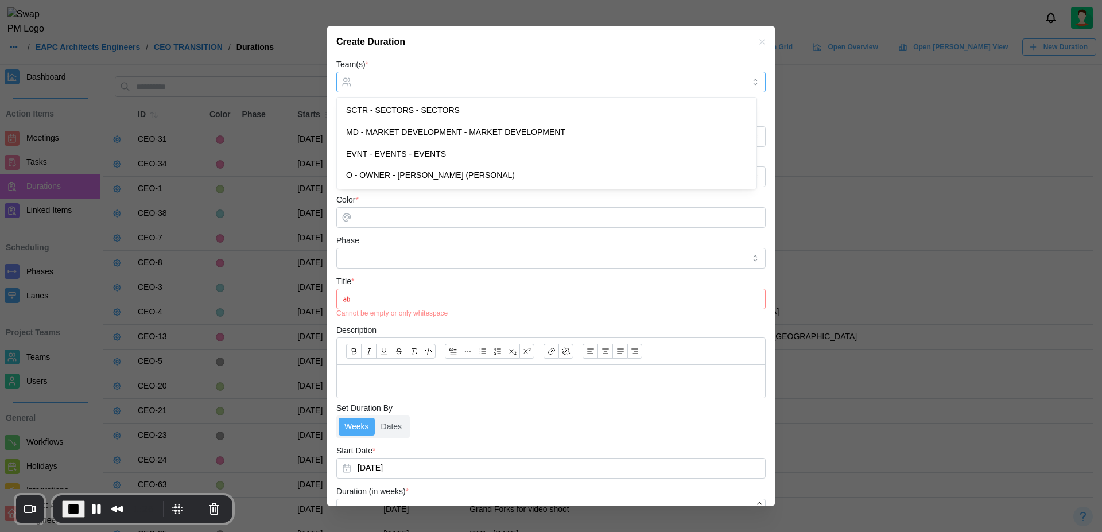
click at [417, 84] on input "Team(s) *" at bounding box center [550, 81] width 387 height 9
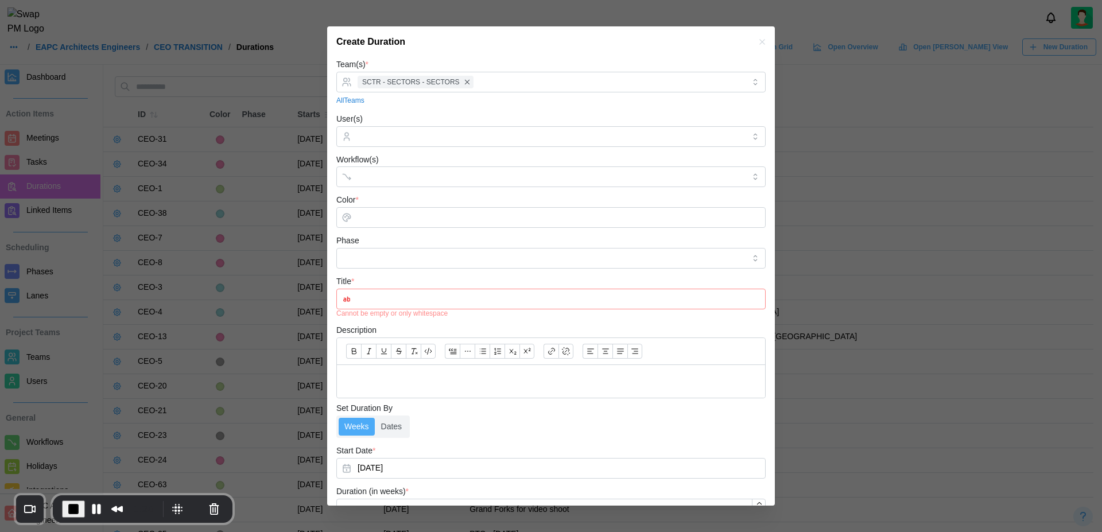
click at [422, 302] on input "Title *" at bounding box center [550, 299] width 429 height 21
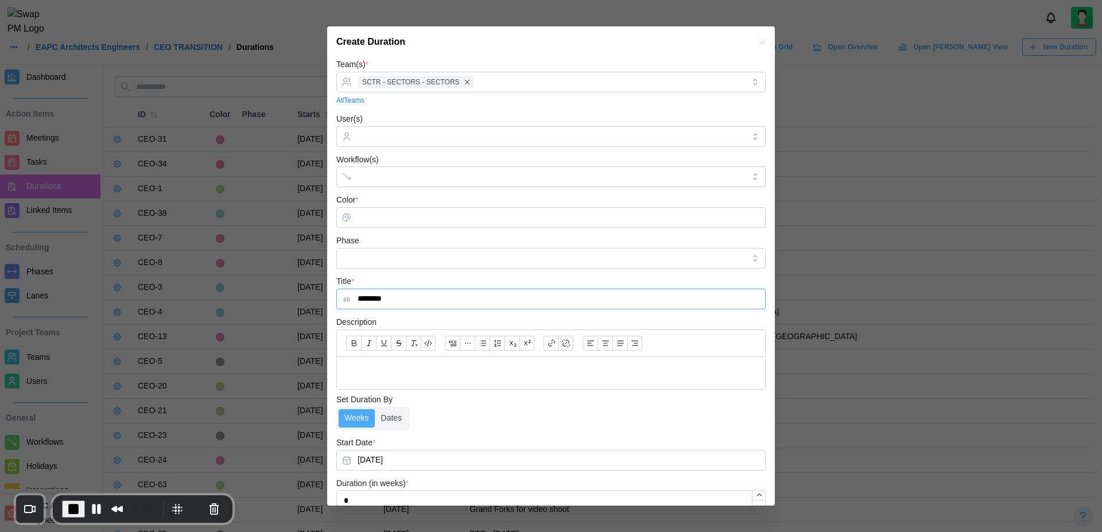
type input "********"
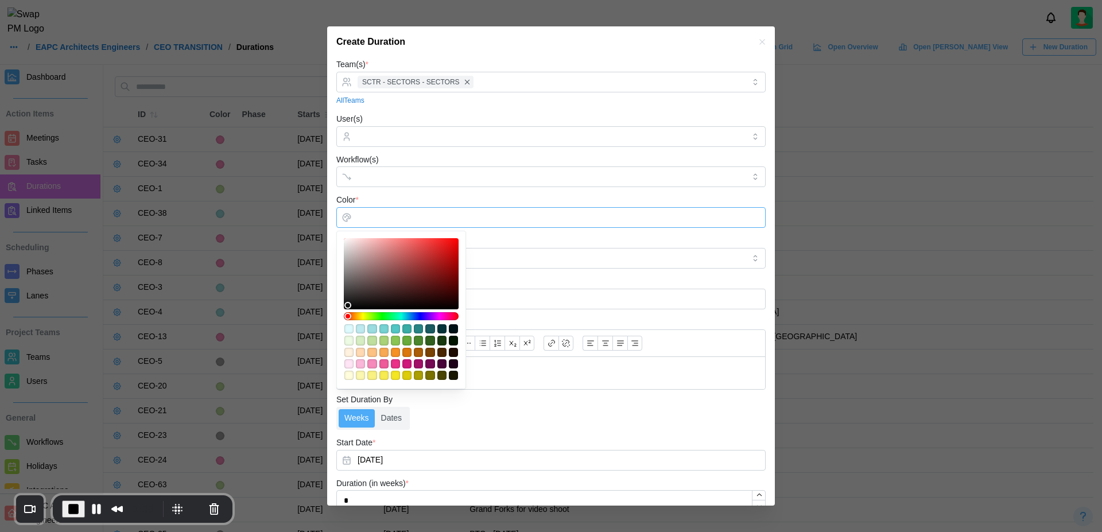
click at [395, 209] on input "Color *" at bounding box center [550, 217] width 429 height 21
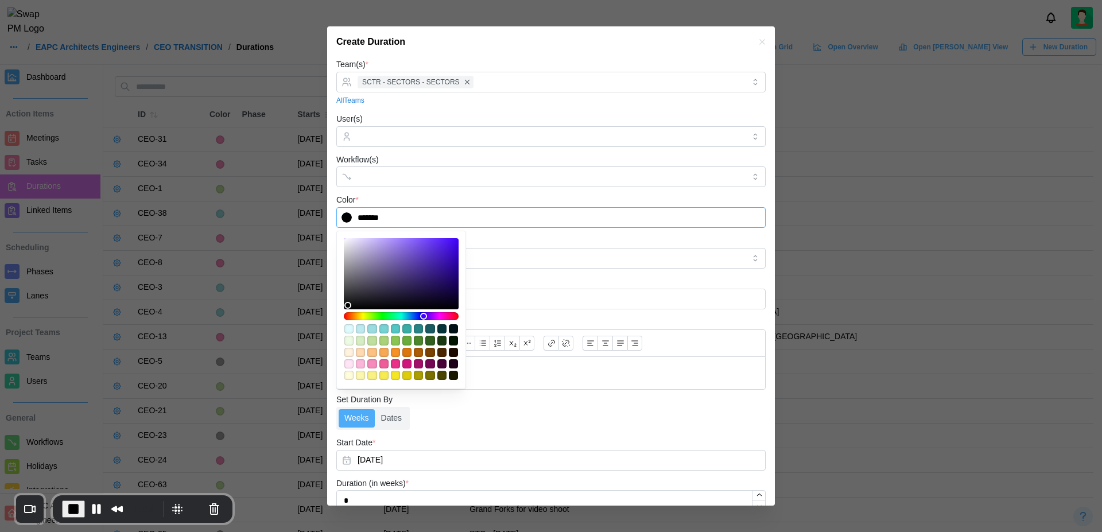
click at [423, 315] on div at bounding box center [401, 316] width 107 height 8
type input "*******"
click at [441, 259] on div at bounding box center [401, 273] width 107 height 63
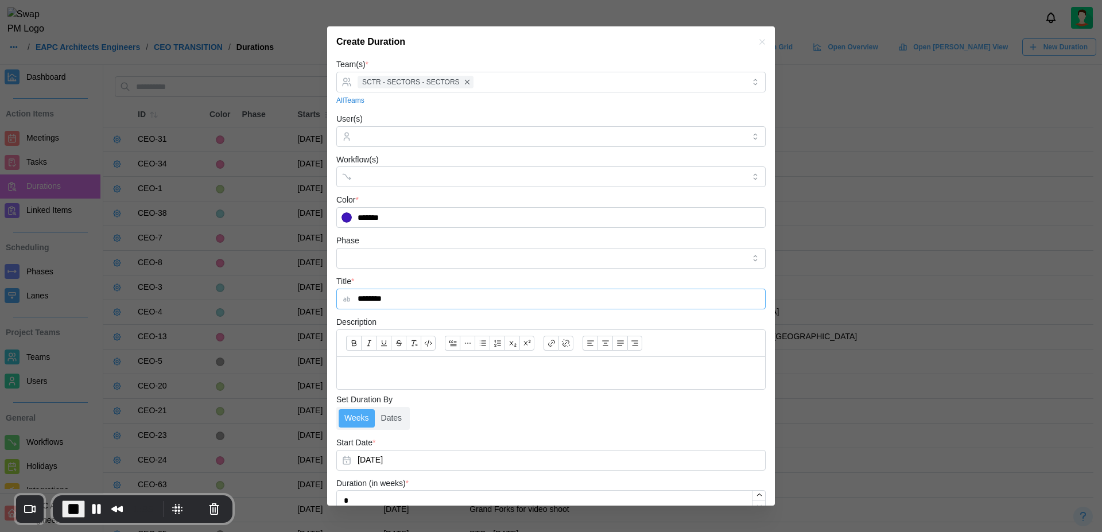
click at [511, 290] on input "********" at bounding box center [550, 299] width 429 height 21
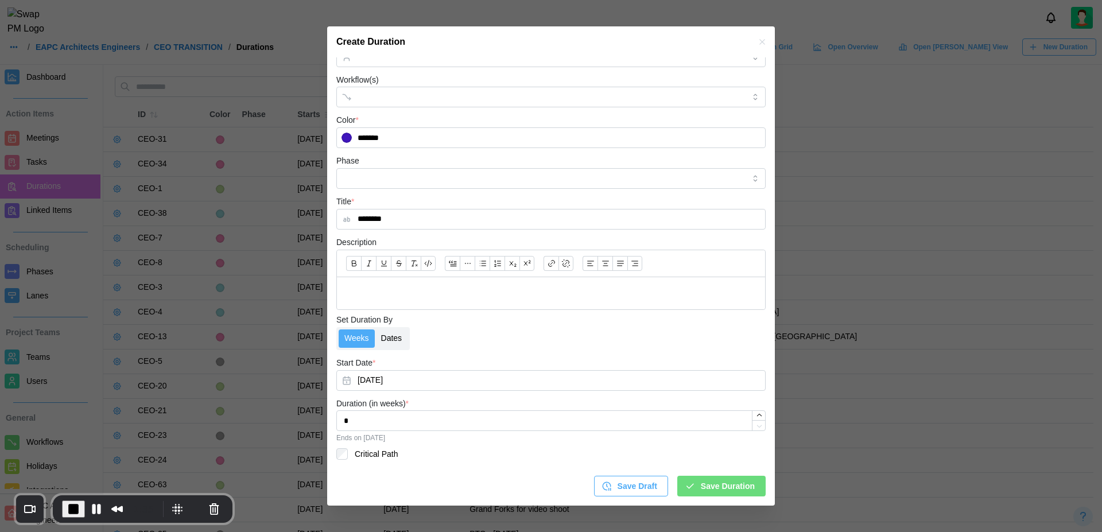
click at [392, 339] on label "Dates" at bounding box center [391, 338] width 33 height 18
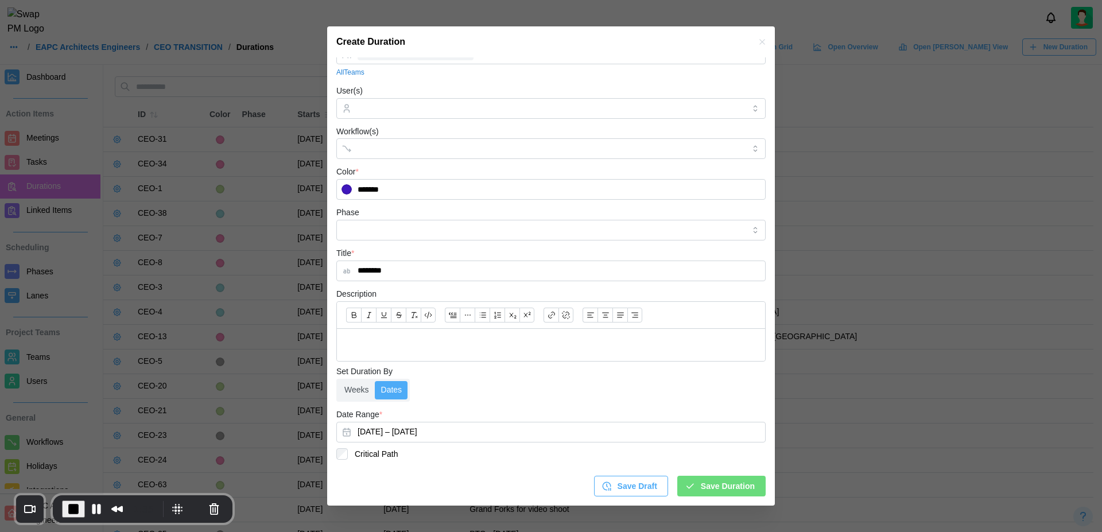
scroll to position [28, 0]
click at [389, 434] on button "September 9, 2025 – September 16, 2025" at bounding box center [550, 432] width 429 height 21
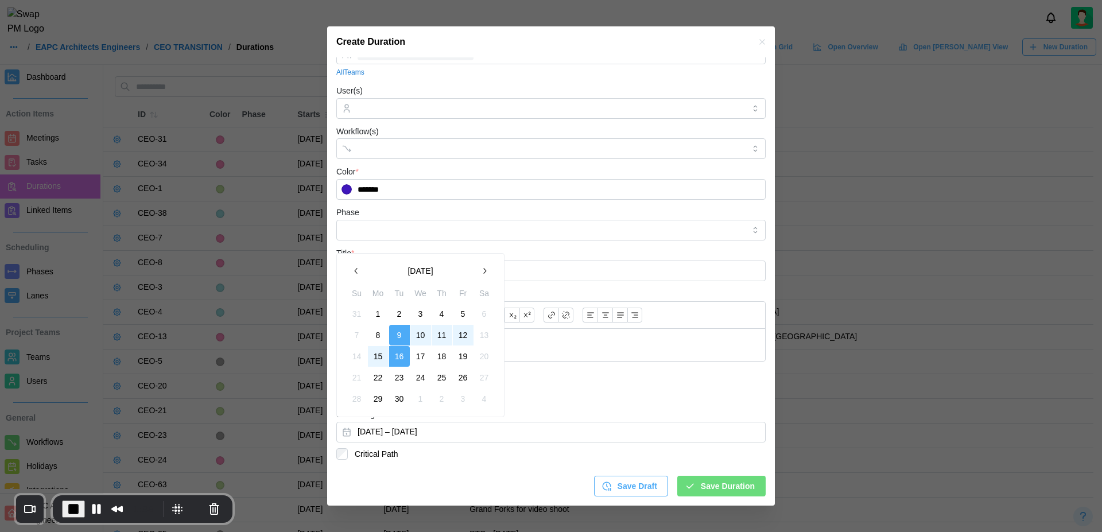
click at [394, 332] on button "9" at bounding box center [399, 335] width 21 height 21
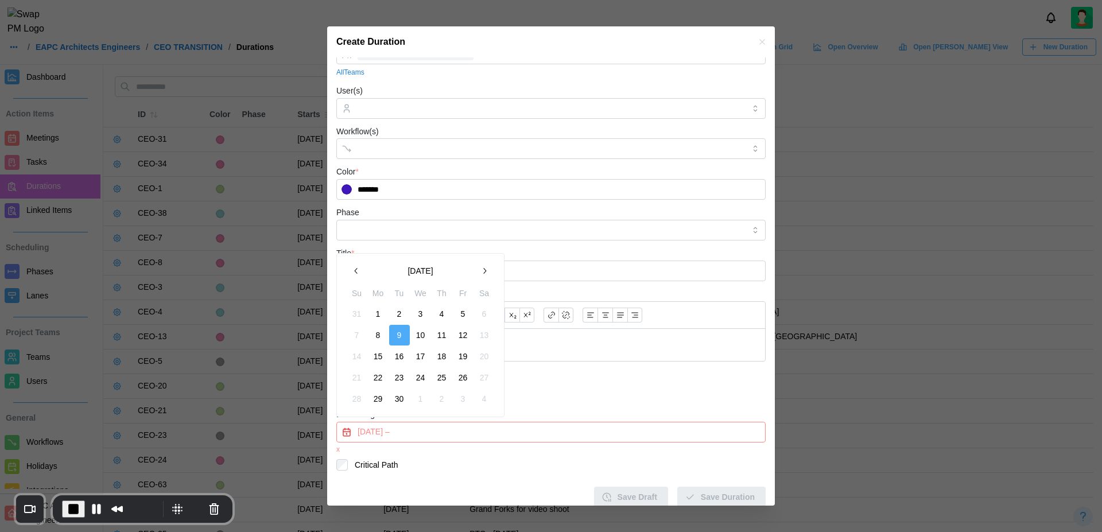
click at [394, 332] on button "9" at bounding box center [399, 335] width 21 height 21
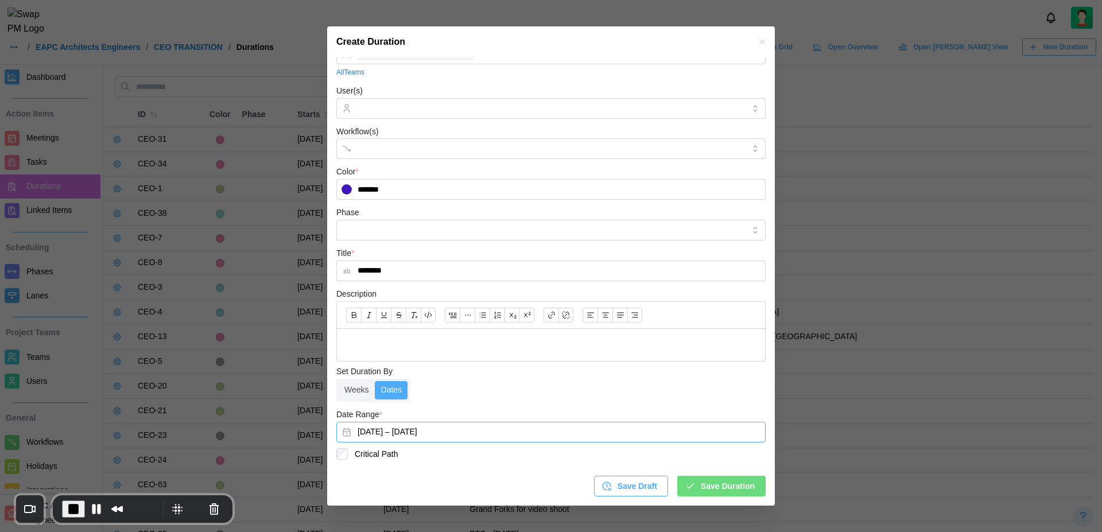
click at [429, 428] on button "September 9, 2025 – September 9, 2025" at bounding box center [550, 432] width 429 height 21
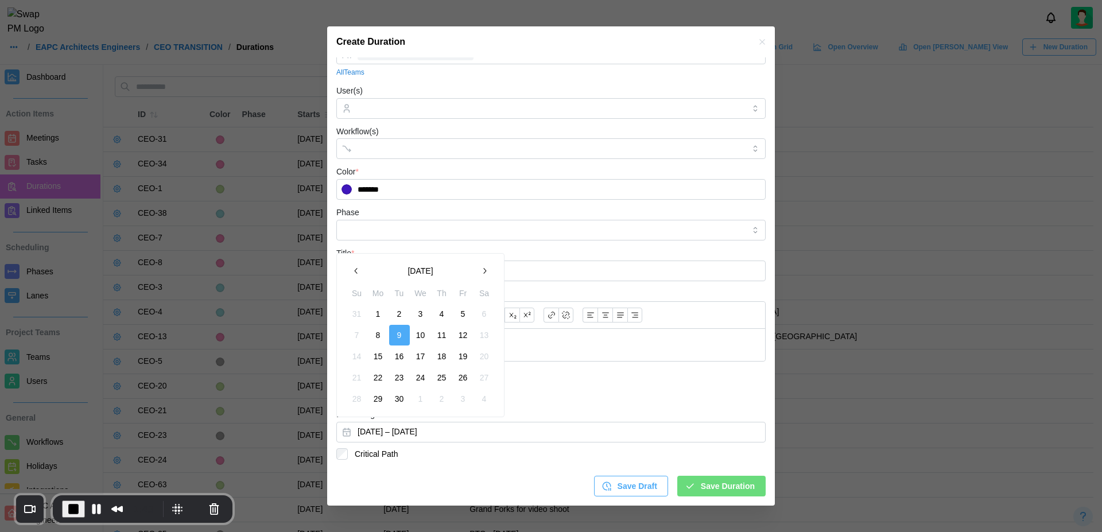
click at [399, 337] on button "9" at bounding box center [399, 335] width 21 height 21
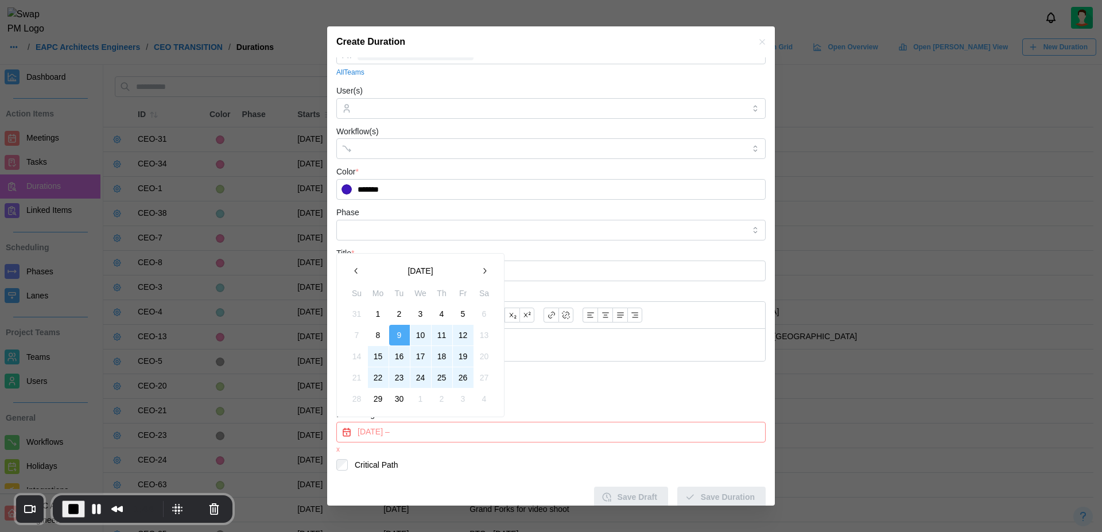
click at [460, 386] on button "26" at bounding box center [463, 377] width 21 height 21
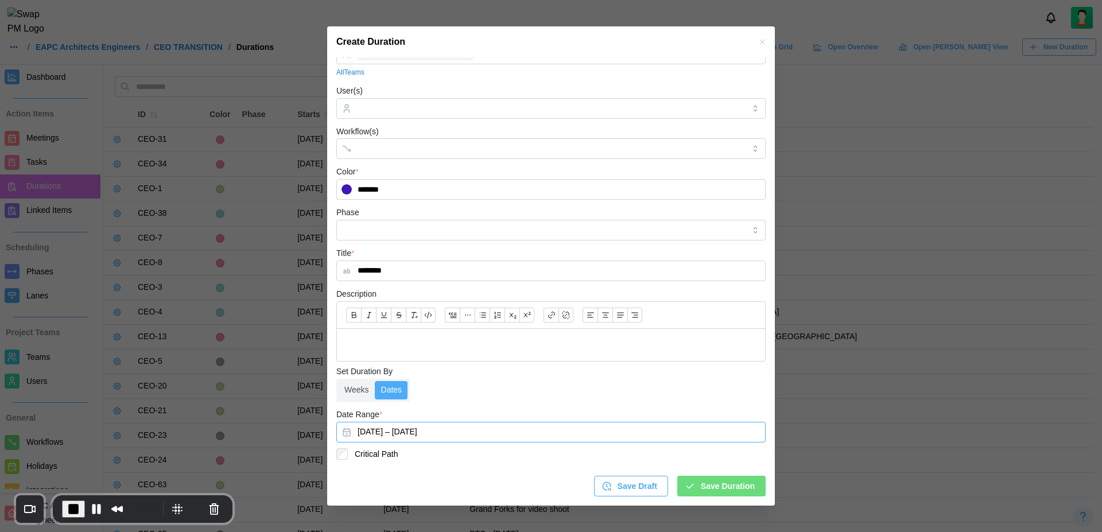
click at [465, 435] on button "September 9, 2025 – September 26, 2025" at bounding box center [550, 432] width 429 height 21
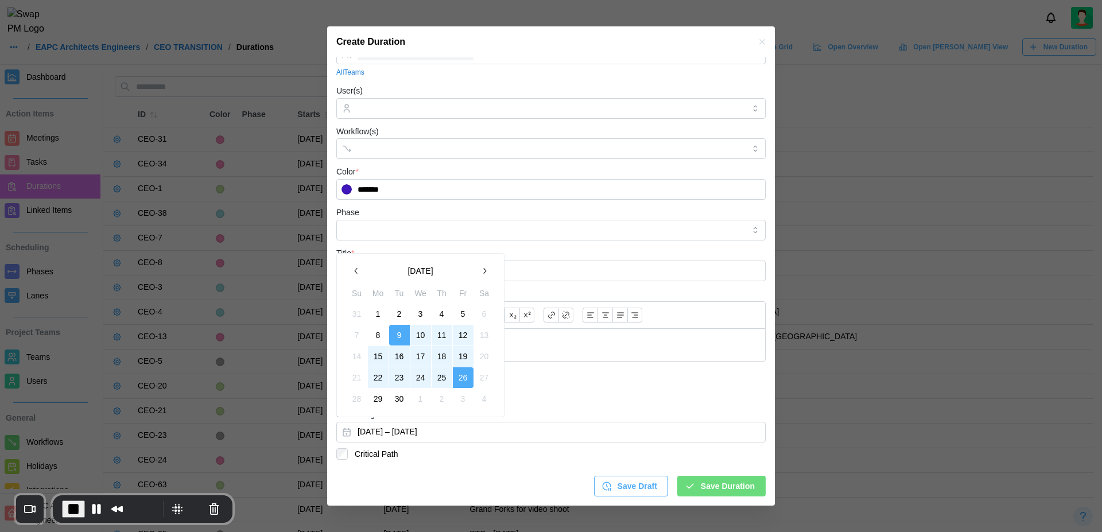
click at [485, 274] on icon "button" at bounding box center [484, 270] width 9 height 9
click at [355, 268] on icon "button" at bounding box center [356, 270] width 9 height 9
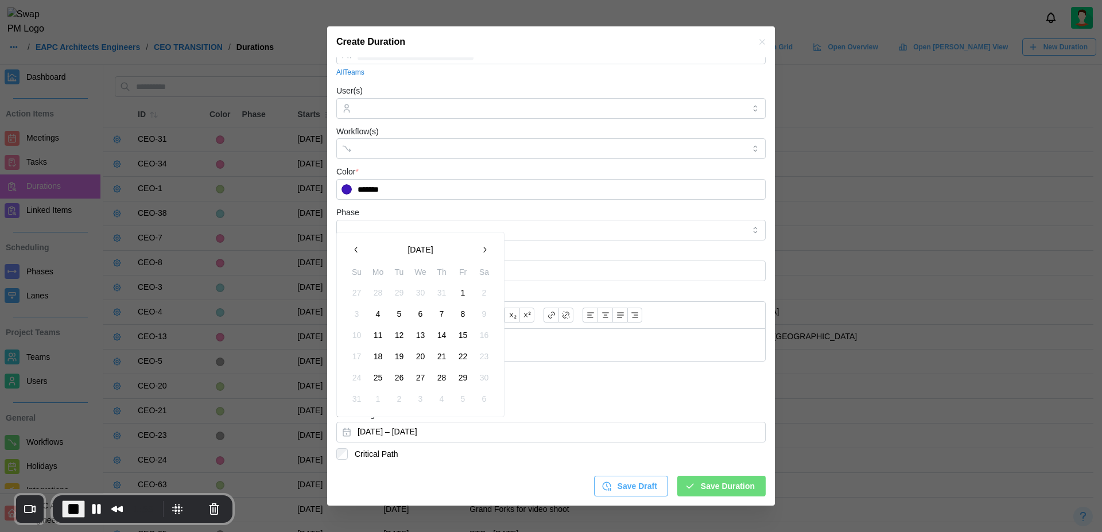
click at [355, 250] on icon "button" at bounding box center [356, 250] width 3 height 6
click at [355, 264] on button "button" at bounding box center [356, 270] width 21 height 21
click at [485, 265] on button "button" at bounding box center [484, 270] width 21 height 21
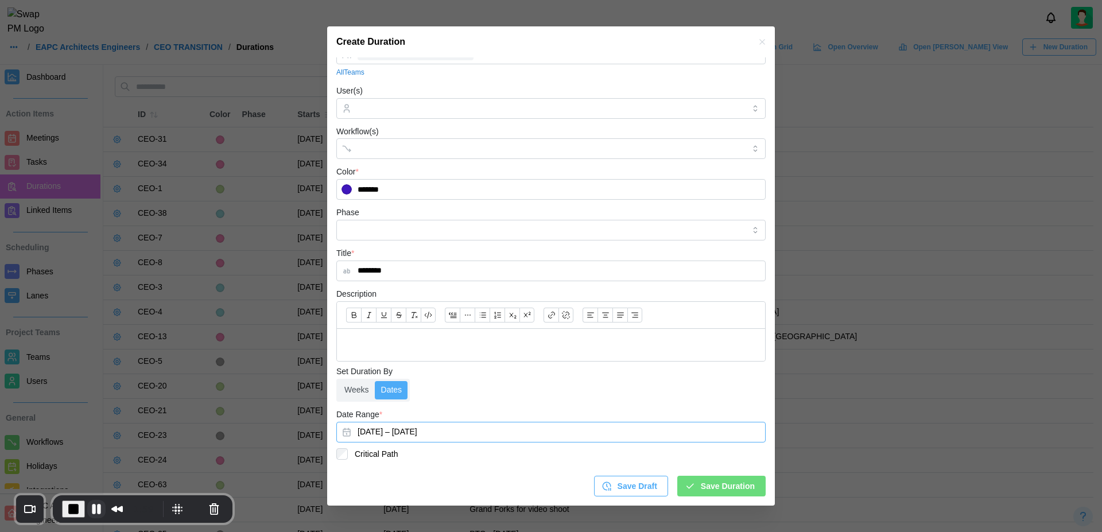
click at [98, 515] on button "Pause Recording" at bounding box center [96, 509] width 18 height 18
click at [72, 508] on button "End Recording" at bounding box center [71, 509] width 18 height 18
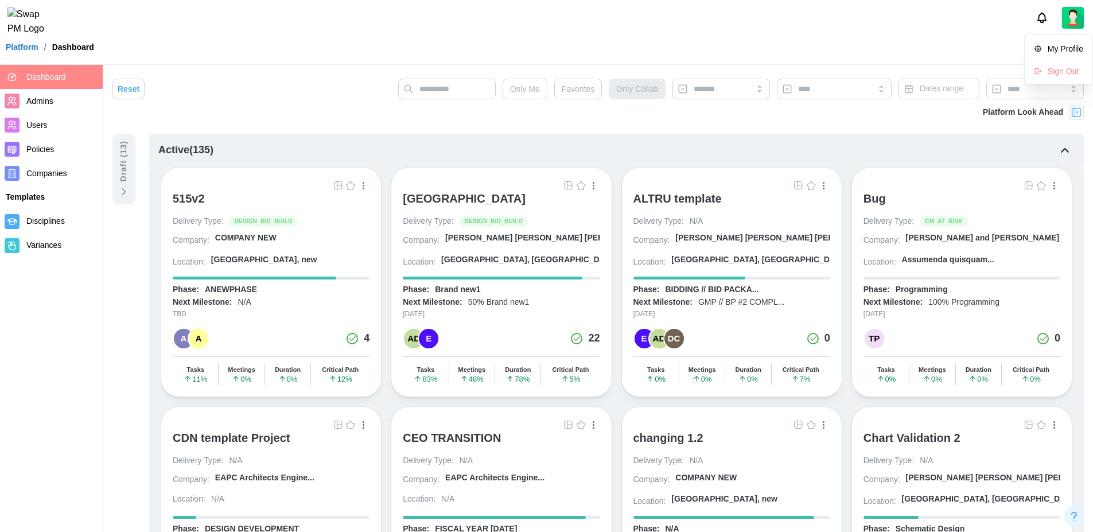
click at [1077, 26] on img at bounding box center [1073, 18] width 22 height 22
click at [1063, 55] on div "My Profile" at bounding box center [1066, 49] width 36 height 13
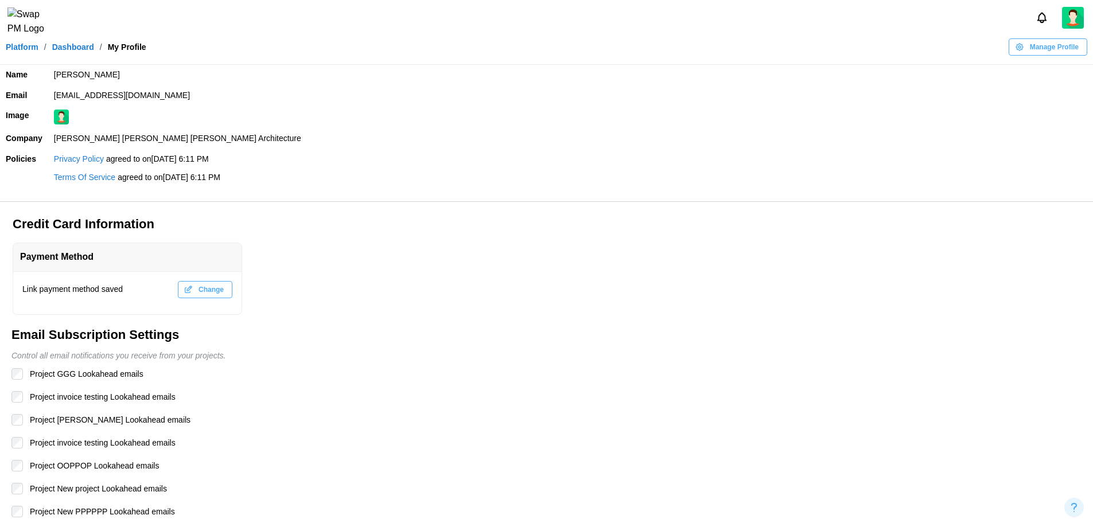
click at [1052, 55] on span "Manage Profile" at bounding box center [1054, 47] width 49 height 16
click at [1046, 76] on div "Edit Profile" at bounding box center [1054, 77] width 59 height 9
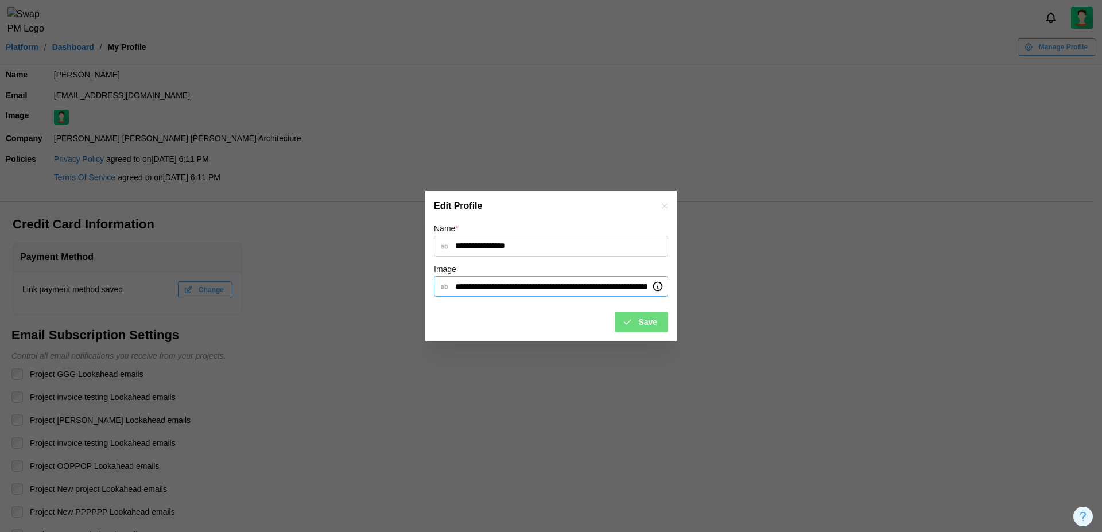
click at [559, 285] on input "Image" at bounding box center [551, 286] width 234 height 21
paste input "**********"
type input "**********"
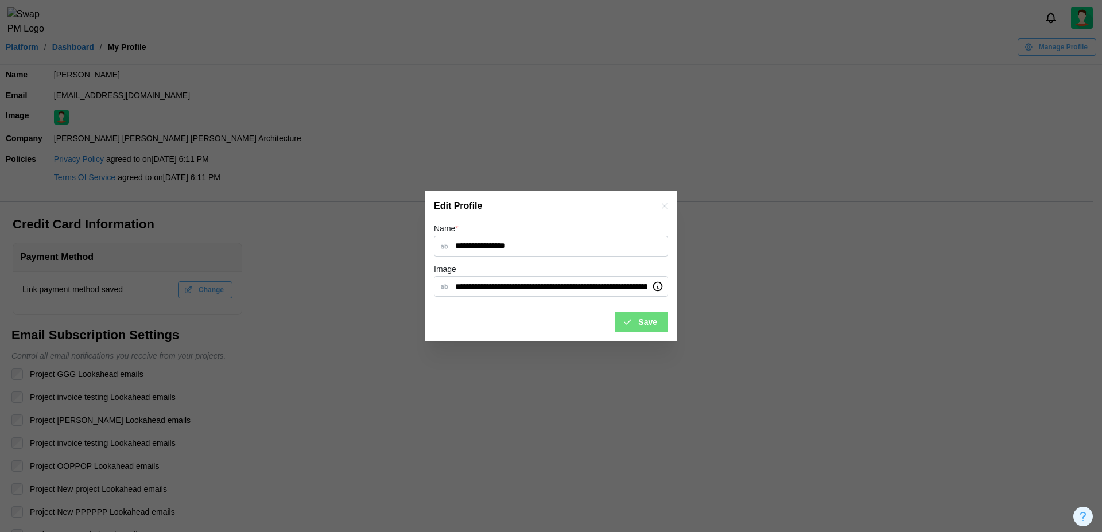
click at [650, 322] on span "Save" at bounding box center [647, 322] width 19 height 20
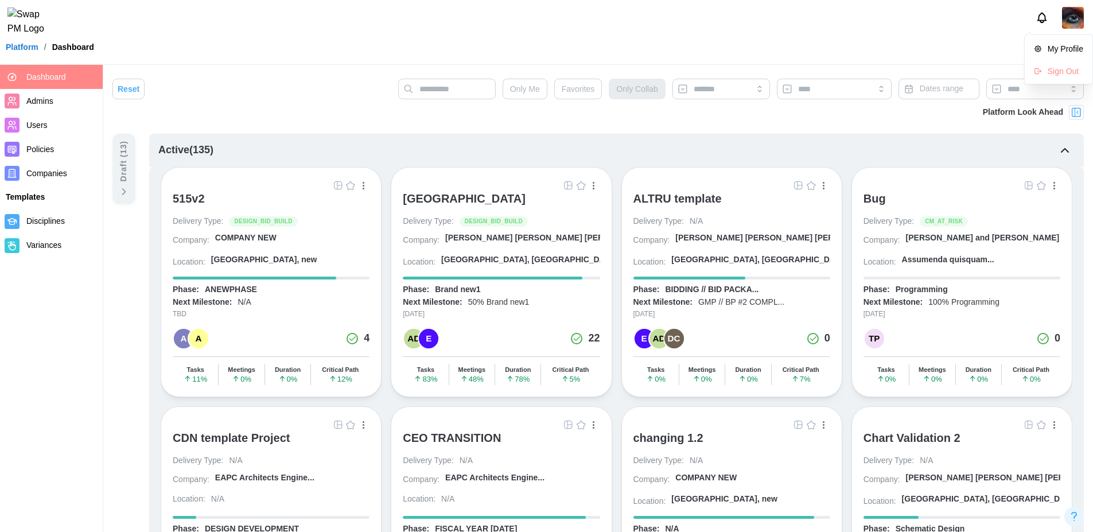
click at [1073, 24] on img at bounding box center [1073, 18] width 22 height 22
click at [1062, 71] on div "Sign Out" at bounding box center [1066, 71] width 36 height 9
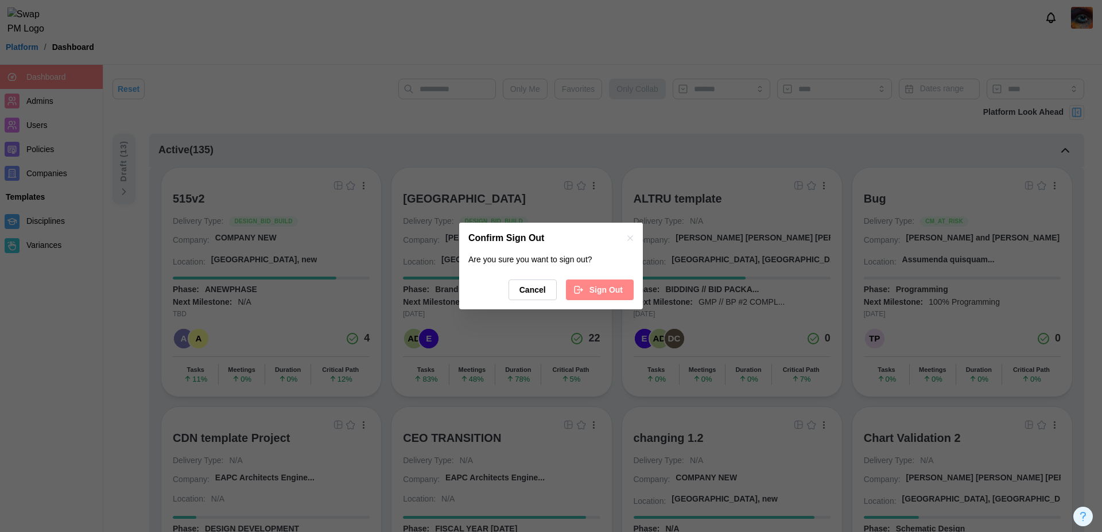
click at [611, 292] on span "Sign Out" at bounding box center [605, 290] width 33 height 20
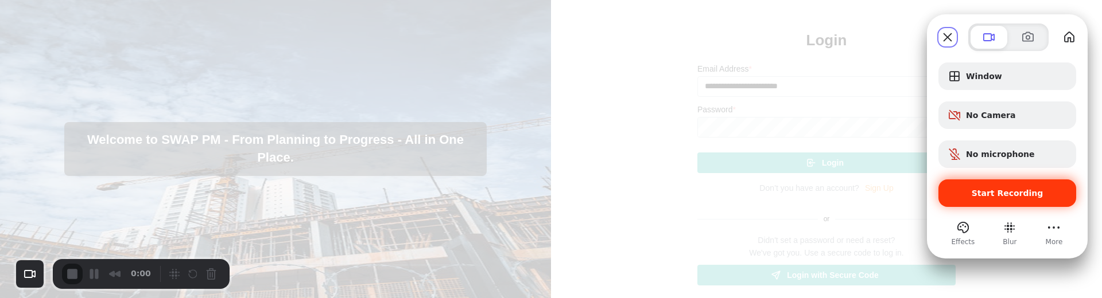
click at [993, 189] on span "Start Recording" at bounding box center [1007, 193] width 72 height 9
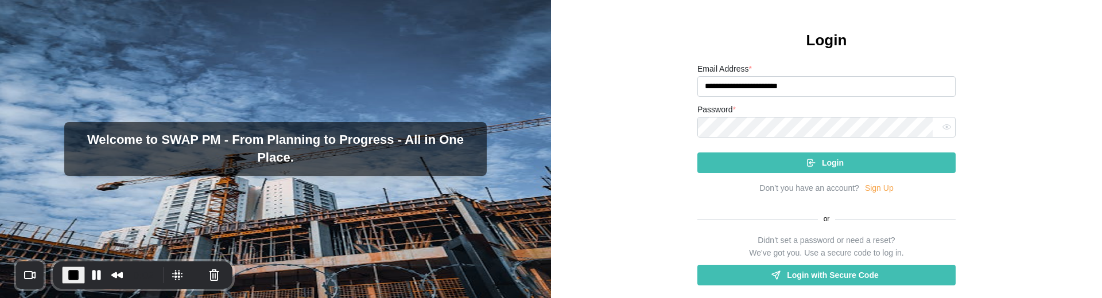
click at [217, 100] on div "Welcome to SWAP PM - From Planning to Progress - All in One Place." at bounding box center [275, 149] width 551 height 298
click at [800, 173] on div "Login" at bounding box center [825, 163] width 240 height 20
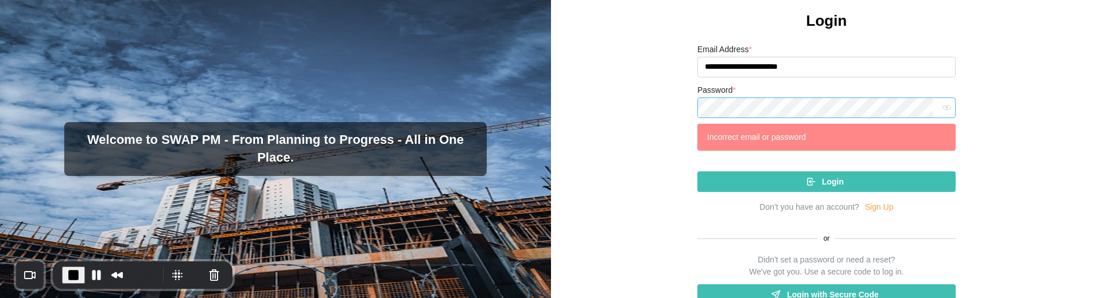
click at [942, 112] on icon "button" at bounding box center [946, 107] width 9 height 9
click at [844, 192] on div "Login" at bounding box center [825, 182] width 240 height 20
click at [206, 278] on button "Cancel Recording" at bounding box center [214, 275] width 18 height 18
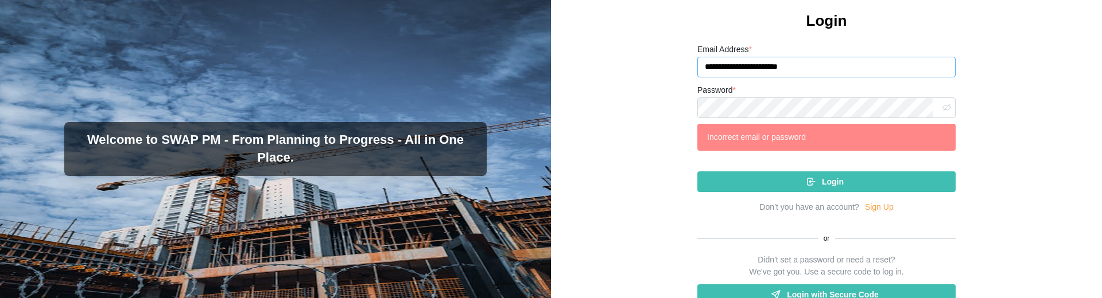
click at [844, 77] on input "**********" at bounding box center [826, 67] width 258 height 21
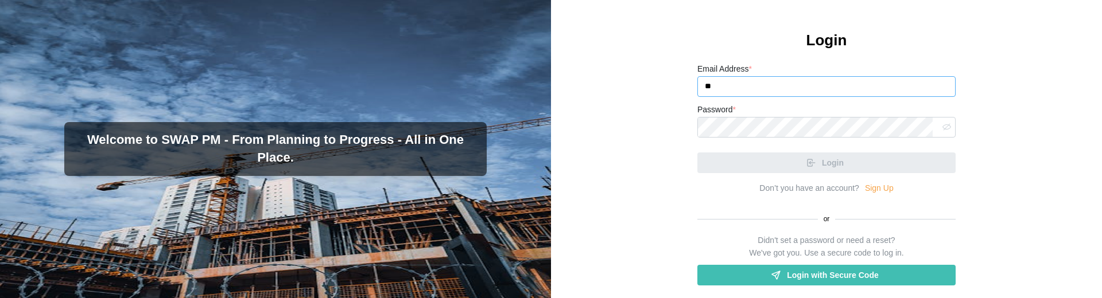
type input "*"
type input "**********"
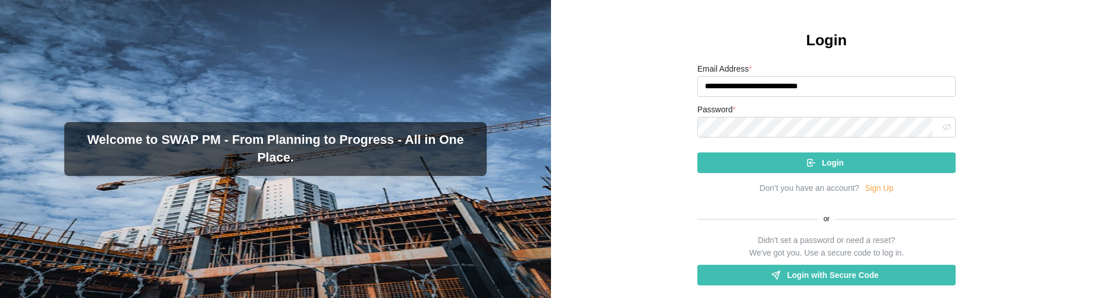
click at [849, 173] on div "Login" at bounding box center [825, 163] width 240 height 20
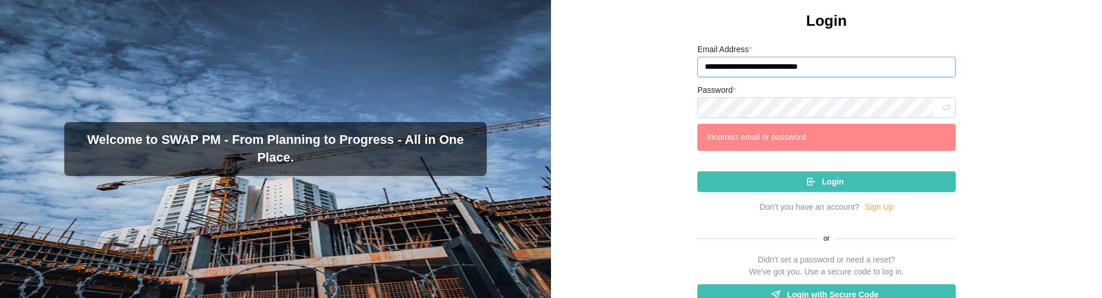
click at [845, 77] on input "**********" at bounding box center [826, 67] width 258 height 21
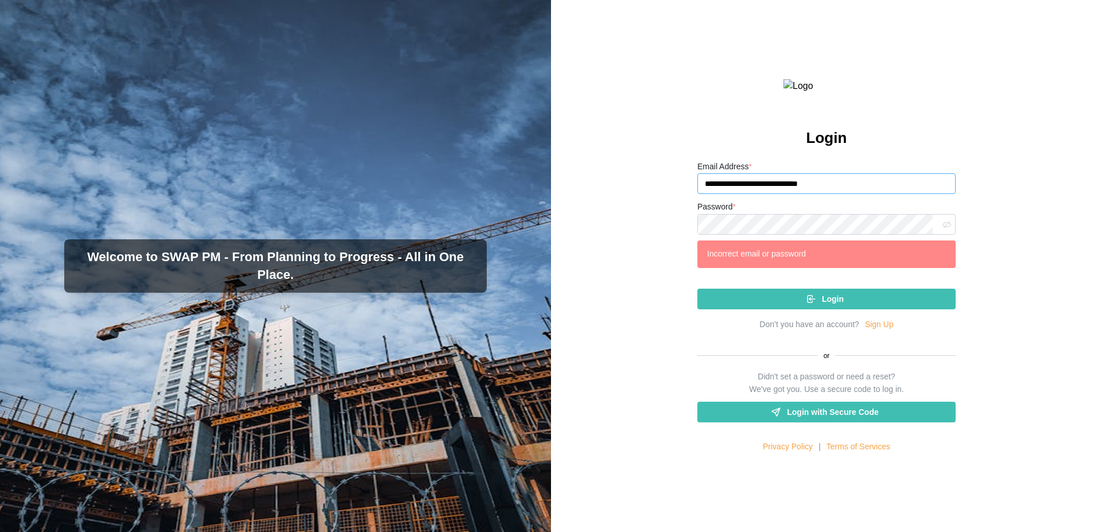
click at [860, 194] on input "**********" at bounding box center [826, 183] width 258 height 21
click at [822, 309] on span "Login" at bounding box center [833, 299] width 22 height 20
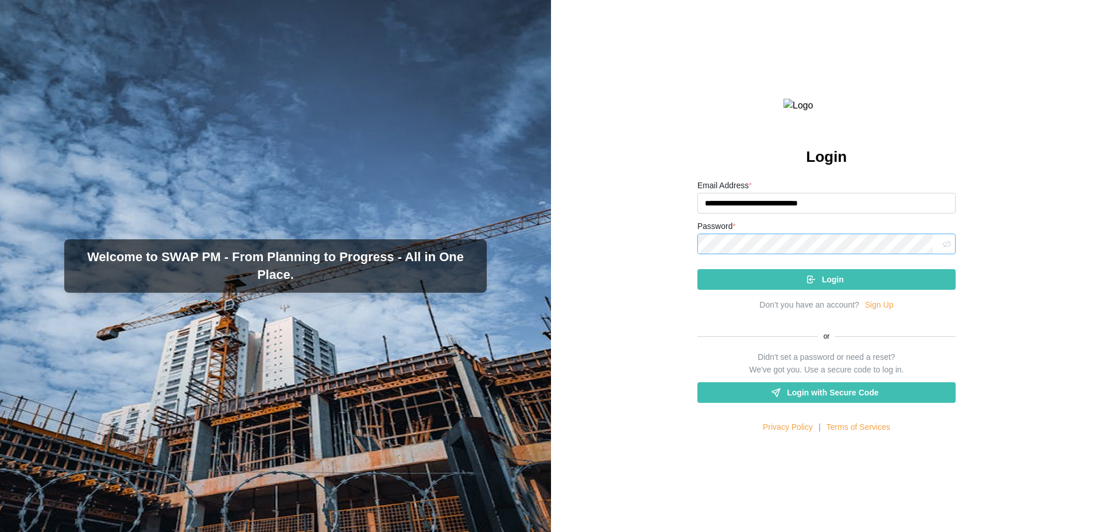
click at [697, 269] on button "Login" at bounding box center [826, 279] width 258 height 21
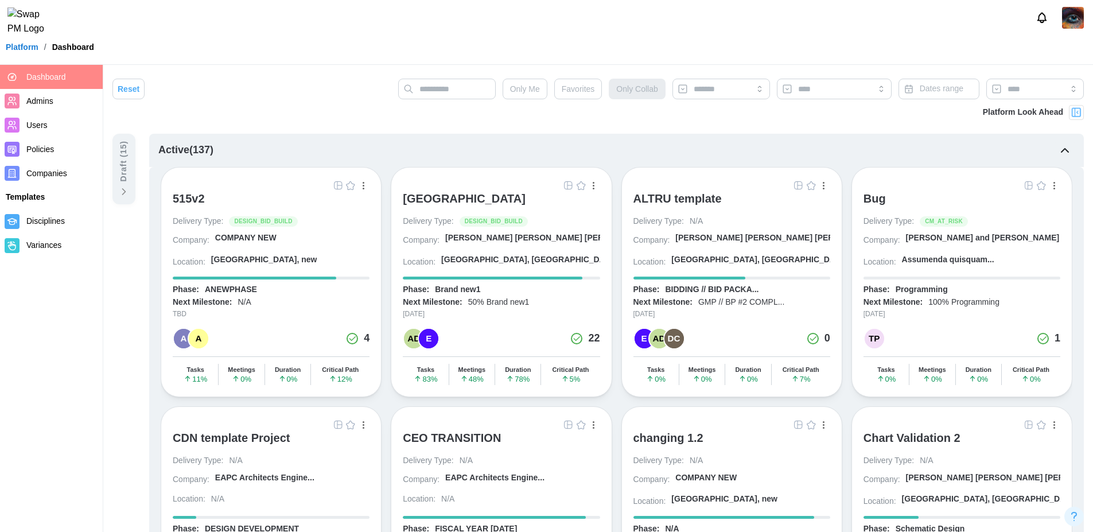
click at [32, 103] on span "Admins" at bounding box center [39, 100] width 27 height 9
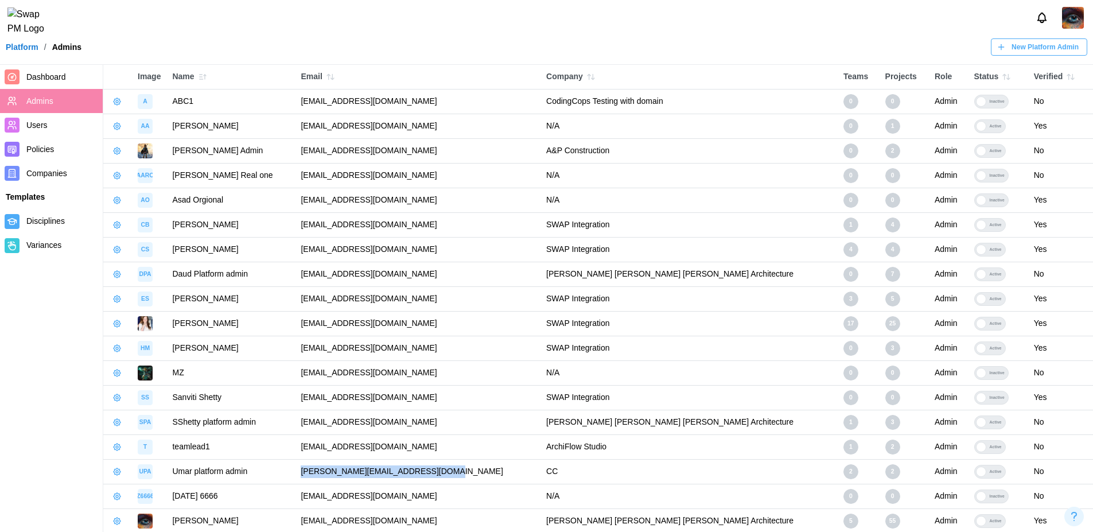
drag, startPoint x: 455, startPoint y: 473, endPoint x: 309, endPoint y: 476, distance: 146.3
click at [309, 476] on td "umar.imran+p-admin@codingcops.com" at bounding box center [418, 472] width 246 height 25
copy td "umar.imran+p-admin@codingcops.com"
click at [1081, 22] on img at bounding box center [1073, 18] width 22 height 22
click at [1064, 68] on div "Sign Out" at bounding box center [1066, 71] width 36 height 9
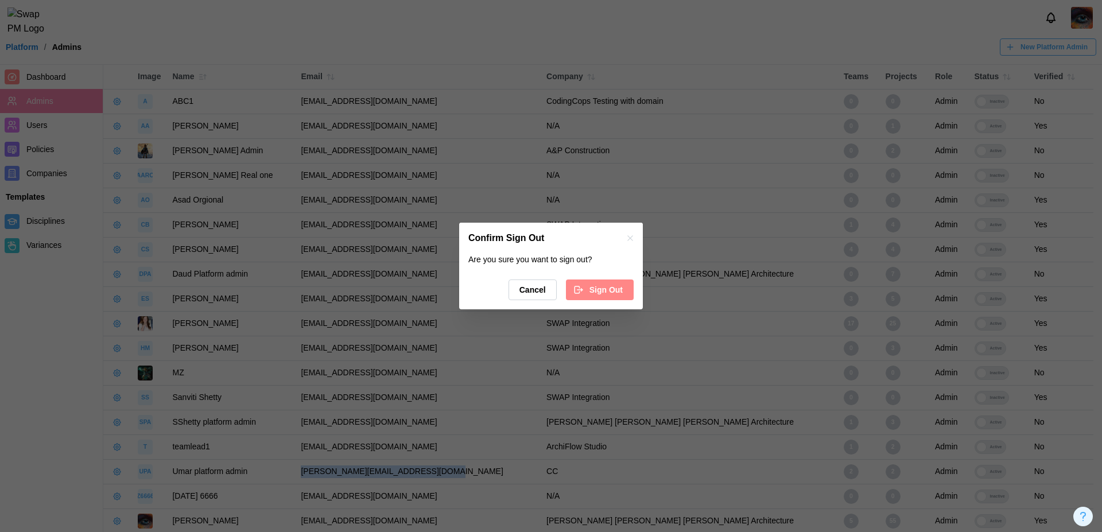
click at [616, 289] on span "Sign Out" at bounding box center [605, 290] width 33 height 20
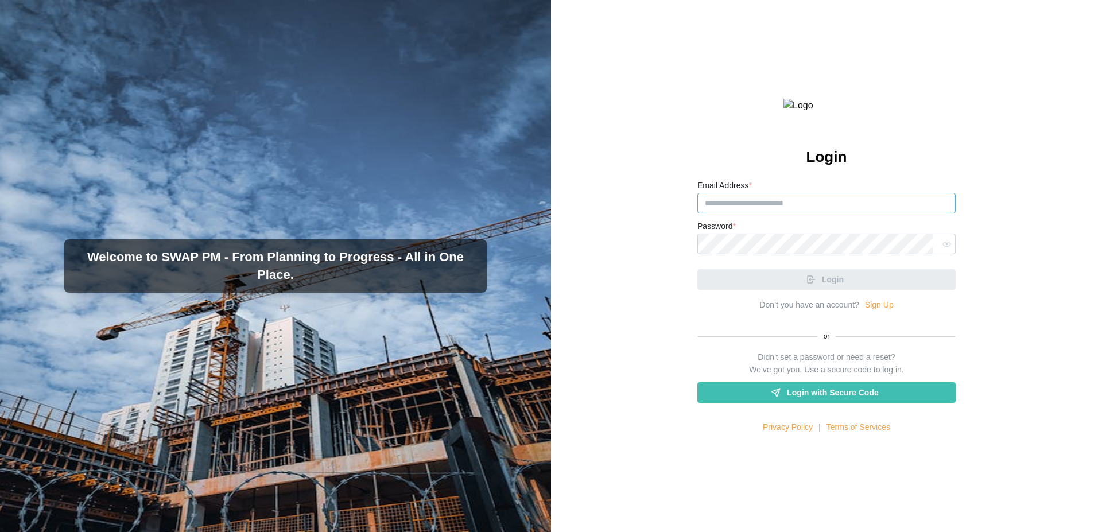
type input "**********"
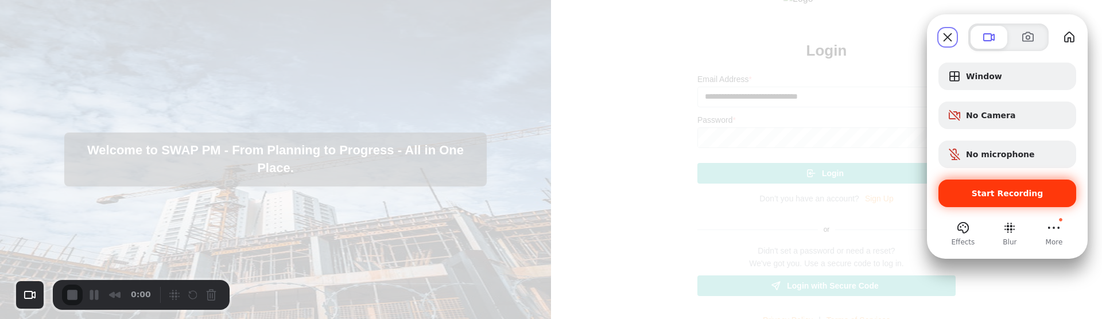
click at [1007, 192] on span "Start Recording" at bounding box center [1007, 193] width 72 height 9
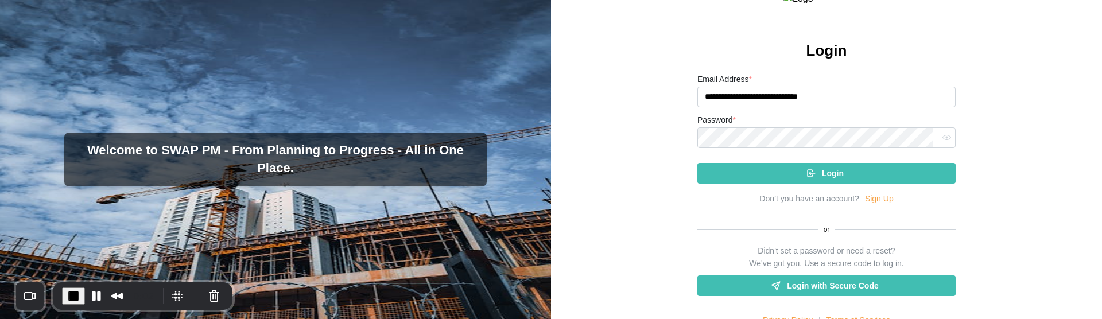
click at [215, 63] on div "Welcome to SWAP PM - From Planning to Progress - All in One Place." at bounding box center [275, 159] width 551 height 319
click at [827, 183] on span "Login" at bounding box center [833, 174] width 22 height 20
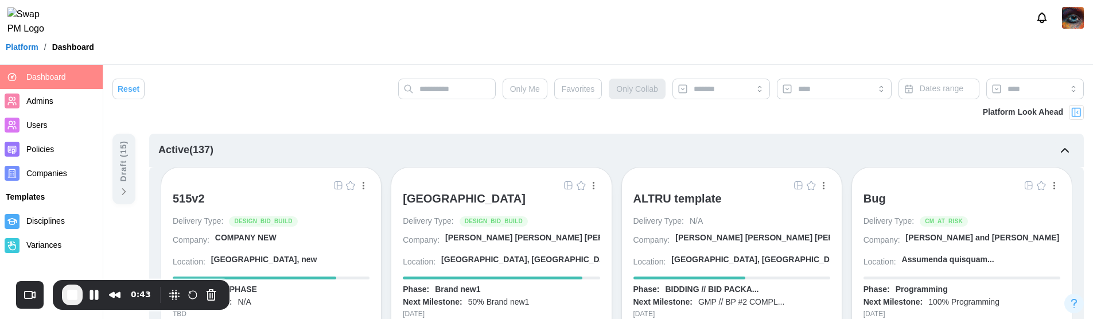
click at [1081, 20] on img at bounding box center [1073, 18] width 22 height 22
click at [1052, 55] on link "My Profile" at bounding box center [1058, 49] width 63 height 24
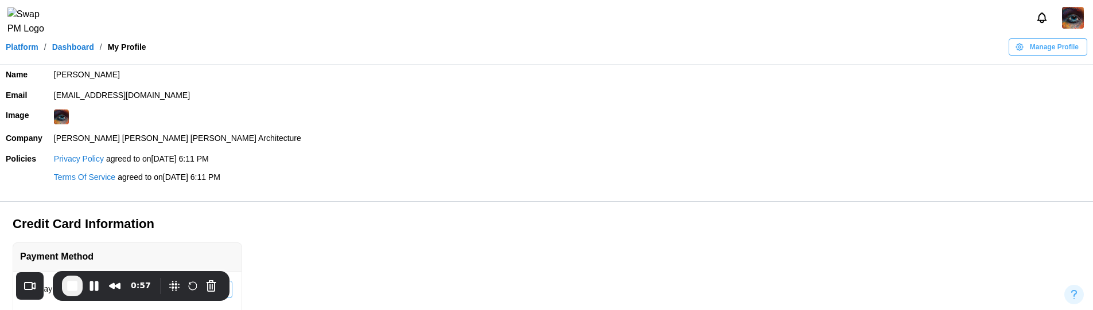
click at [64, 122] on img at bounding box center [61, 117] width 15 height 15
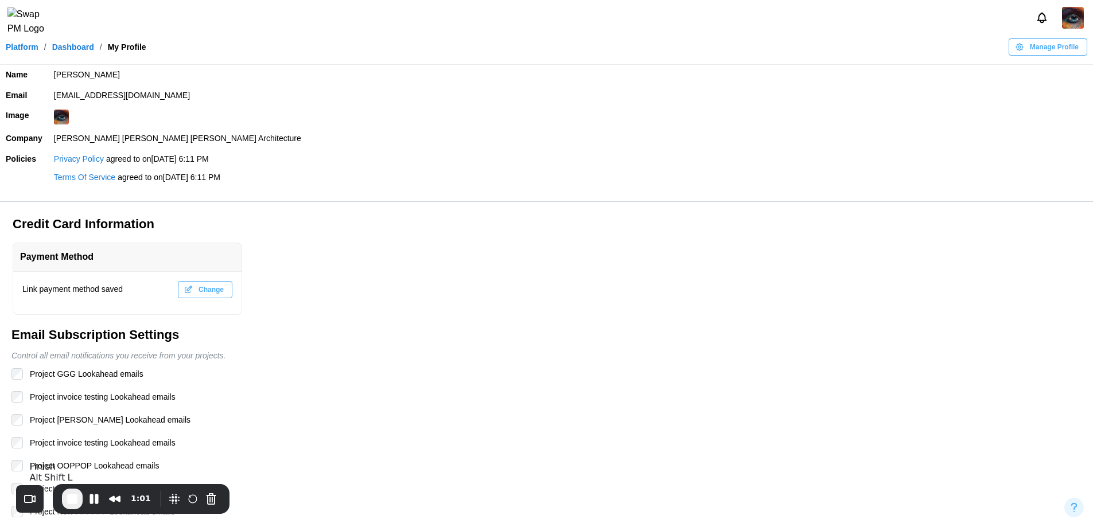
click at [70, 497] on span "End Recording" at bounding box center [72, 499] width 14 height 14
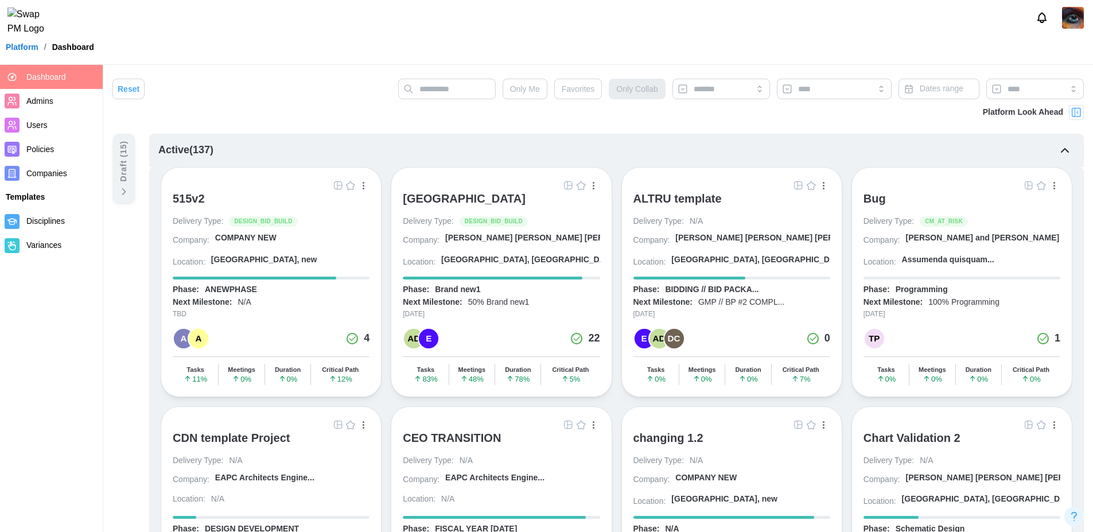
click at [478, 199] on div "[GEOGRAPHIC_DATA]" at bounding box center [464, 199] width 123 height 14
click at [499, 196] on div "[GEOGRAPHIC_DATA]" at bounding box center [464, 199] width 123 height 14
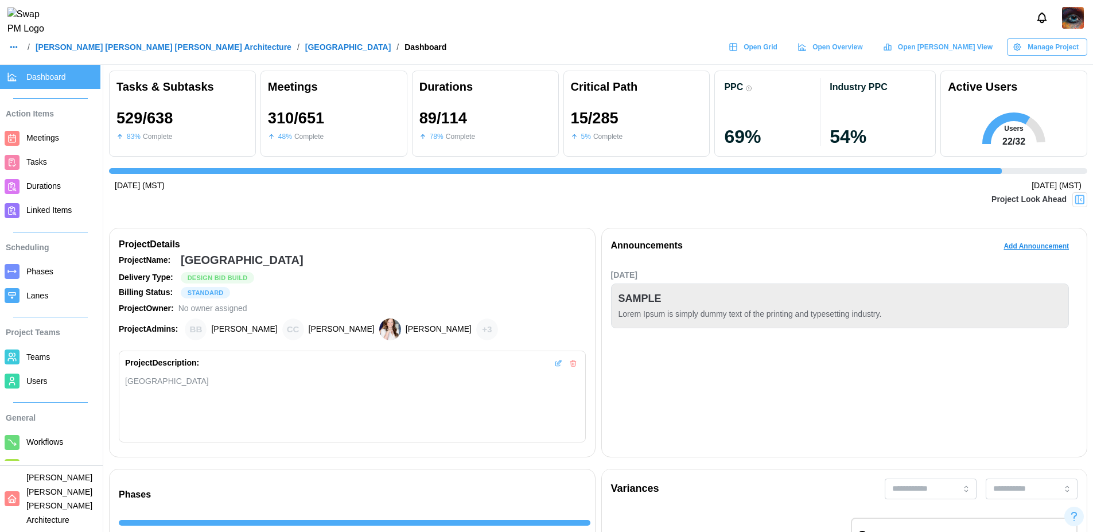
scroll to position [0, 10930]
click at [56, 381] on span "Users" at bounding box center [60, 381] width 69 height 14
